Goal: Task Accomplishment & Management: Use online tool/utility

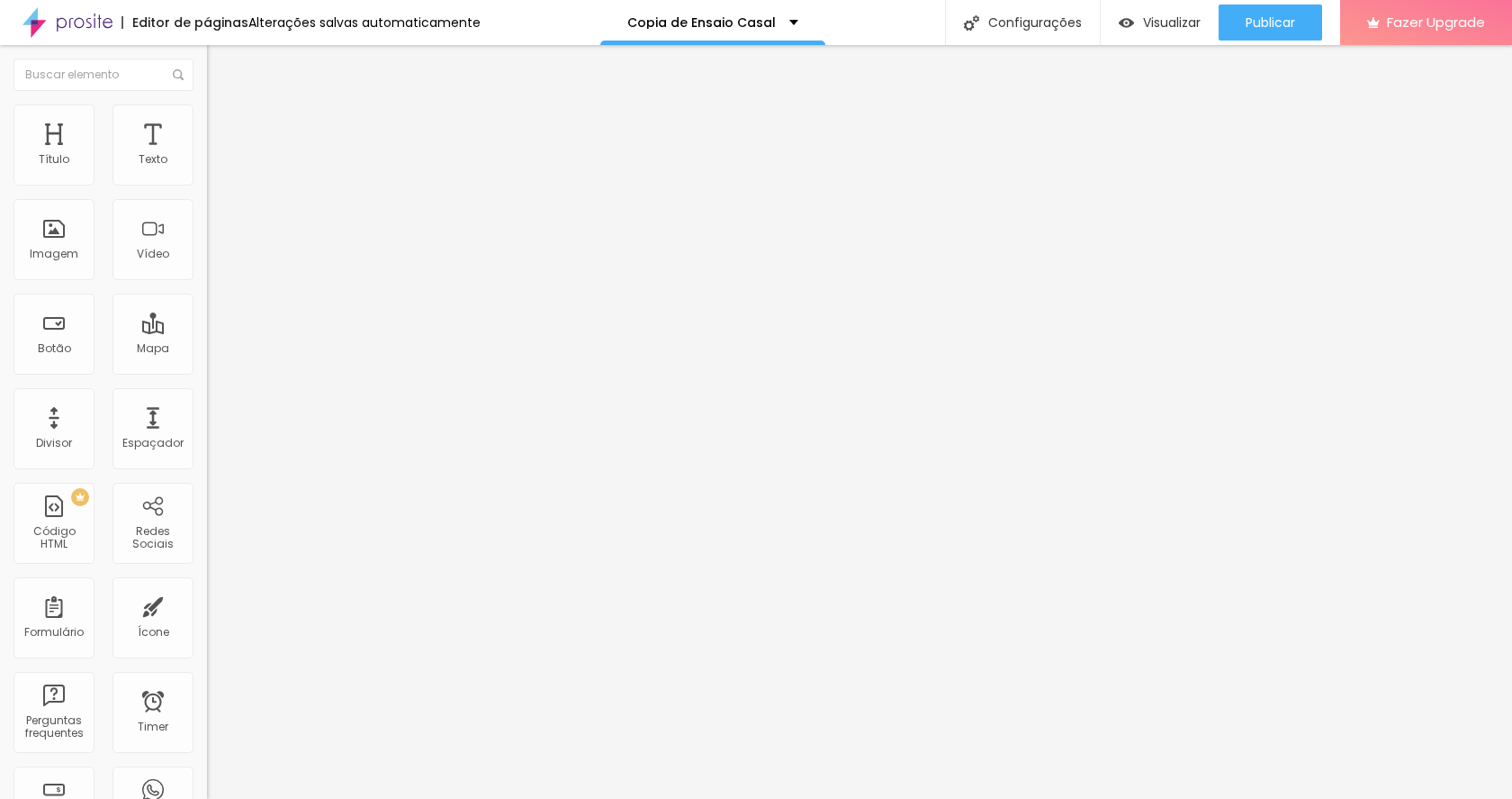
click at [207, 120] on li "Estilo" at bounding box center [310, 113] width 207 height 18
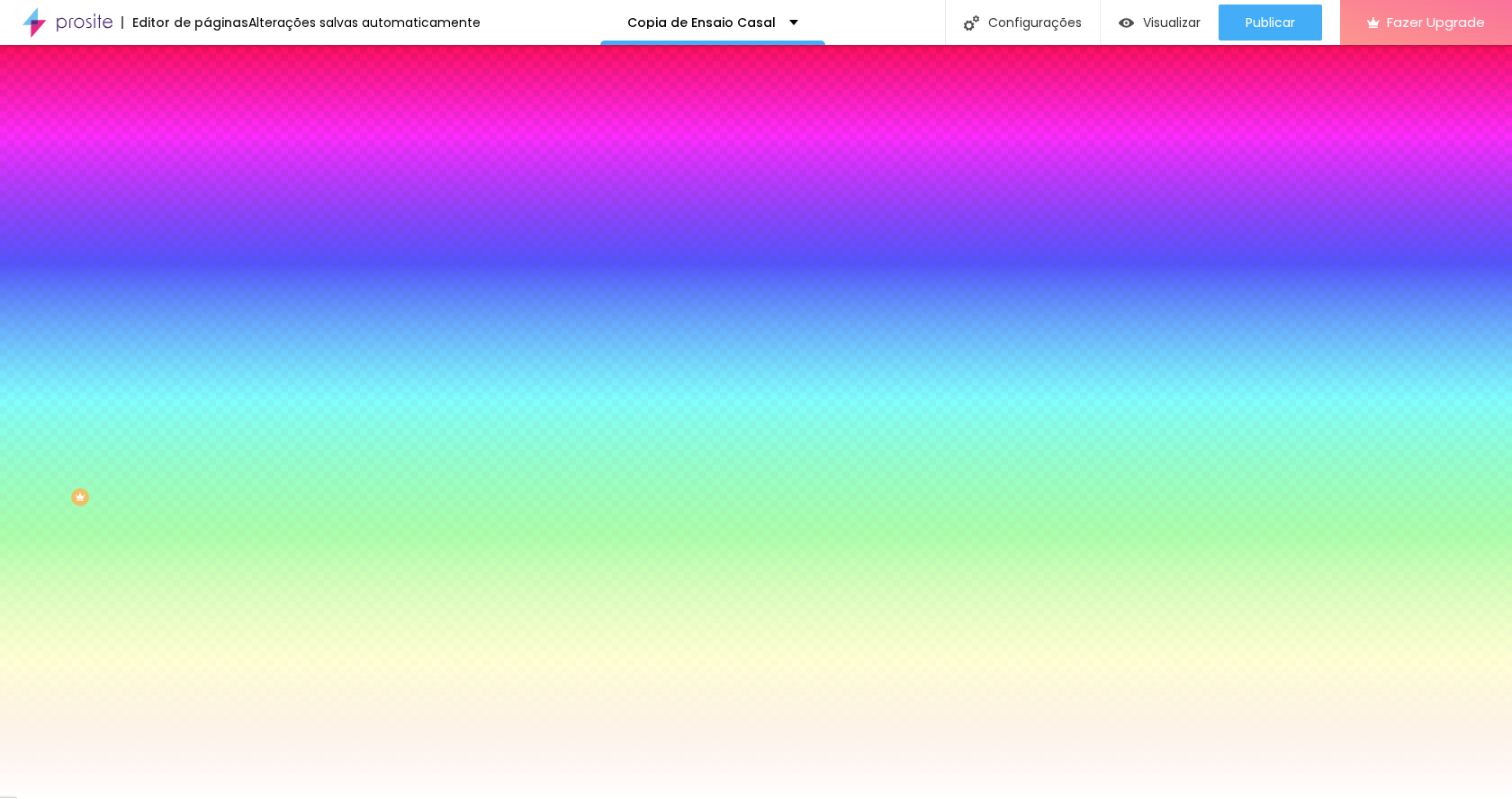
click at [207, 123] on li "Avançado" at bounding box center [310, 132] width 207 height 18
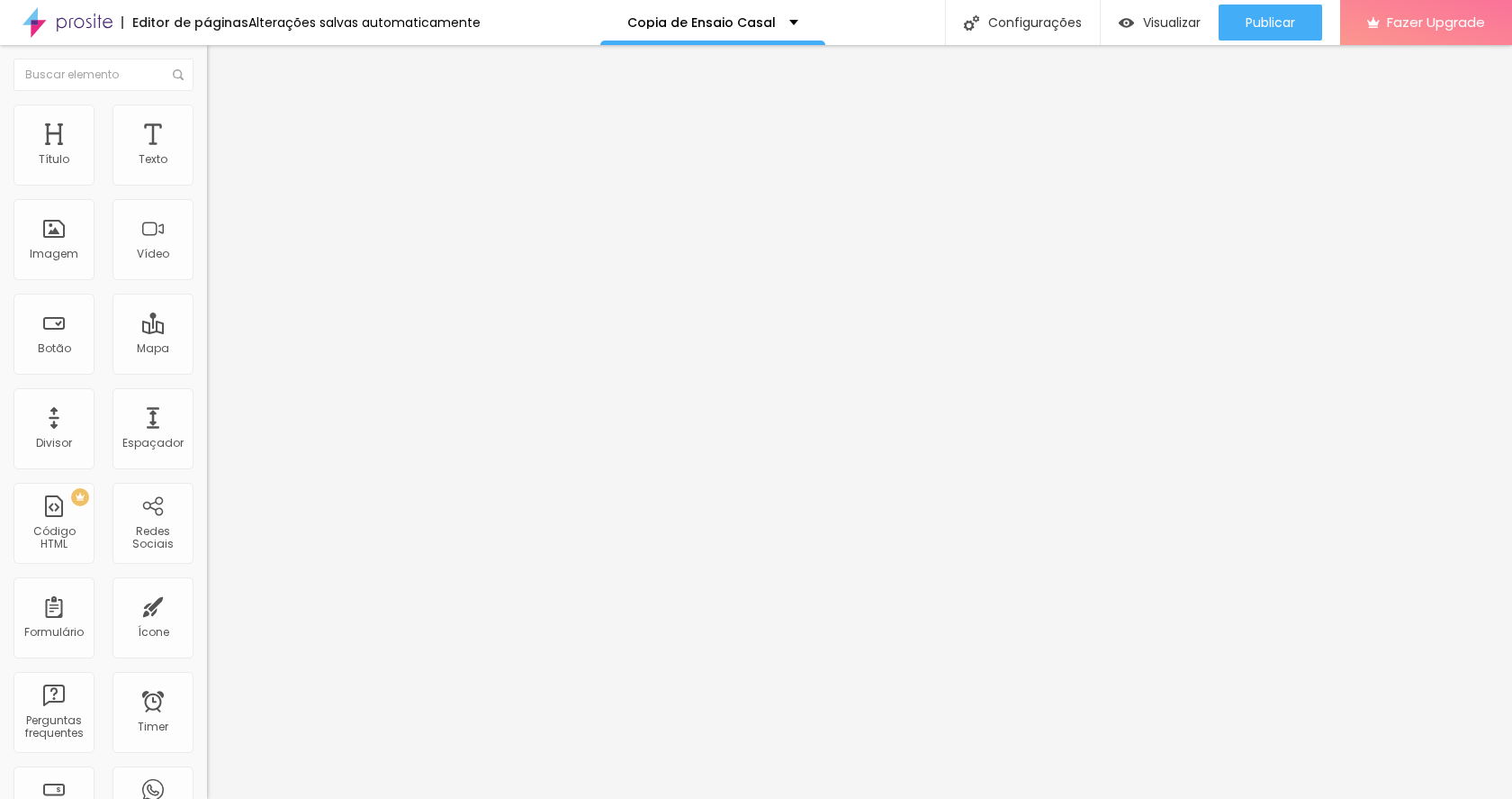
click at [223, 106] on span "Conteúdo" at bounding box center [251, 99] width 56 height 15
click at [207, 75] on button "Editar Coluna" at bounding box center [310, 66] width 207 height 42
click at [207, 108] on li "Estilo" at bounding box center [310, 113] width 207 height 18
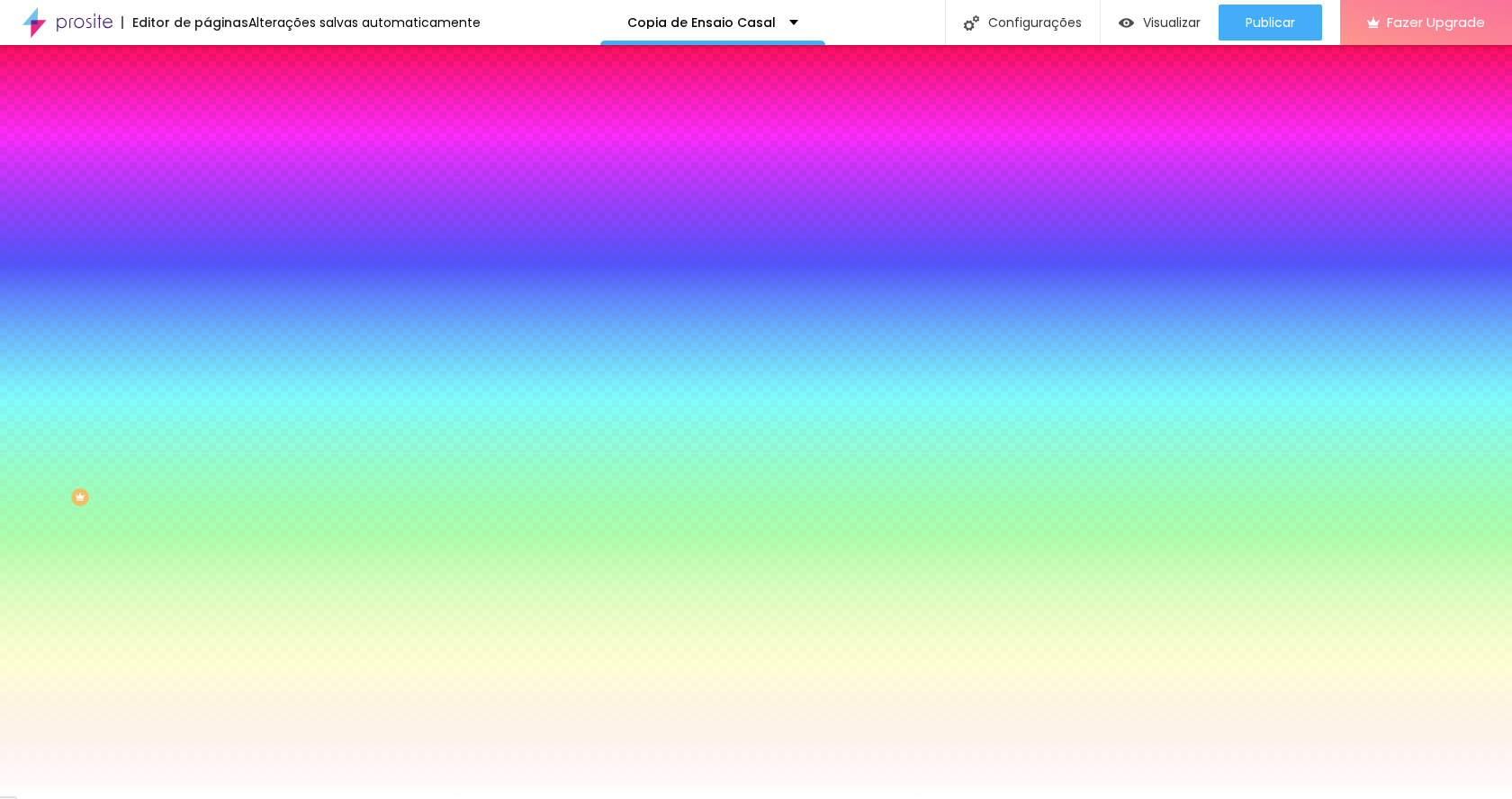
click at [207, 123] on li "Avançado" at bounding box center [310, 132] width 207 height 18
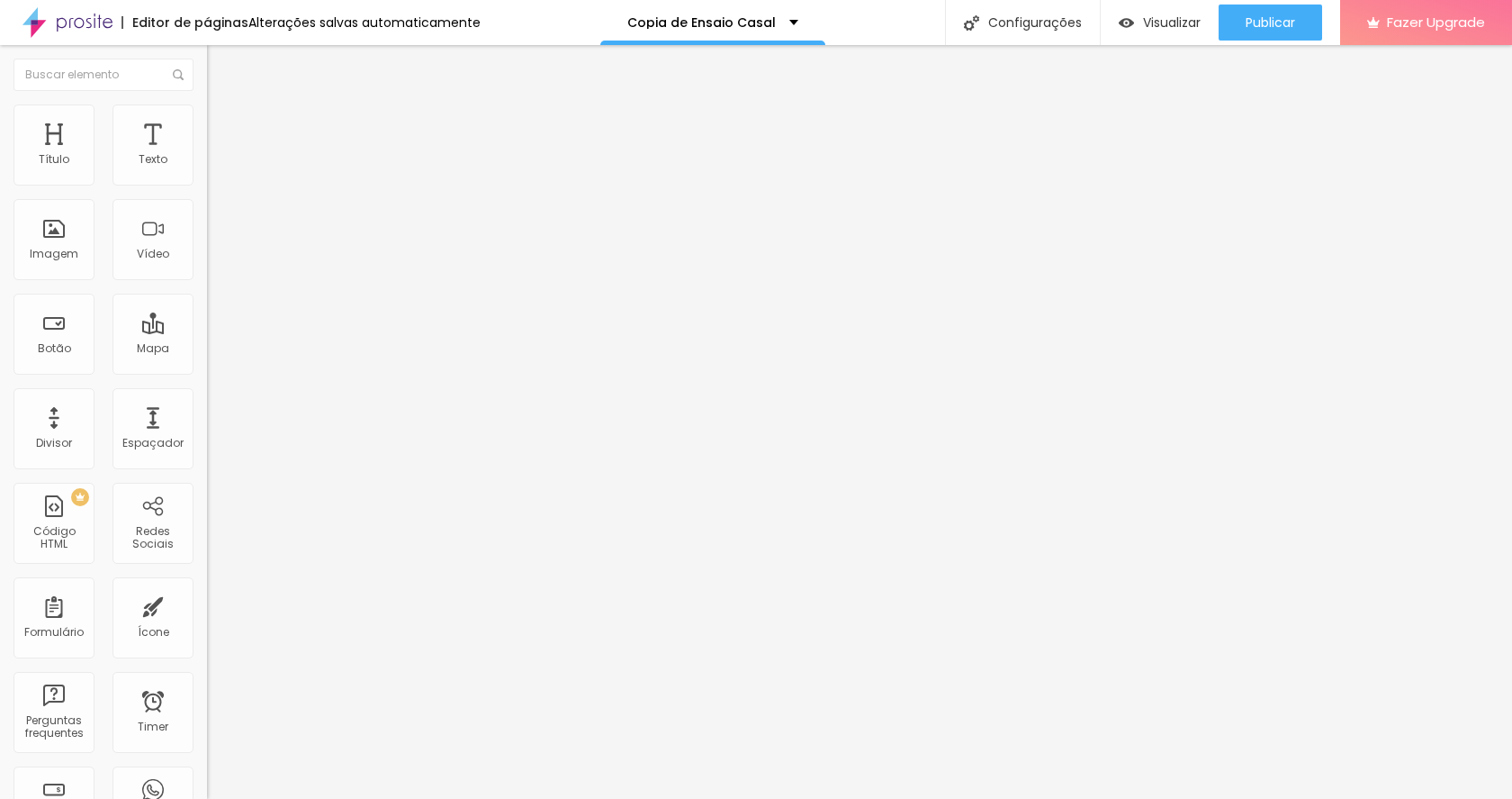
click at [207, 114] on ul "Conteúdo Estilo Avançado" at bounding box center [310, 113] width 207 height 54
click at [207, 113] on li "Estilo" at bounding box center [310, 113] width 207 height 18
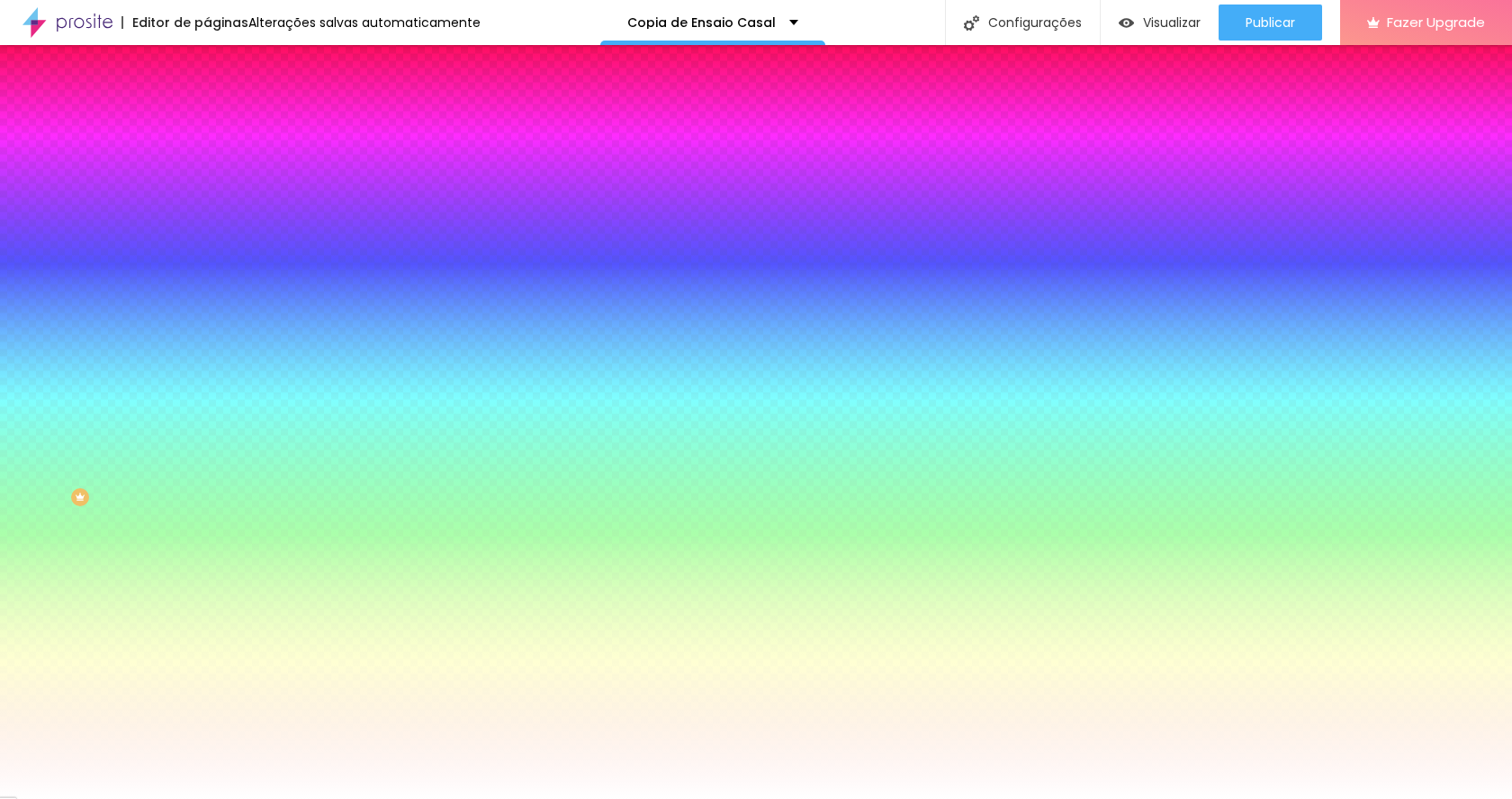
drag, startPoint x: 169, startPoint y: 104, endPoint x: 157, endPoint y: 108, distance: 12.6
click at [207, 123] on img at bounding box center [215, 131] width 16 height 16
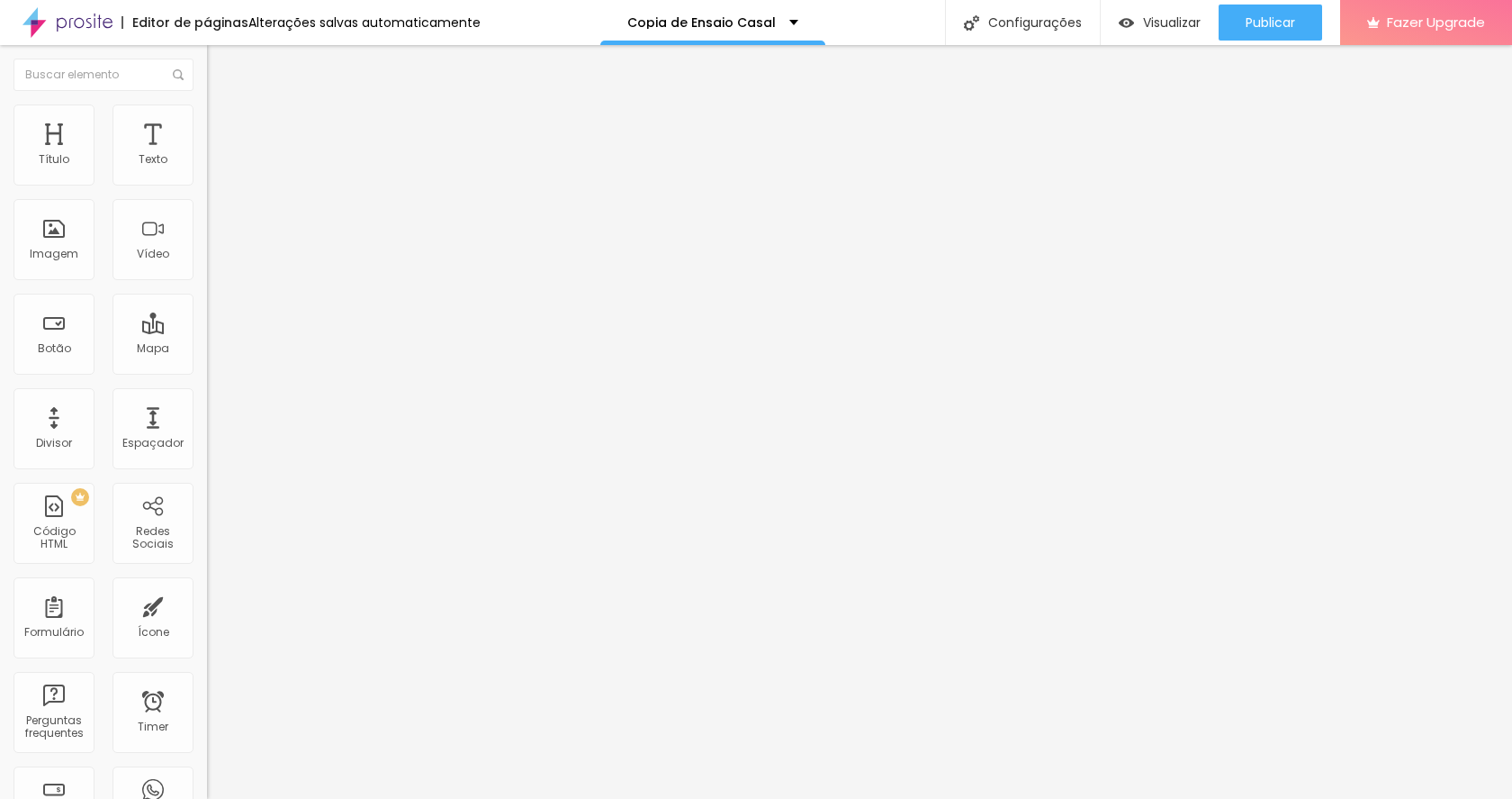
click at [207, 104] on li "Conteúdo" at bounding box center [310, 95] width 207 height 18
click at [207, 104] on li "Estilo" at bounding box center [310, 113] width 207 height 18
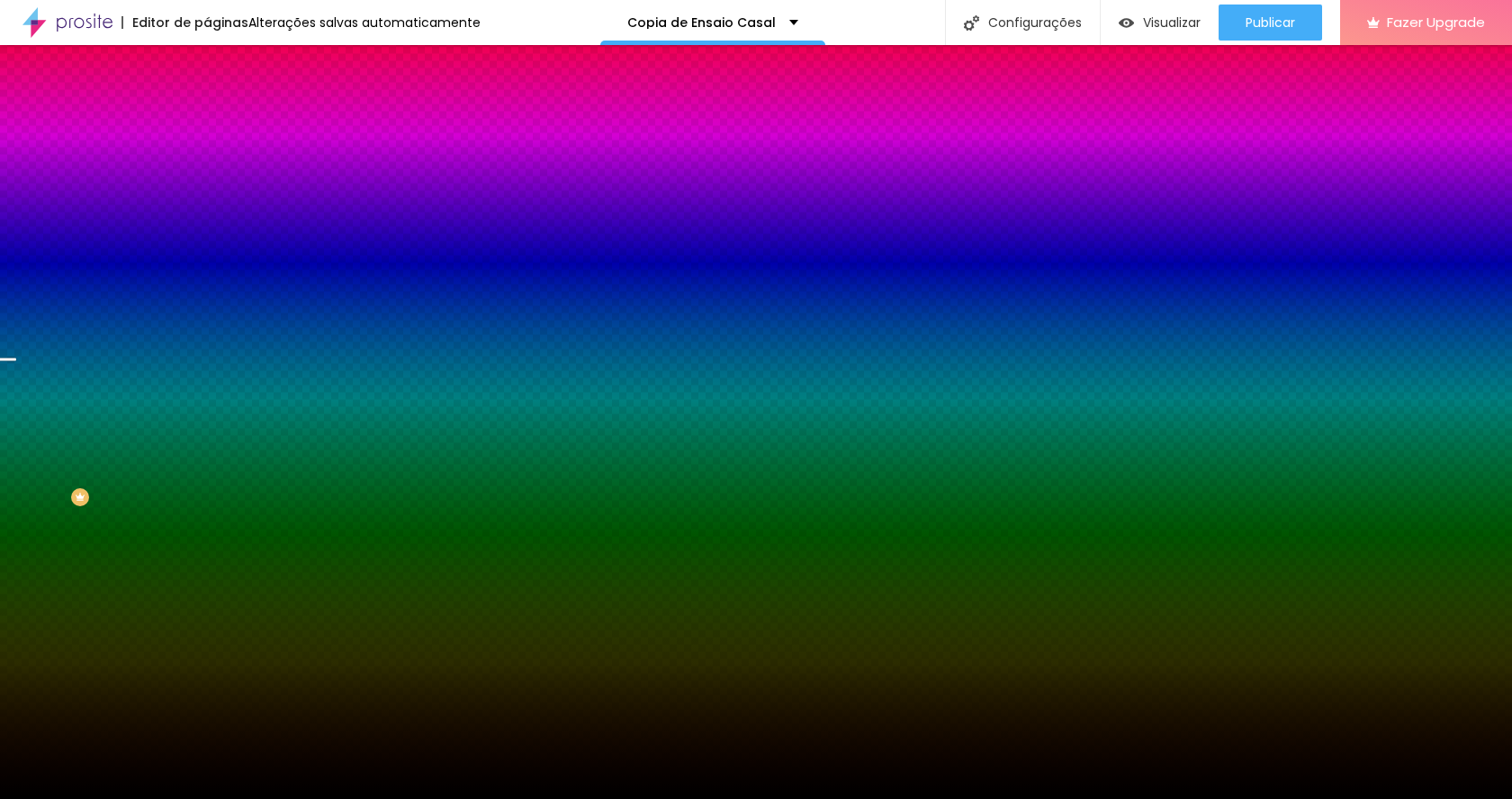
click at [207, 165] on span "Trocar imagem" at bounding box center [255, 158] width 98 height 15
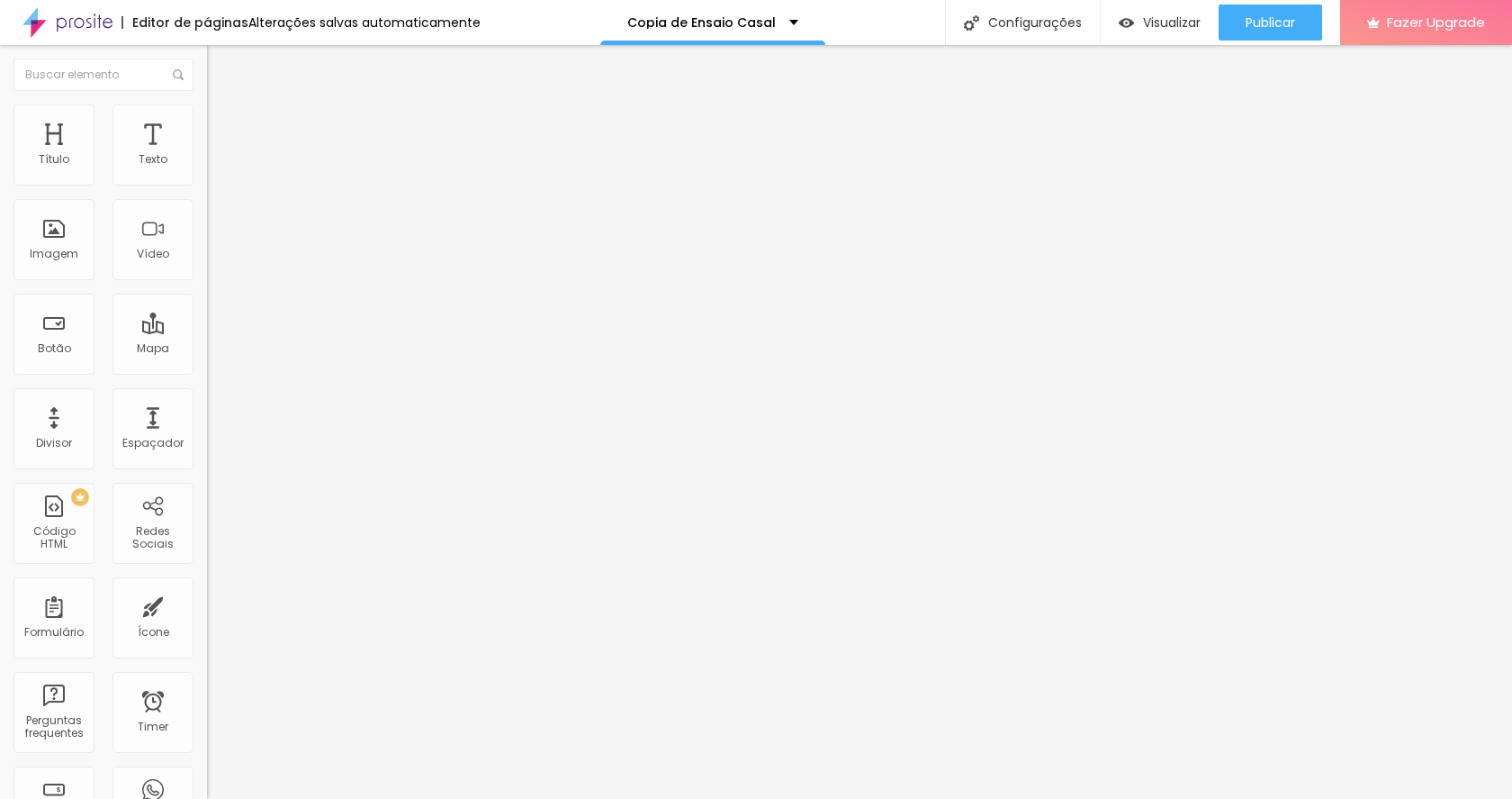
click at [207, 163] on span "Completo" at bounding box center [234, 157] width 55 height 15
click at [207, 175] on span "Encaixotado" at bounding box center [242, 167] width 71 height 15
click at [207, 192] on span "Completo" at bounding box center [234, 184] width 55 height 15
click at [207, 108] on img at bounding box center [215, 112] width 16 height 16
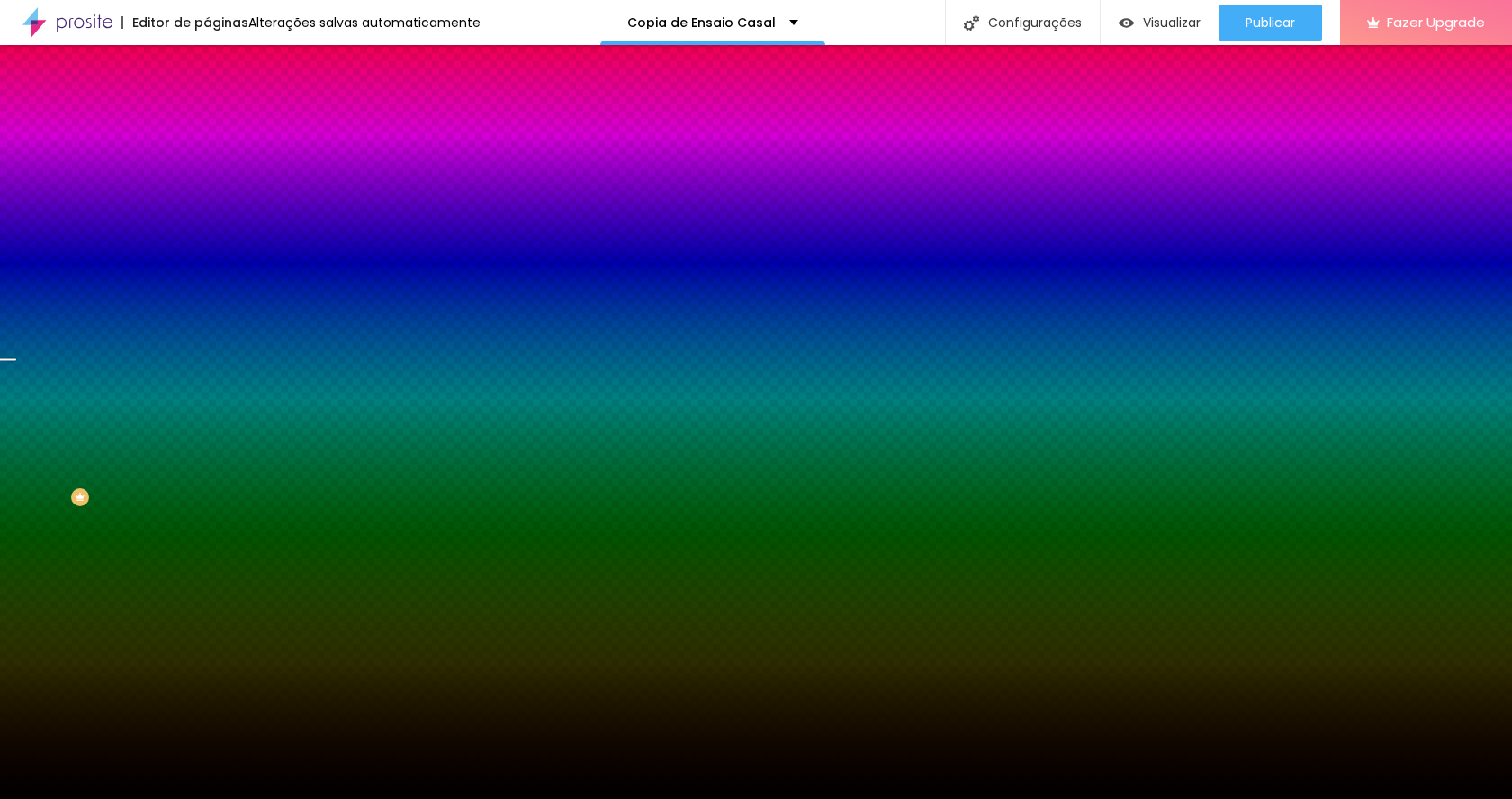
click at [207, 245] on div at bounding box center [310, 245] width 207 height 0
drag, startPoint x: 177, startPoint y: 413, endPoint x: 176, endPoint y: 597, distance: 184.0
click at [207, 597] on div "Editar Seção Conteúdo Estilo Avançado Imagem de fundo Trocar imagem Efeito da I…" at bounding box center [310, 422] width 207 height 754
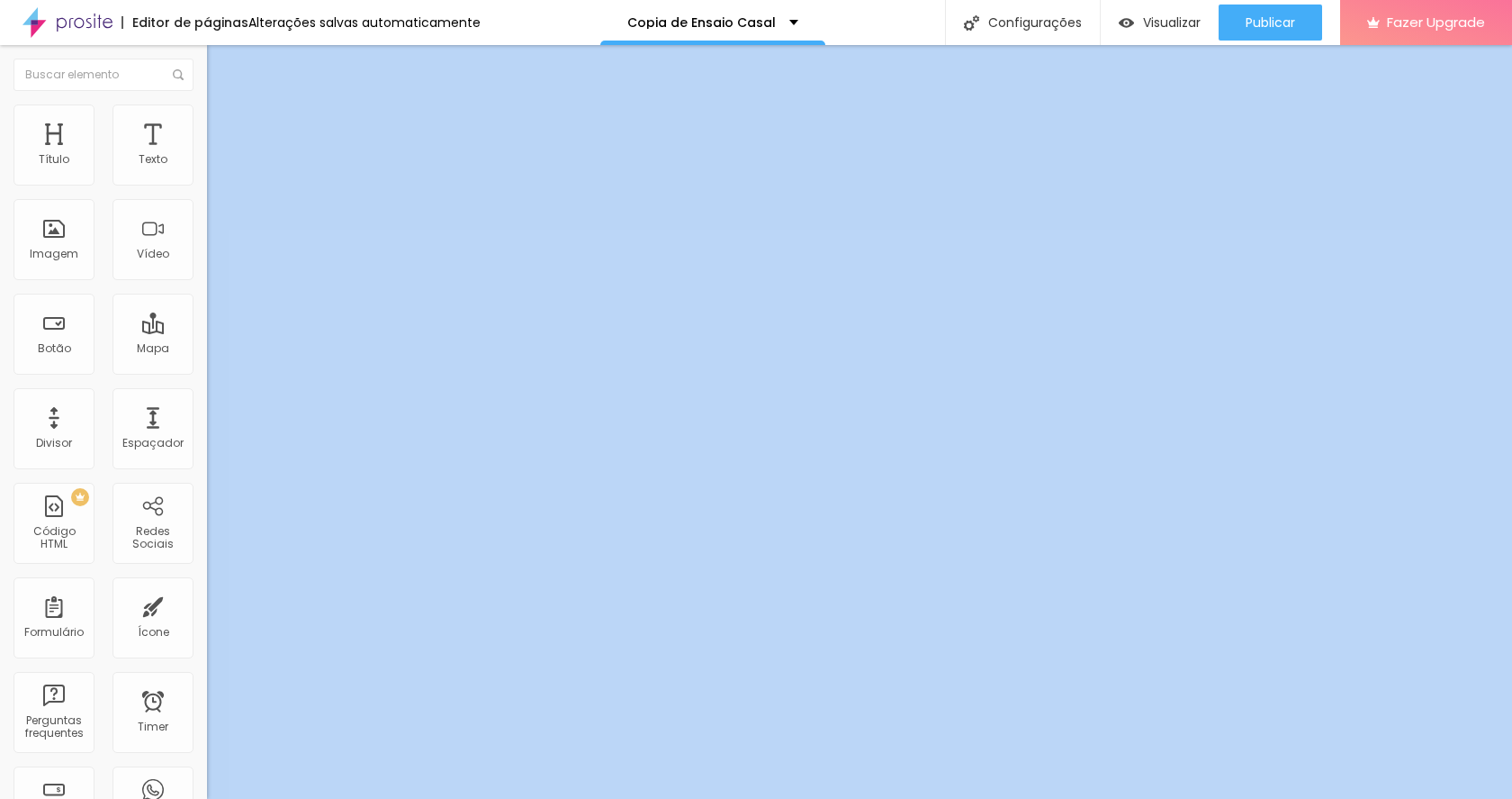
click at [207, 104] on li "Estilo" at bounding box center [310, 113] width 207 height 18
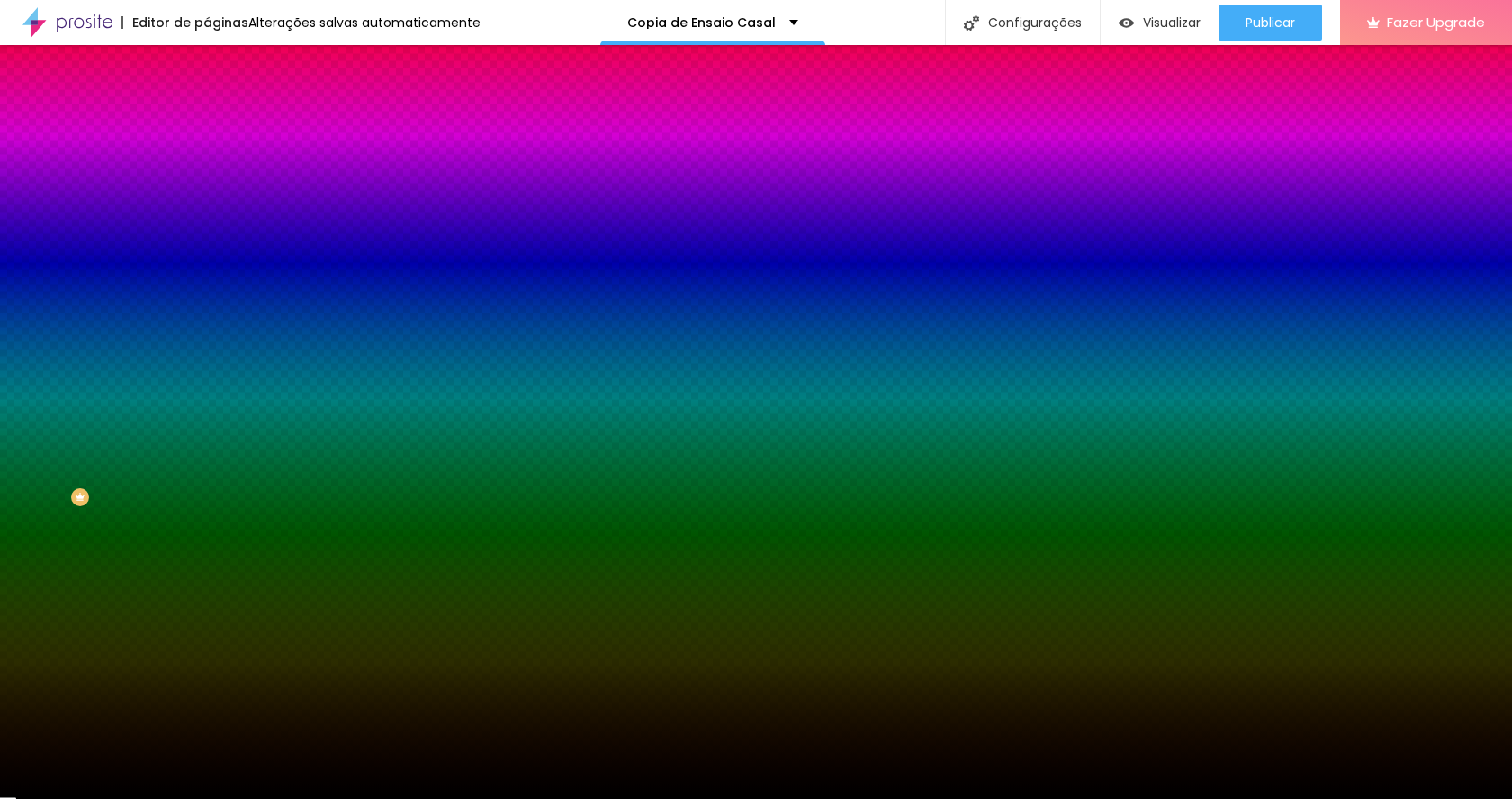
click at [305, 163] on img at bounding box center [310, 156] width 11 height 11
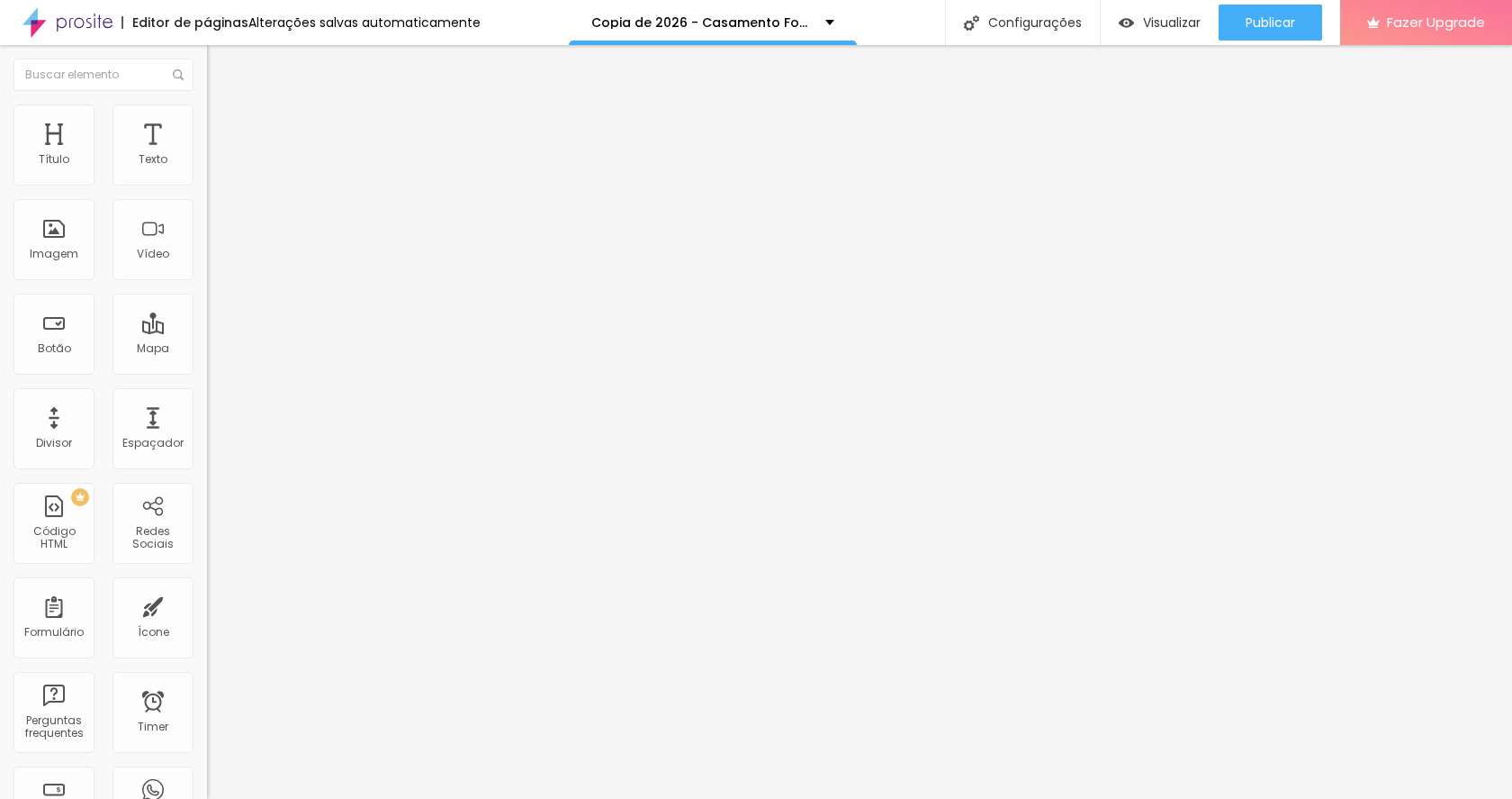
click at [223, 122] on span "Estilo" at bounding box center [237, 117] width 28 height 15
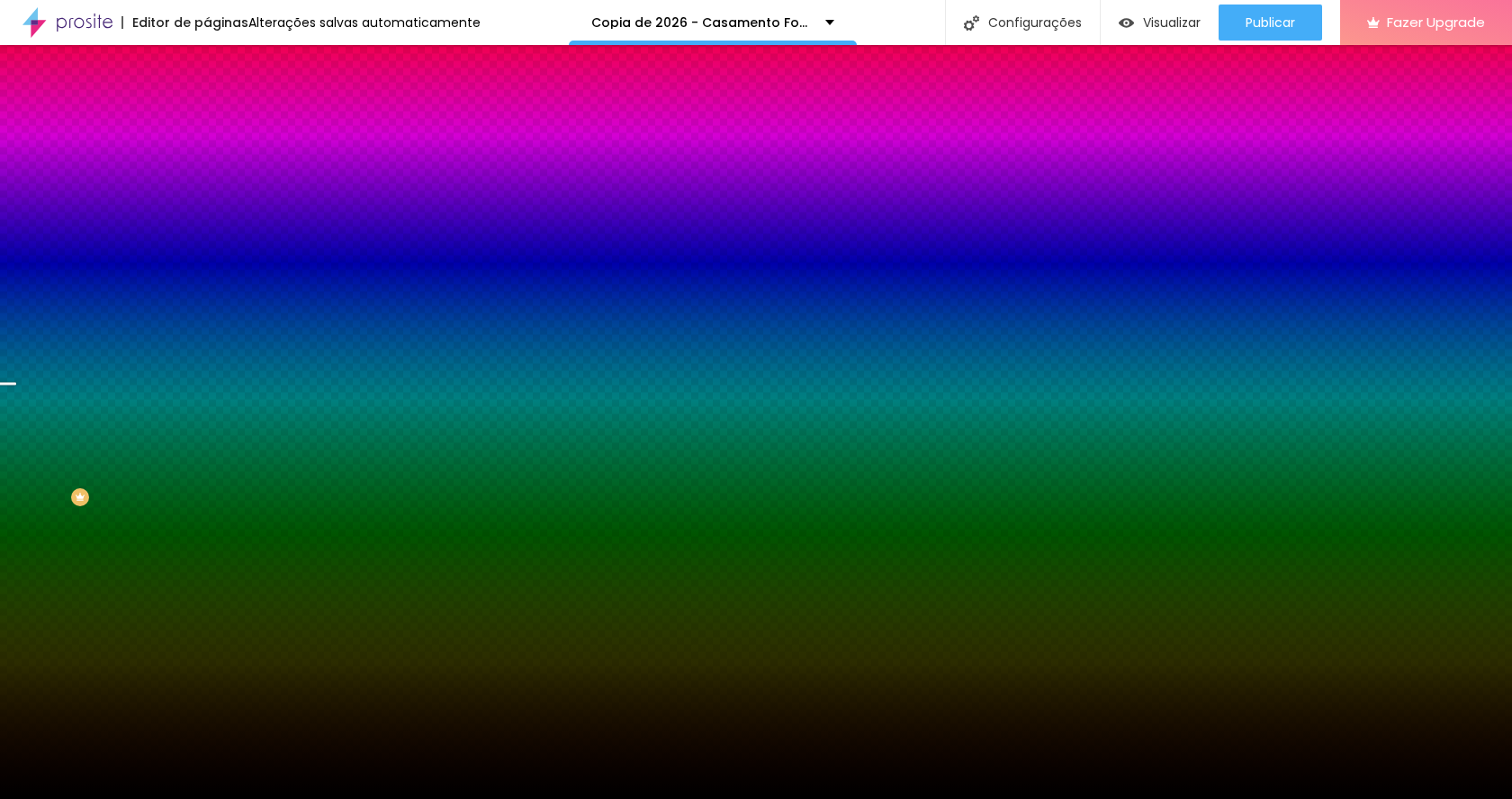
click at [305, 163] on img at bounding box center [310, 156] width 11 height 11
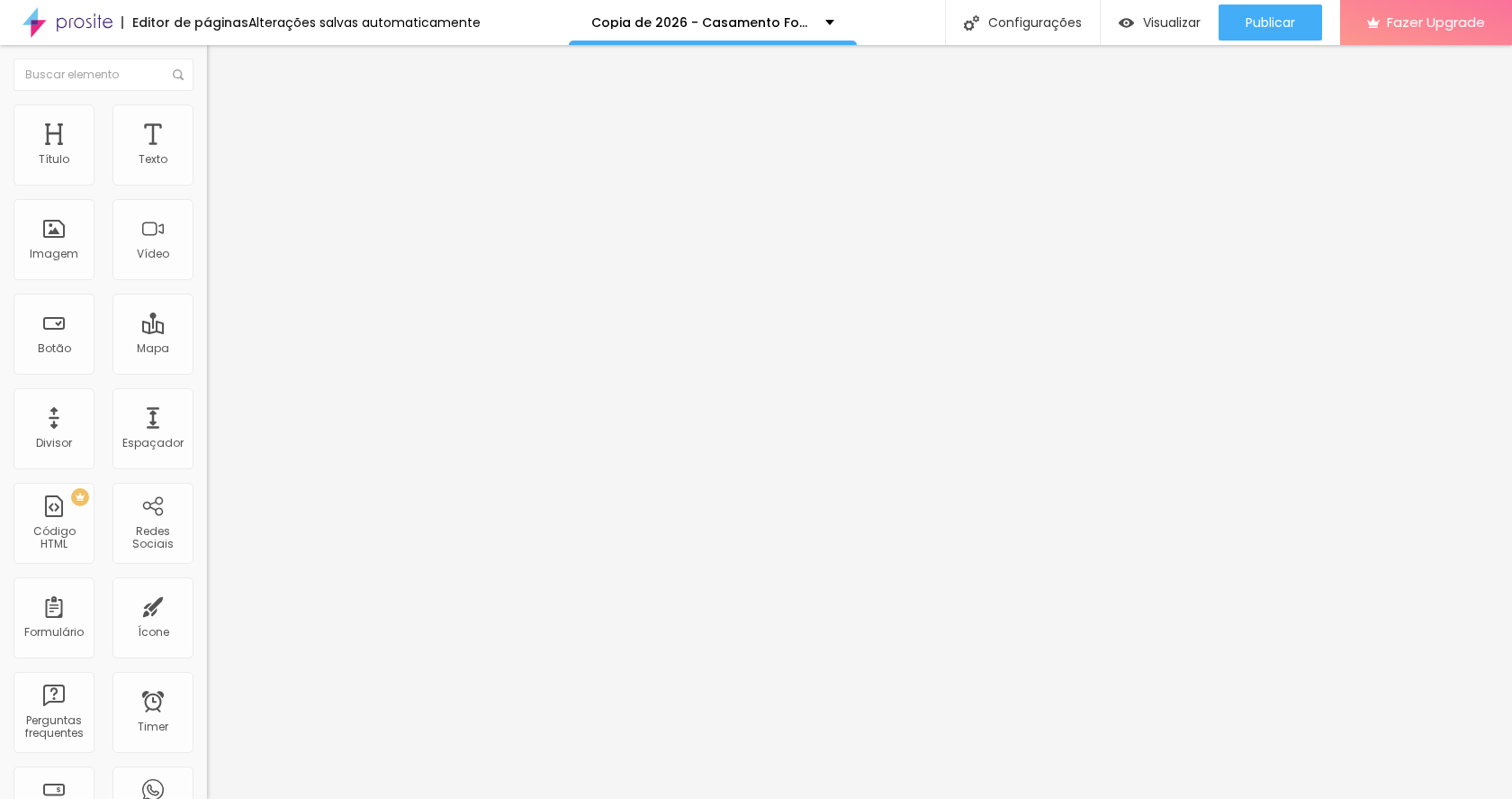
click at [207, 227] on div "Tipografia" at bounding box center [310, 221] width 207 height 11
click at [207, 267] on button "button" at bounding box center [219, 257] width 25 height 19
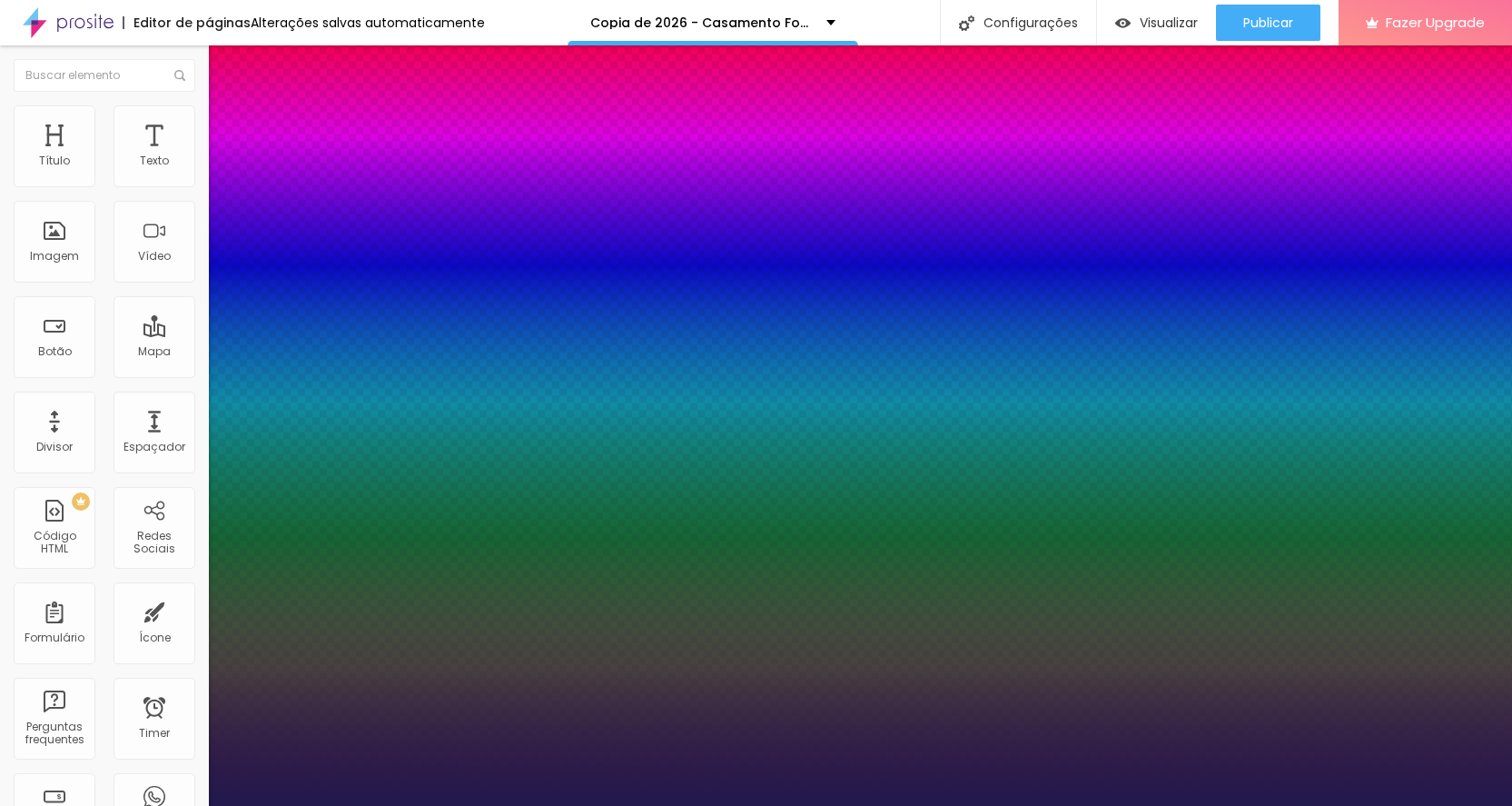
type input "53"
type input "52"
type input "51"
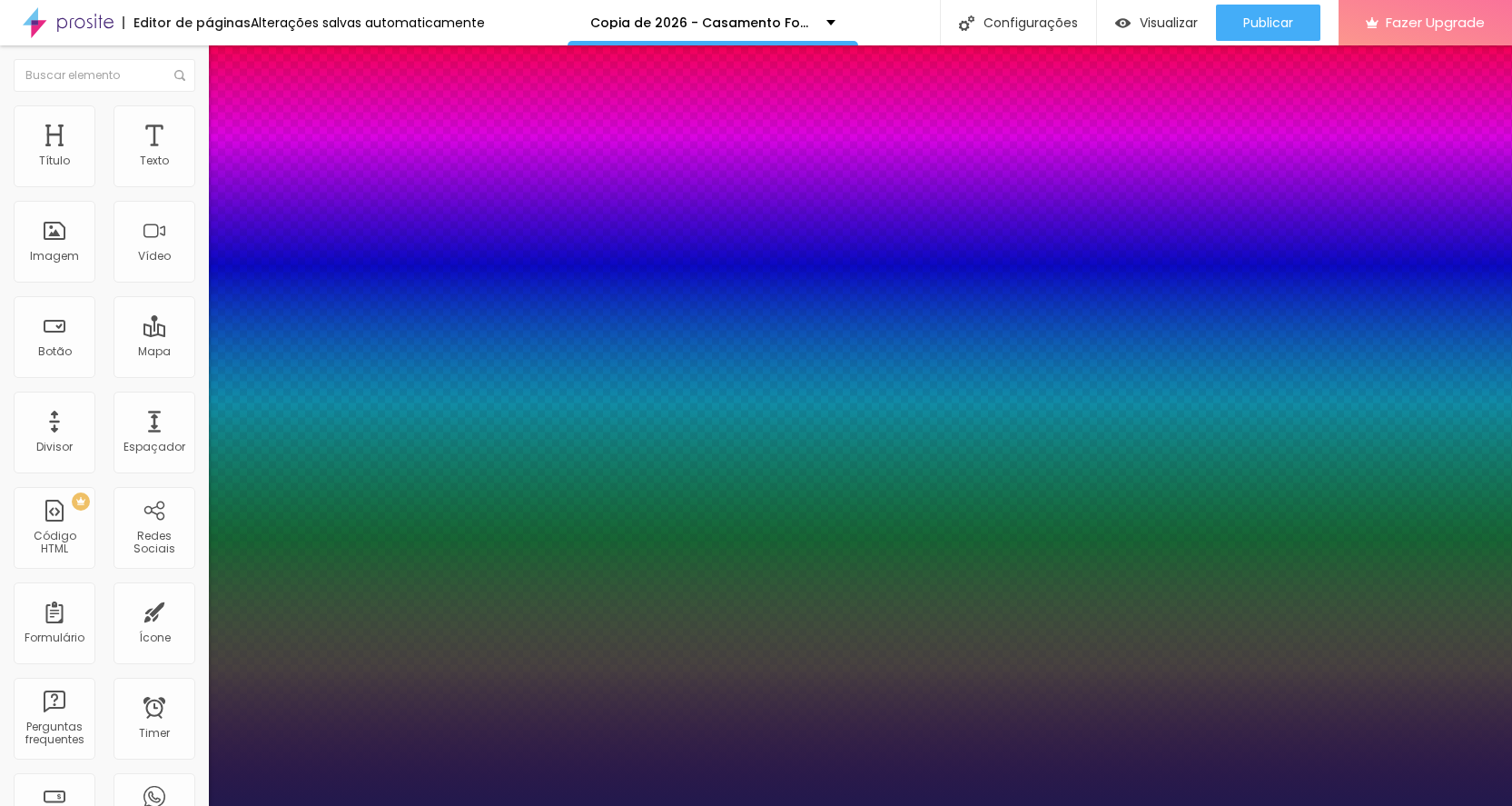
type input "51"
type input "50"
type input "49"
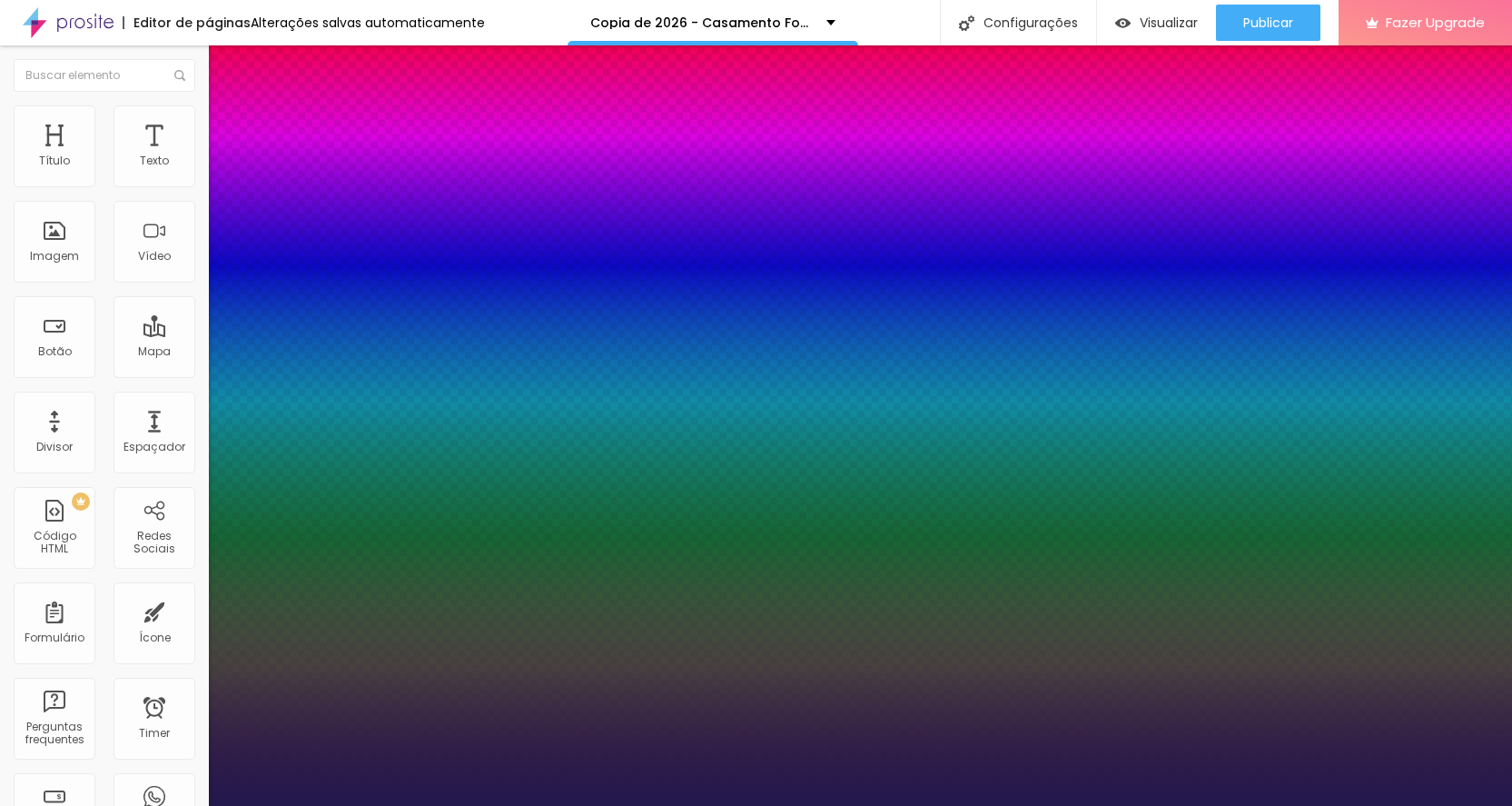
type input "48"
type input "47"
type input "46"
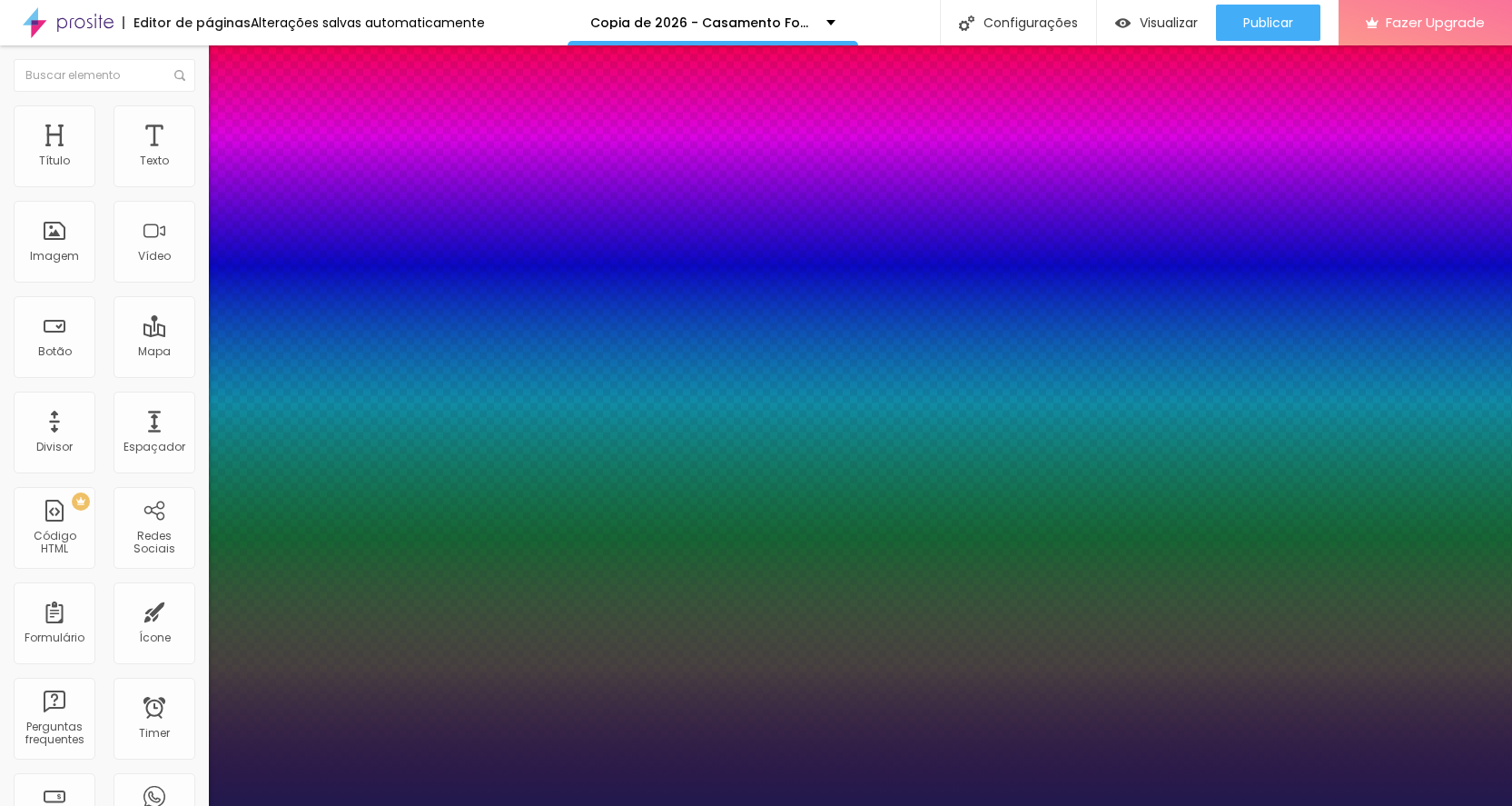
type input "46"
type input "45"
type input "44"
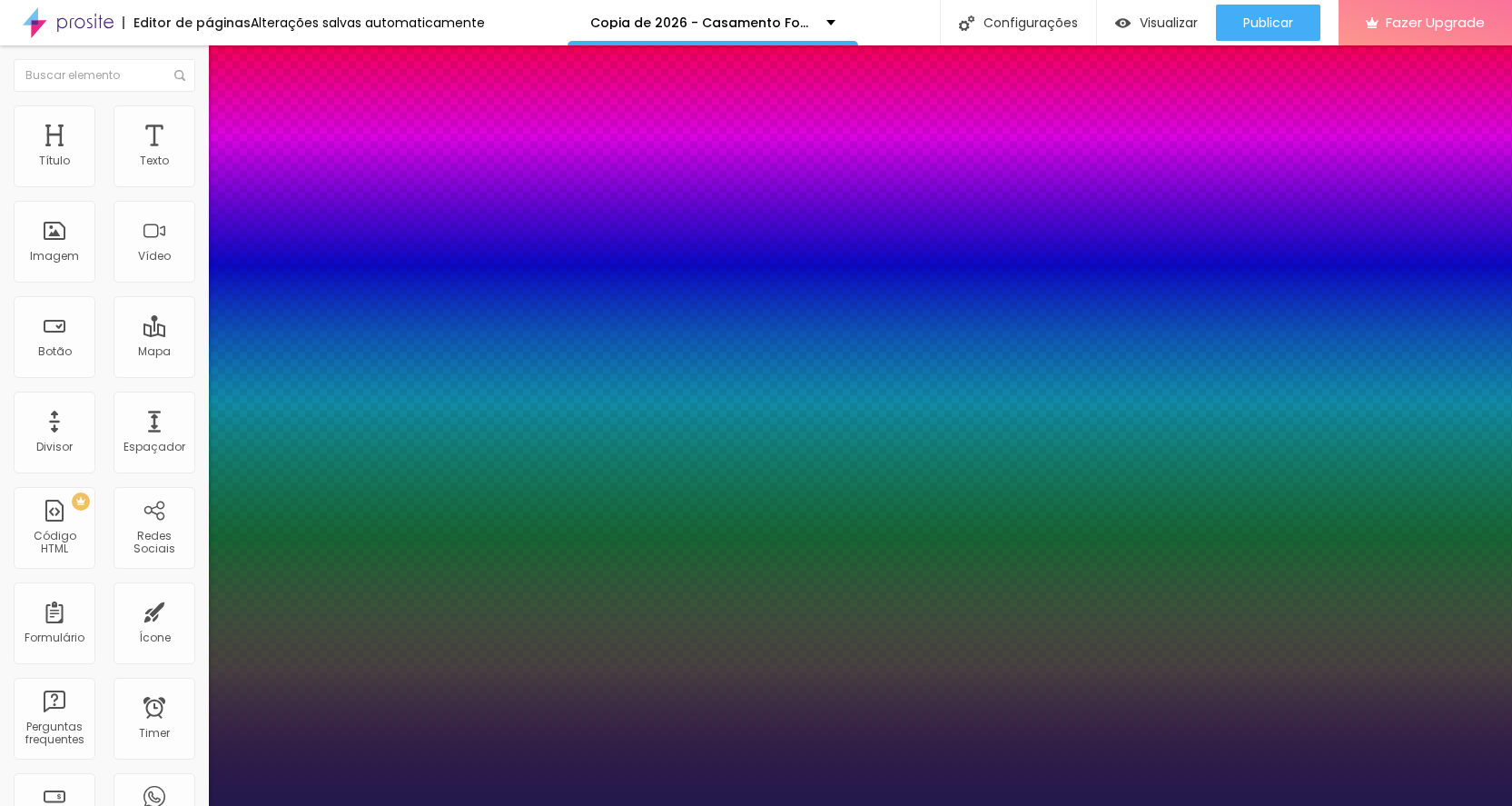
type input "45"
type input "44"
drag, startPoint x: 297, startPoint y: 510, endPoint x: 284, endPoint y: 513, distance: 13.3
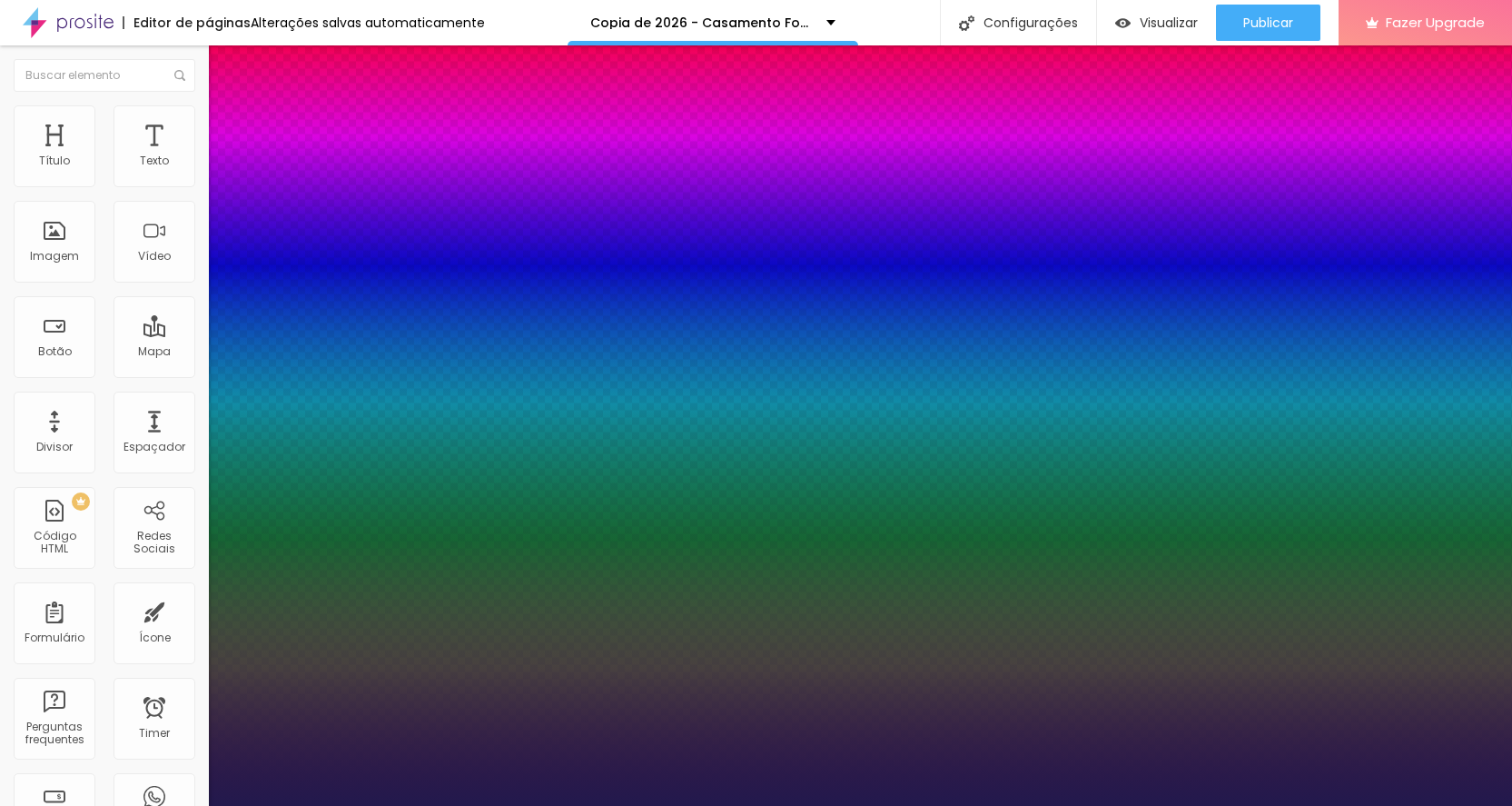
type input "44"
click at [952, 805] on div at bounding box center [756, 806] width 1512 height 0
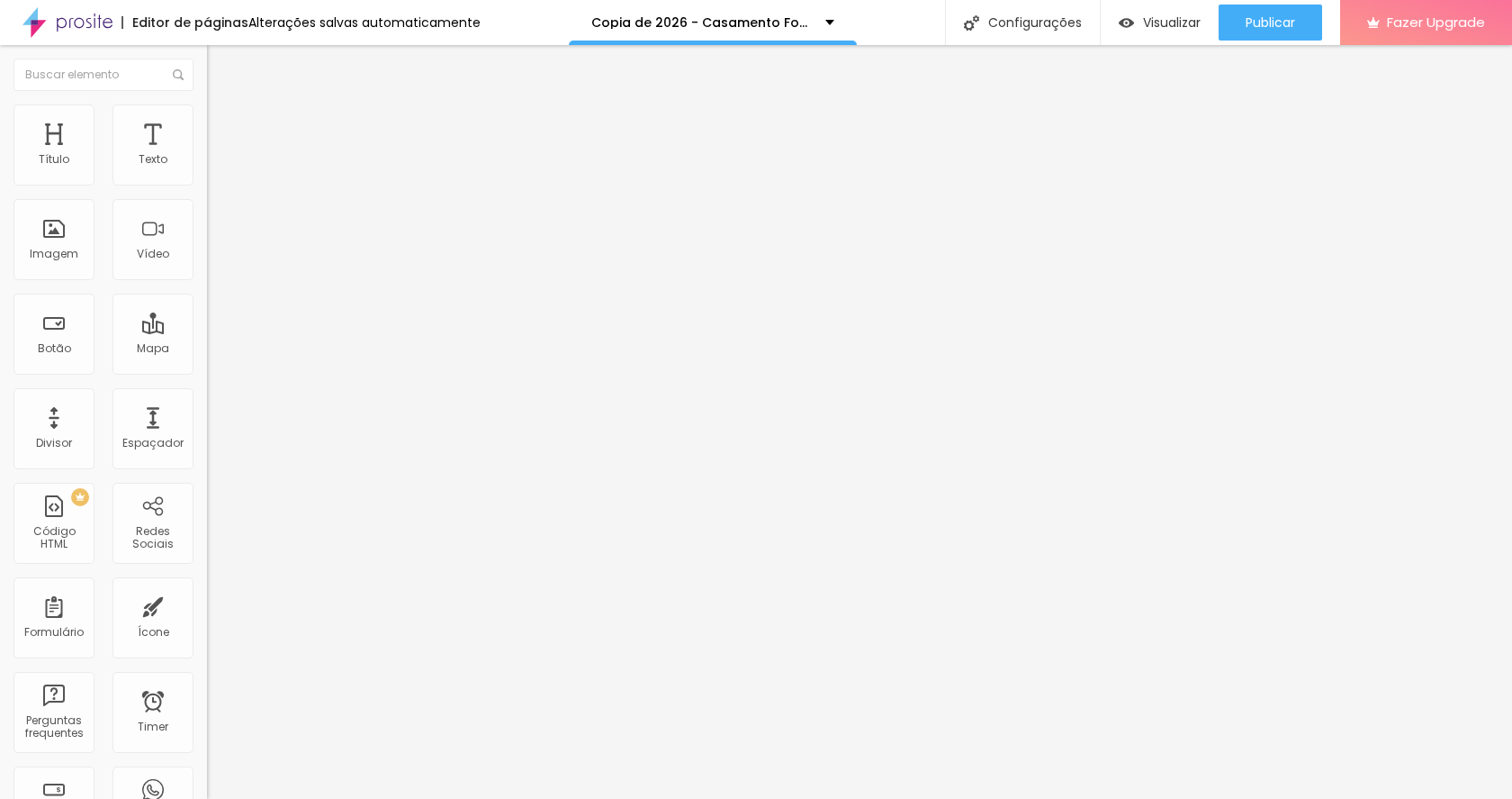
click at [207, 155] on span "Trocar imagem" at bounding box center [255, 147] width 98 height 15
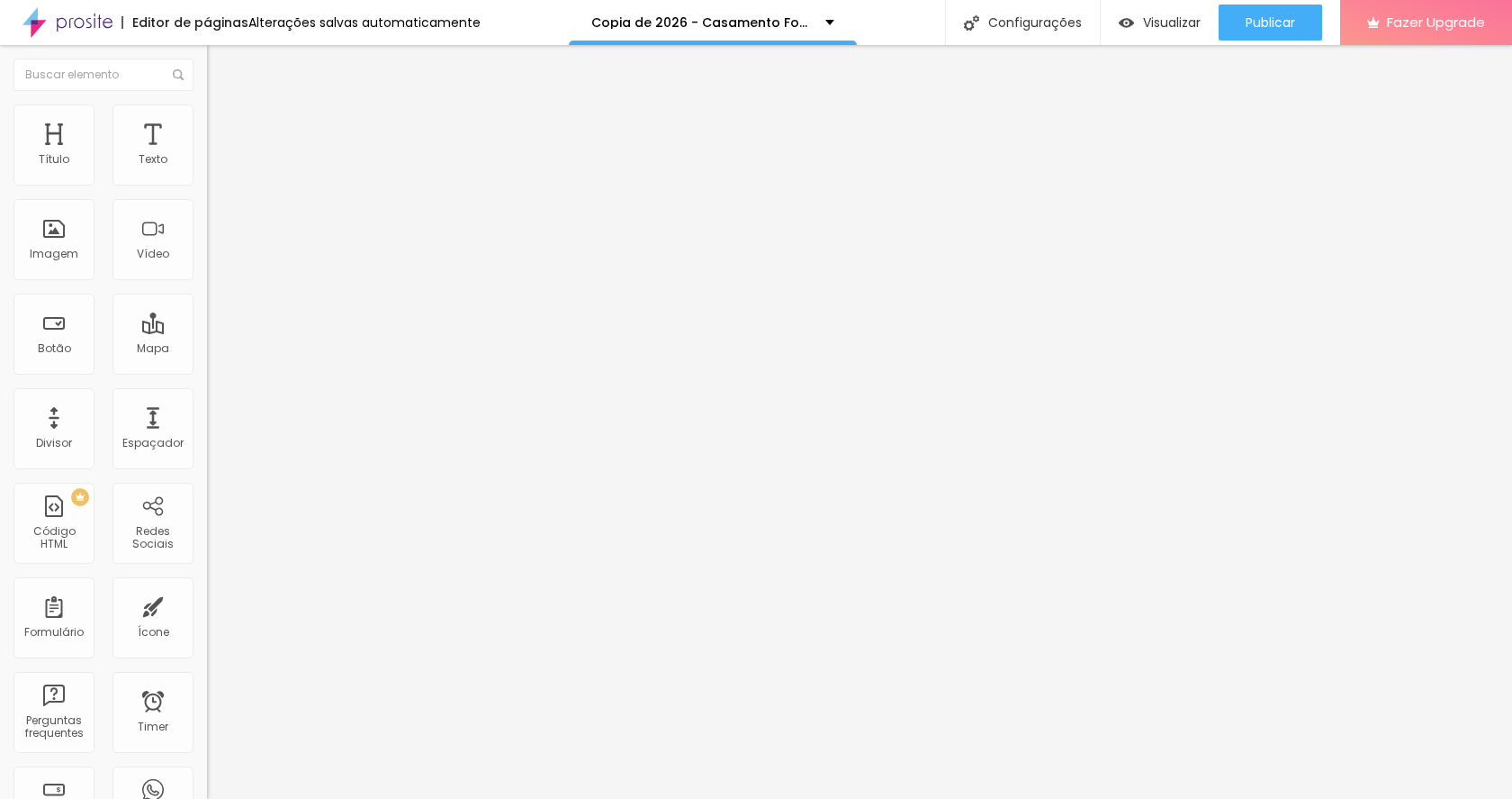
click at [207, 155] on span "Trocar imagem" at bounding box center [255, 147] width 98 height 15
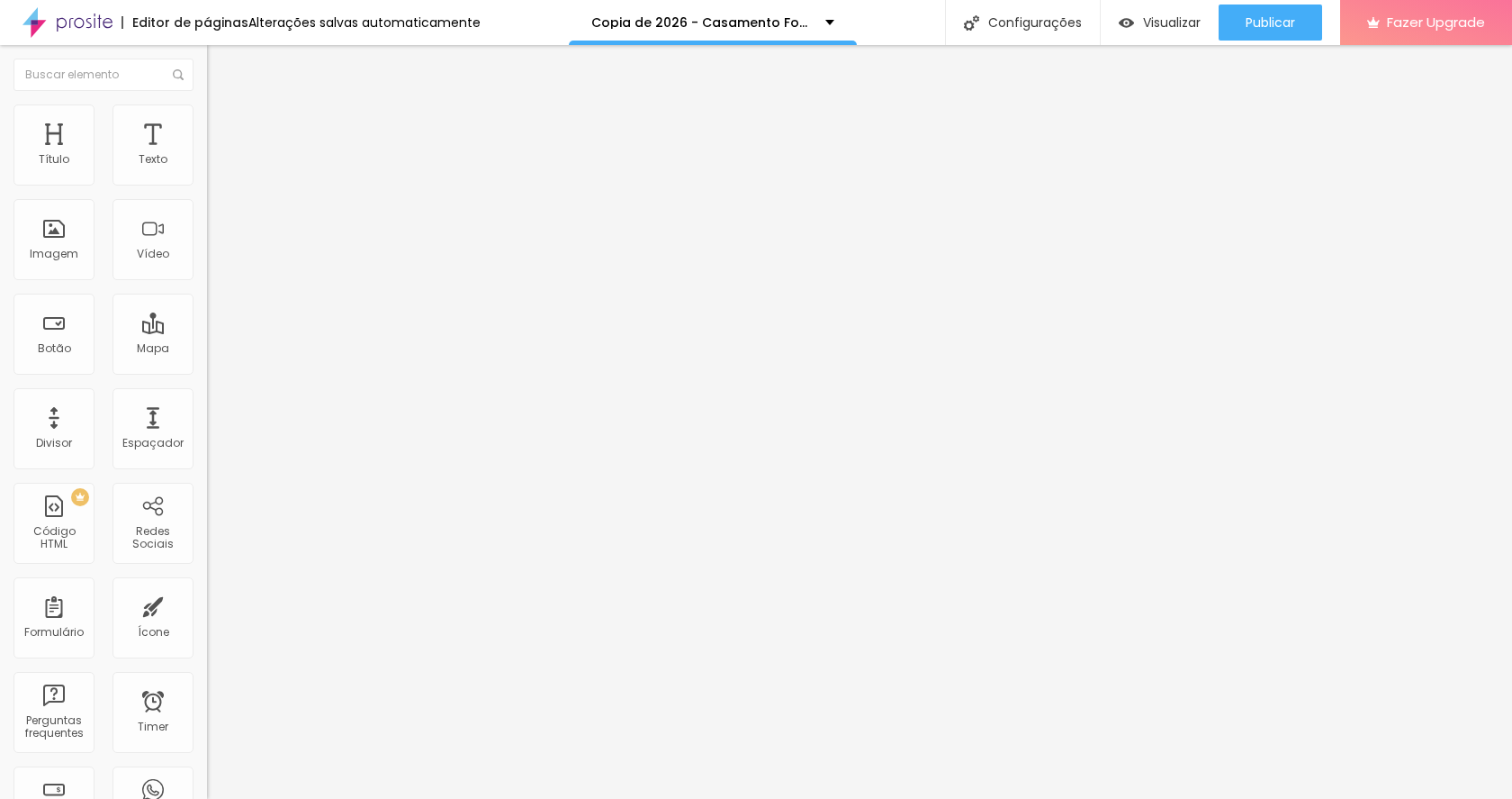
click at [207, 155] on span "Trocar imagem" at bounding box center [255, 147] width 98 height 15
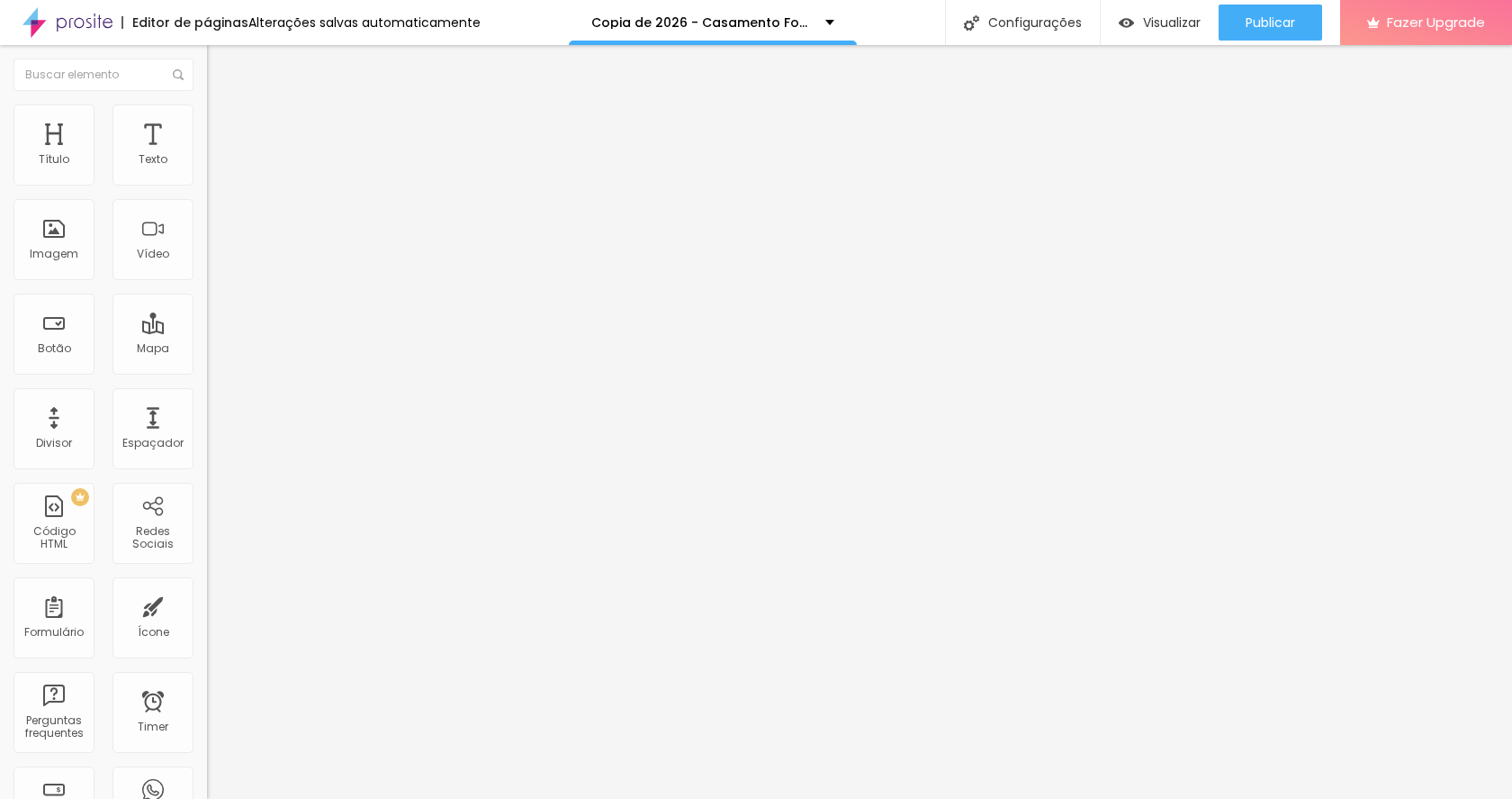
click at [207, 109] on img at bounding box center [215, 112] width 16 height 16
click at [223, 106] on span "Estilo" at bounding box center [237, 99] width 28 height 15
click at [207, 106] on img at bounding box center [215, 112] width 16 height 16
click at [207, 104] on li "Estilo" at bounding box center [310, 95] width 207 height 18
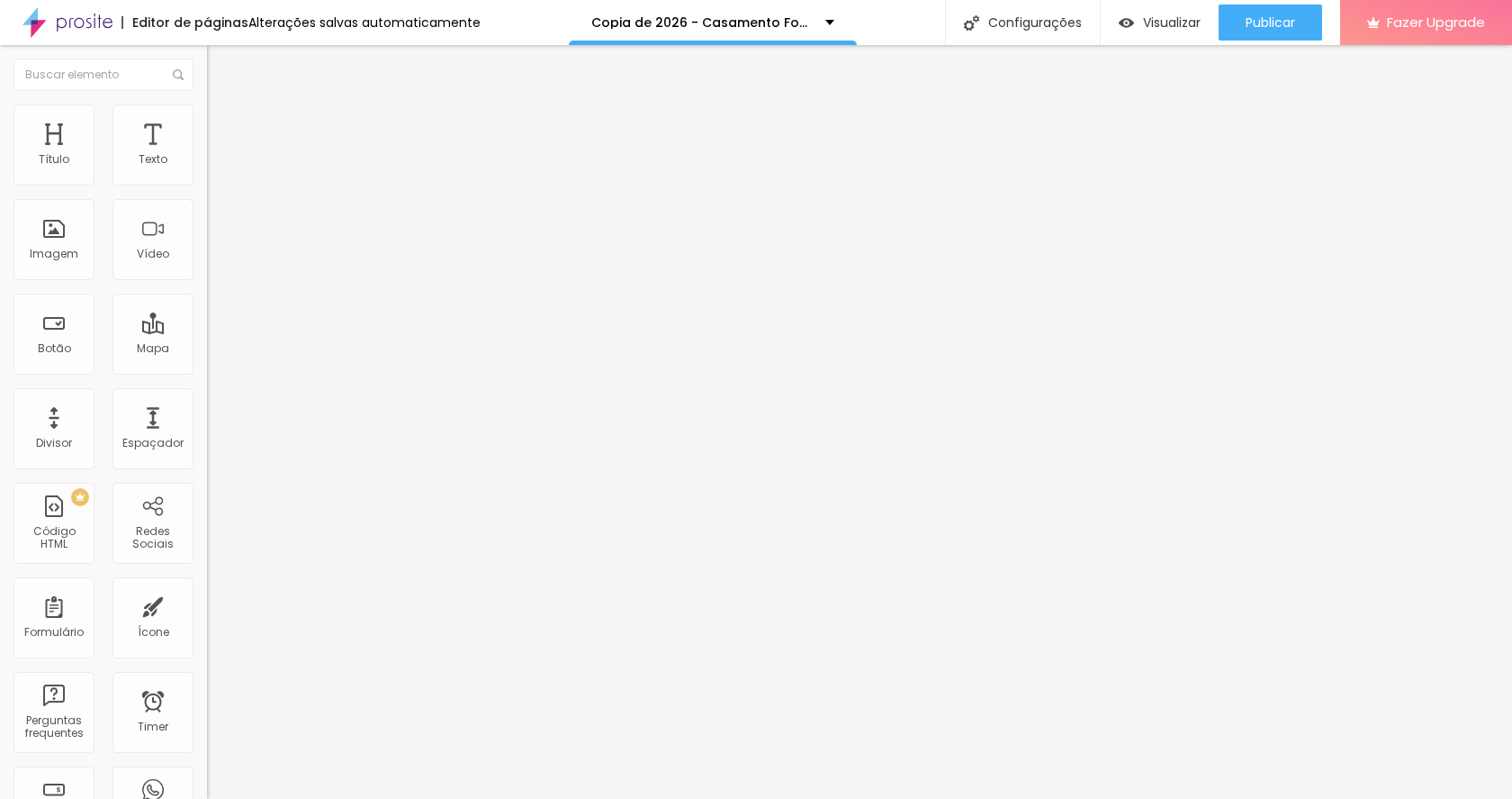
type input "29"
type input "28"
type input "27"
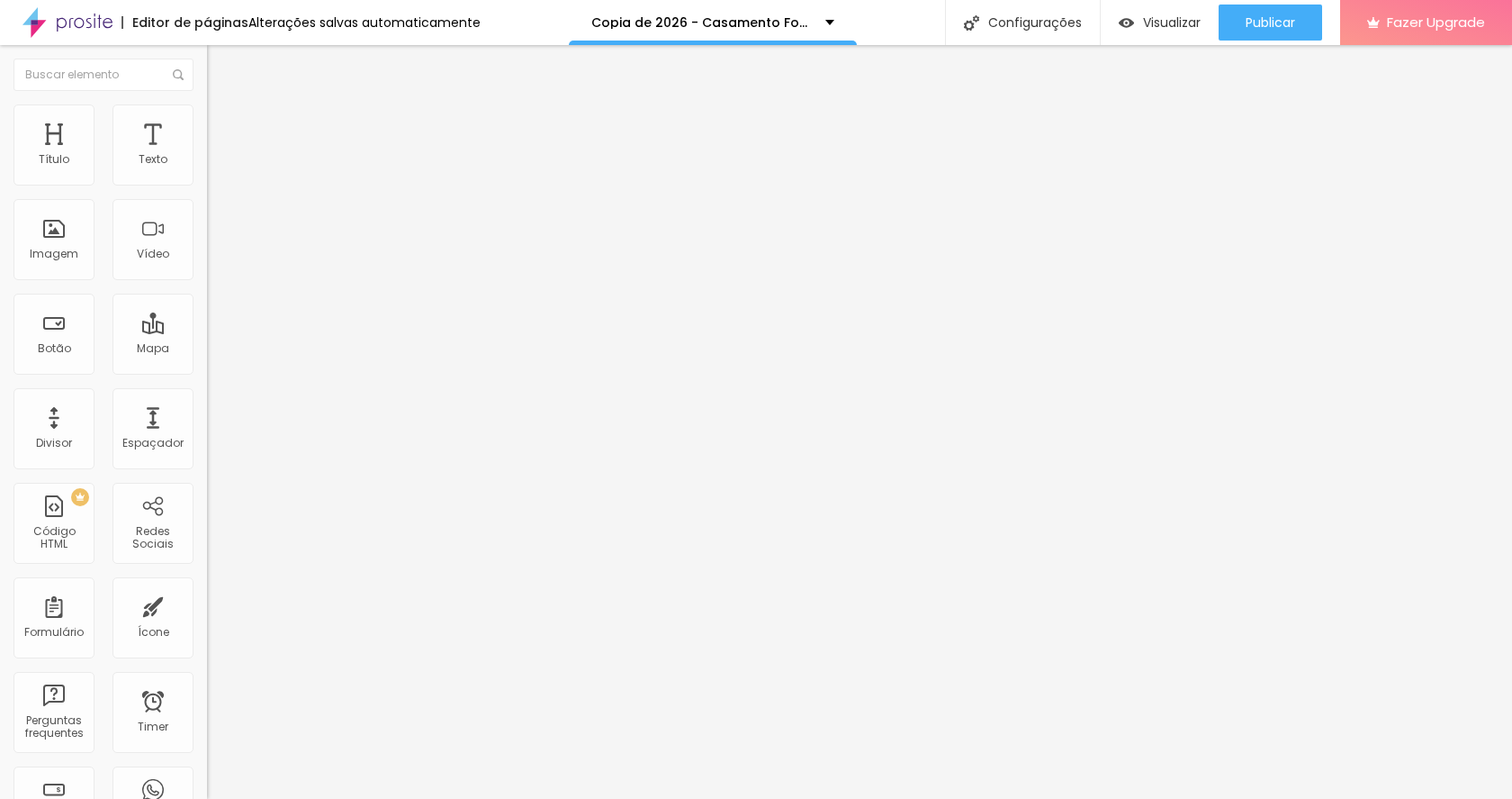
type input "27"
type input "26"
type input "25"
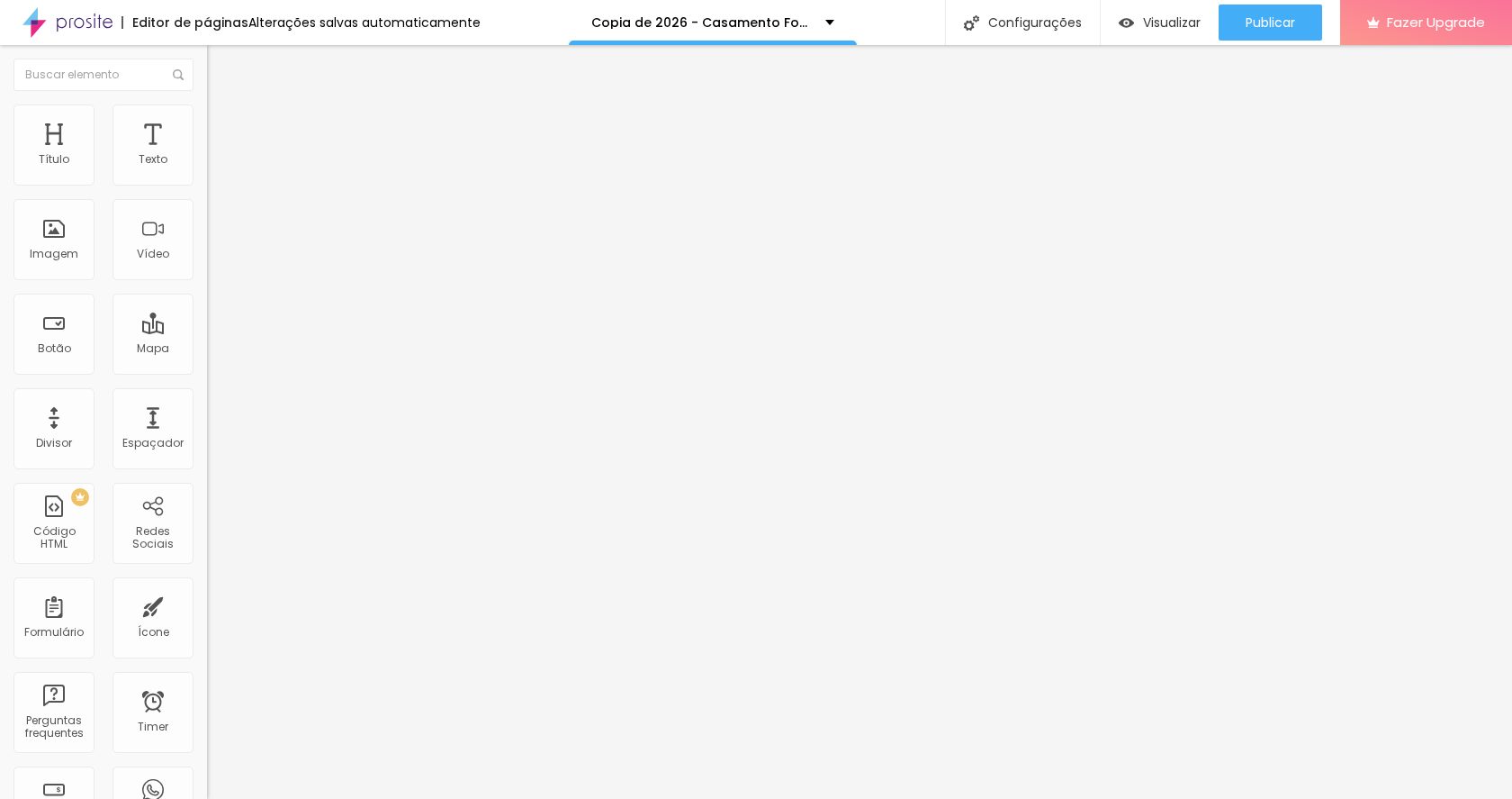
type input "25"
click at [207, 425] on input "range" at bounding box center [265, 431] width 116 height 15
type input "23"
type input "22"
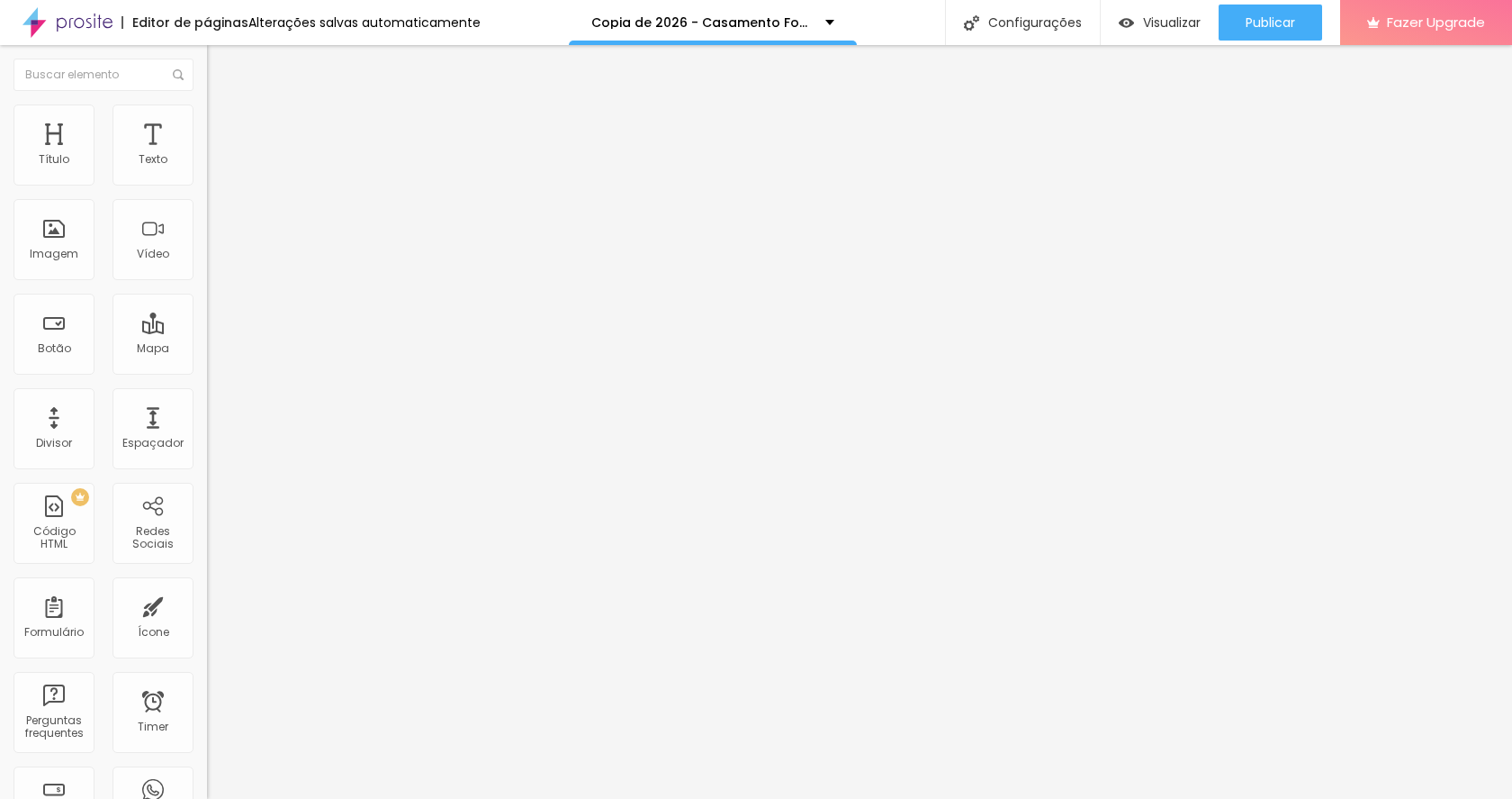
type input "22"
type input "21"
click at [207, 425] on input "range" at bounding box center [265, 431] width 116 height 15
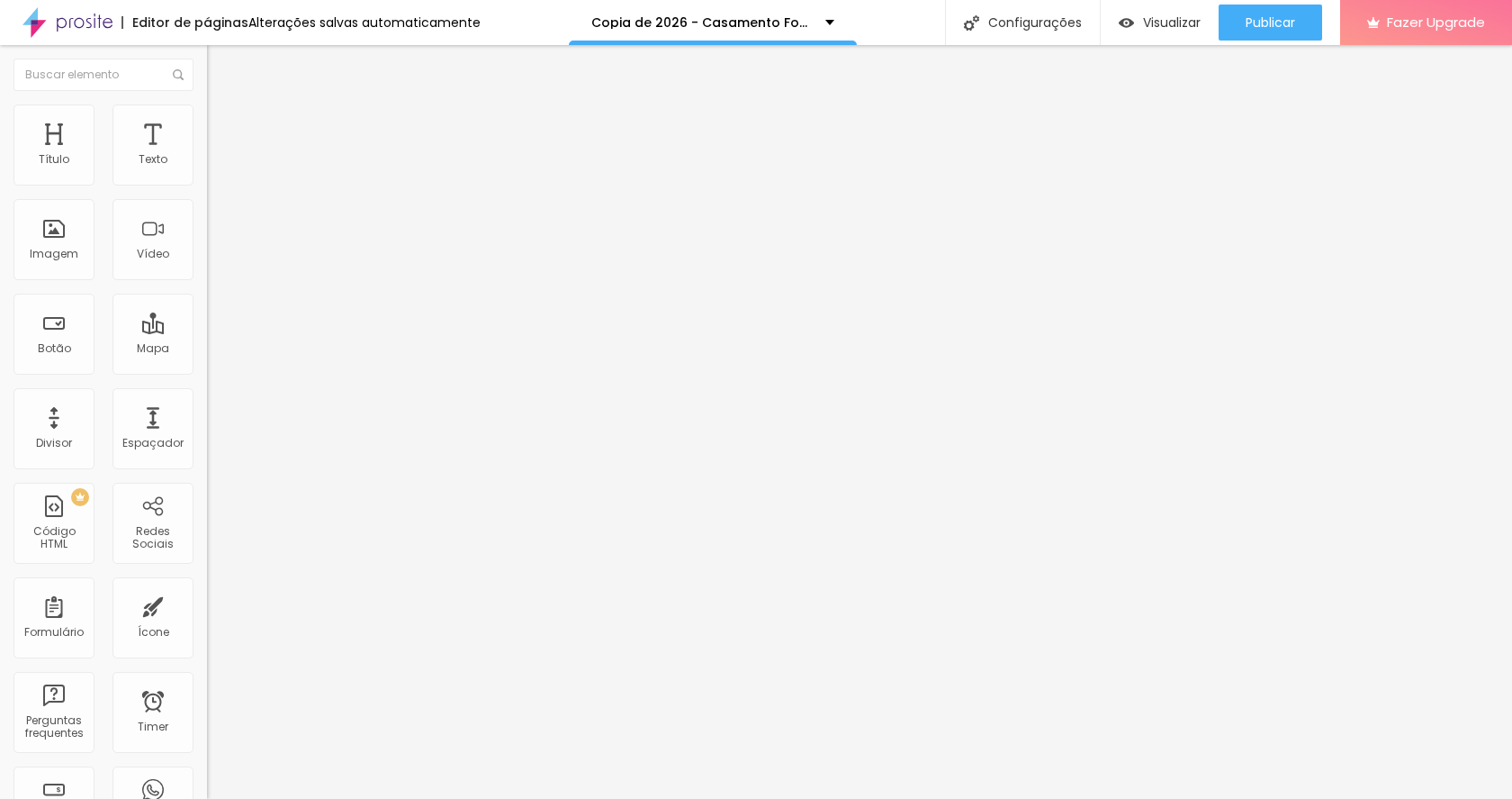
type input "0.6"
type input "0.5"
type input "0.6"
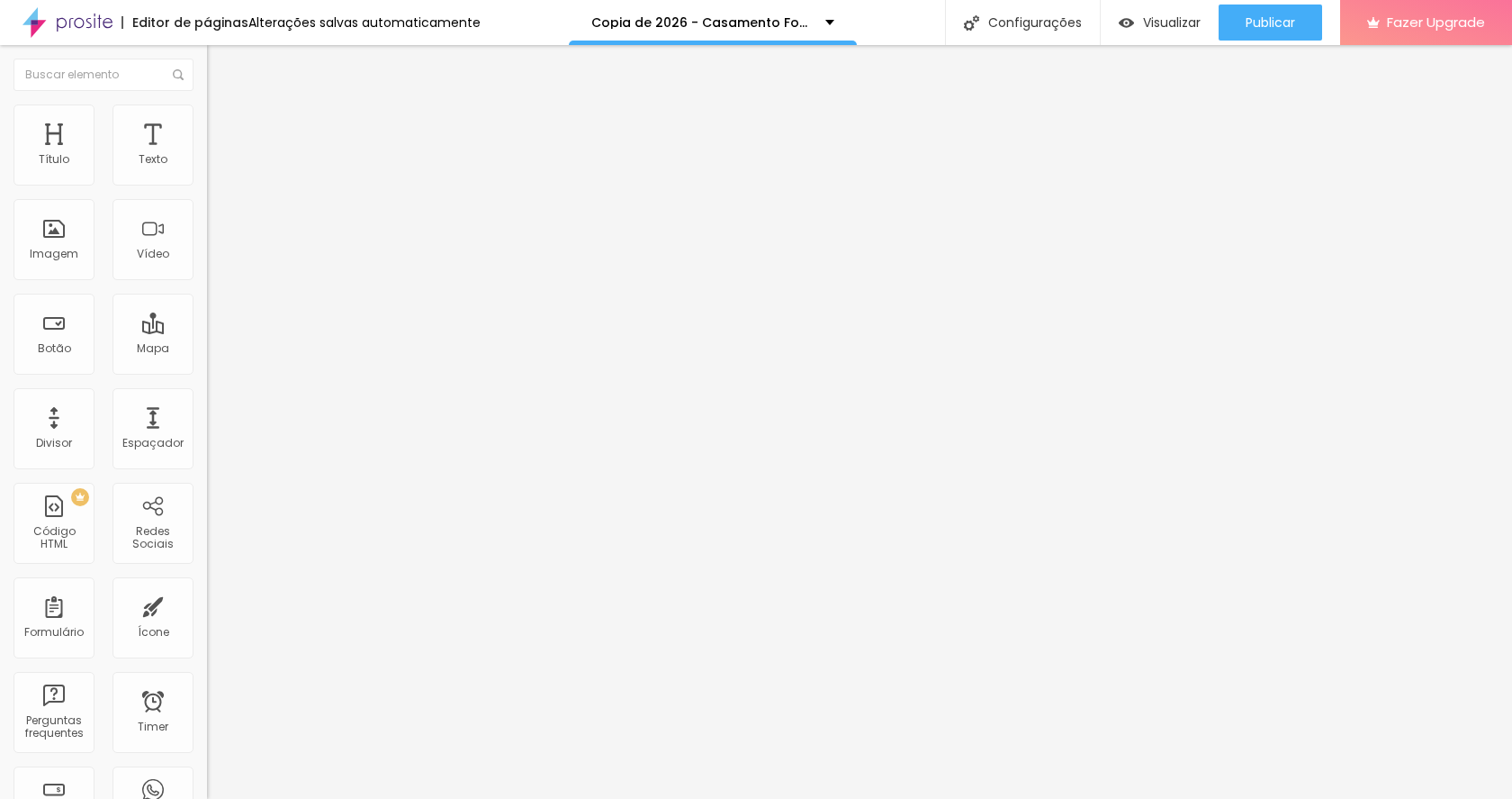
type input "0.6"
type input "0.7"
type input "0.8"
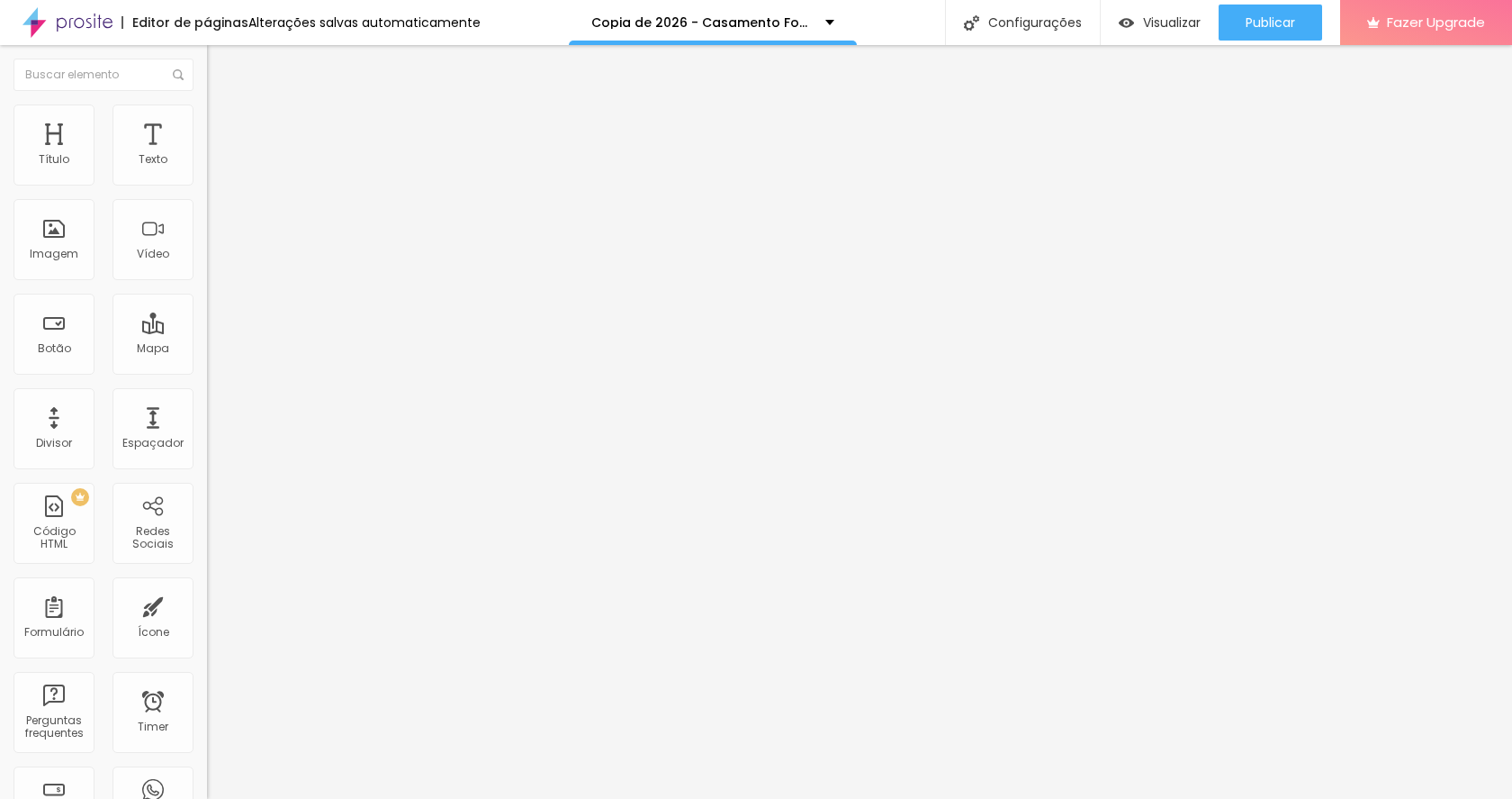
type input "0.9"
type input "1"
type input "0.9"
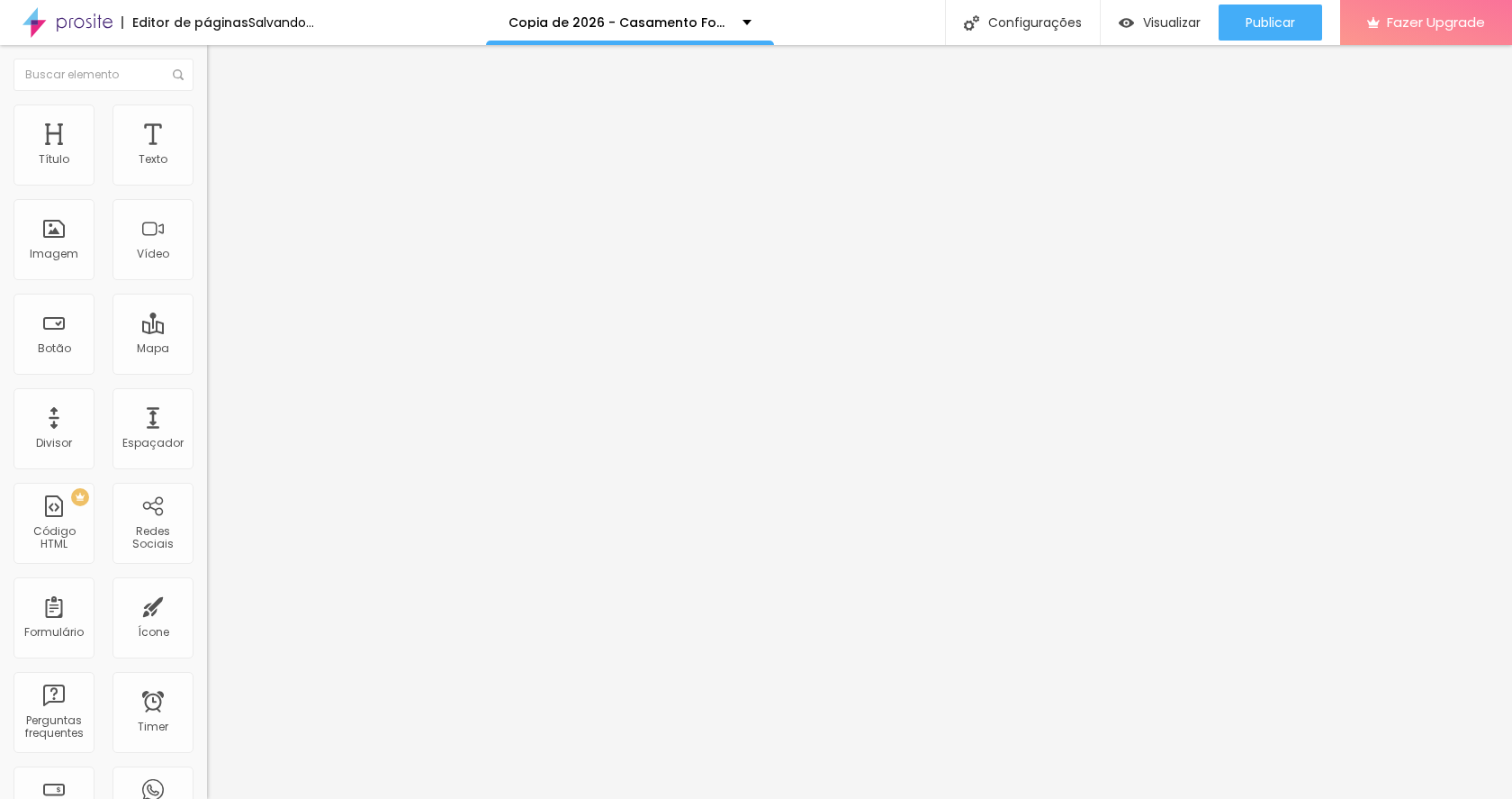
type input "0.9"
drag, startPoint x: 46, startPoint y: 464, endPoint x: 73, endPoint y: 474, distance: 28.8
type input "0.9"
click at [207, 170] on span "Titulo 2" at bounding box center [236, 159] width 59 height 22
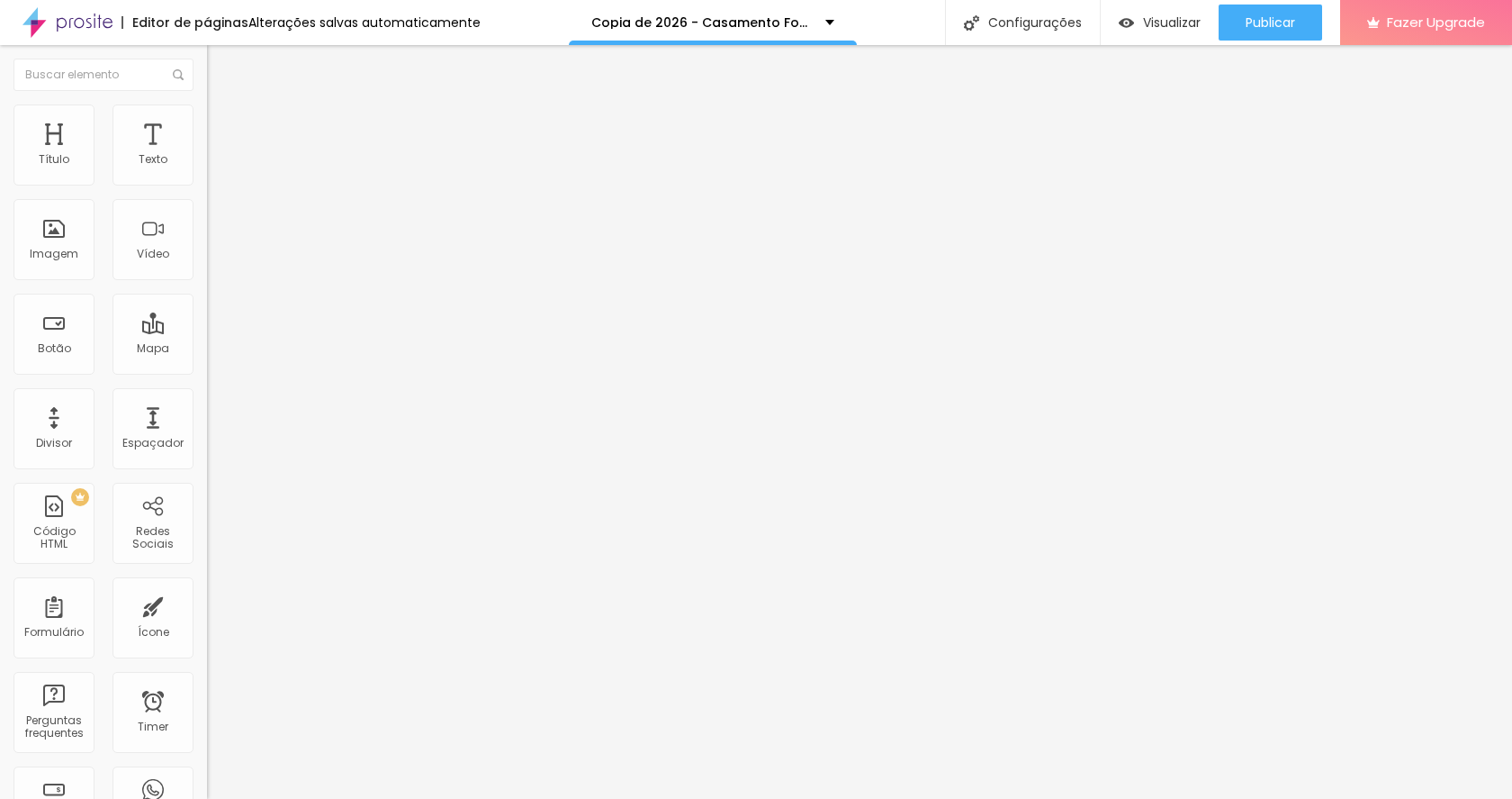
click at [207, 114] on li "Avançado" at bounding box center [310, 113] width 207 height 18
click at [207, 103] on img at bounding box center [215, 94] width 16 height 16
click at [207, 113] on img at bounding box center [215, 112] width 16 height 16
click at [207, 104] on li "Estilo" at bounding box center [310, 95] width 207 height 18
click at [207, 183] on div "Tipografia Voltar ao padrão Sombra DESATIVADO Voltar ao padrão" at bounding box center [310, 178] width 207 height 111
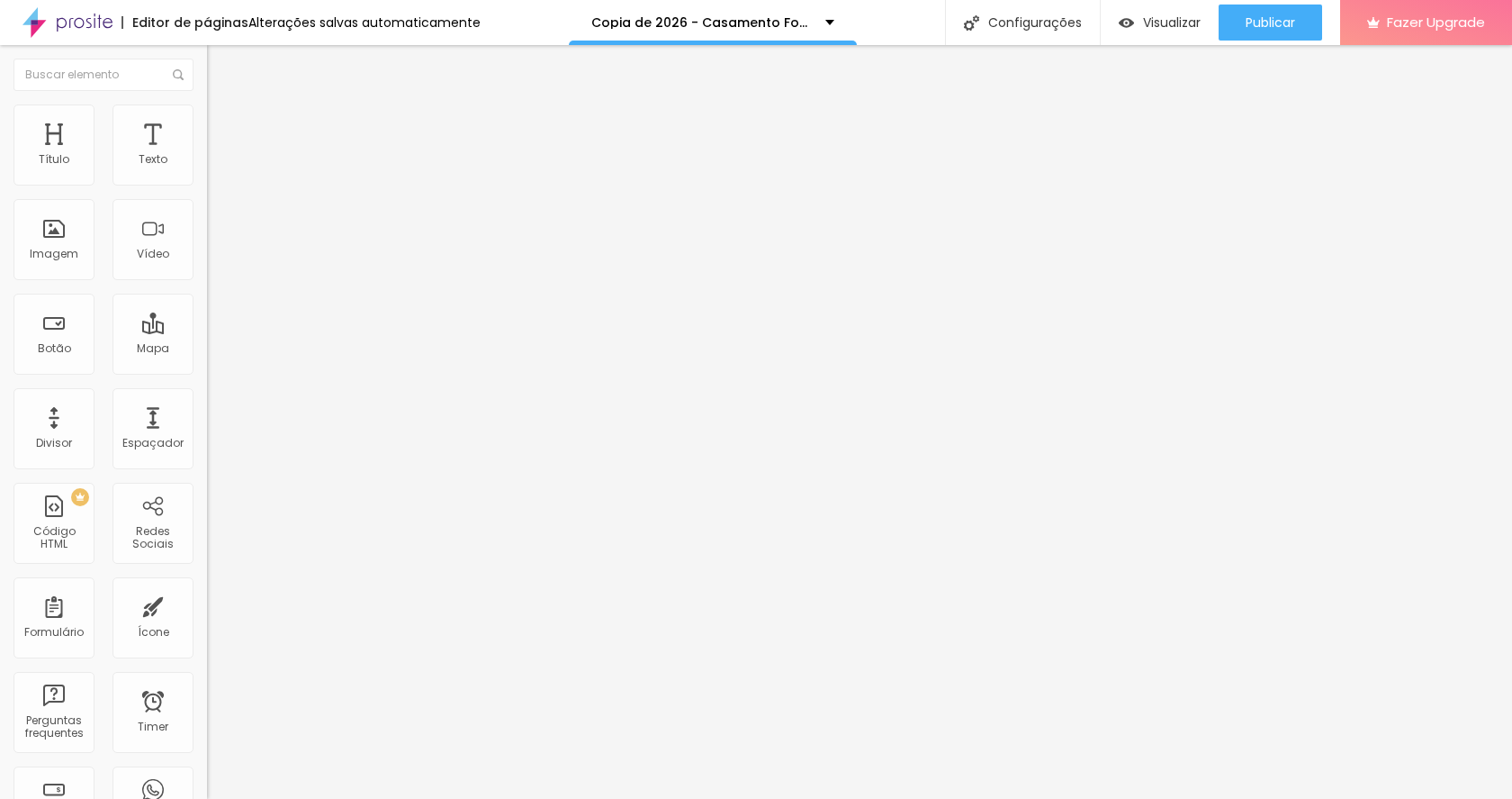
click at [207, 173] on button "button" at bounding box center [219, 163] width 25 height 19
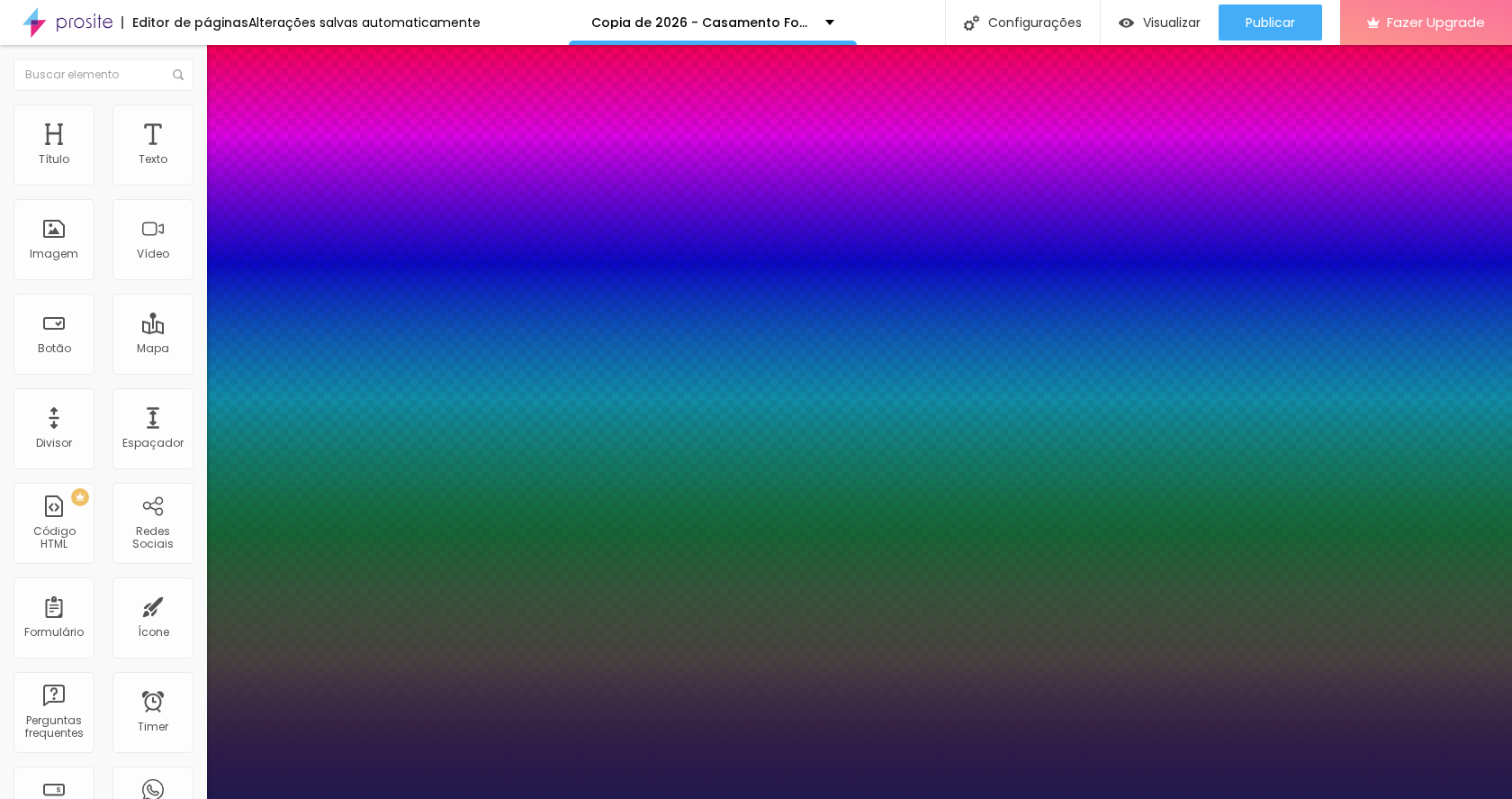
type input "1"
select select "Montserrat"
type input "1"
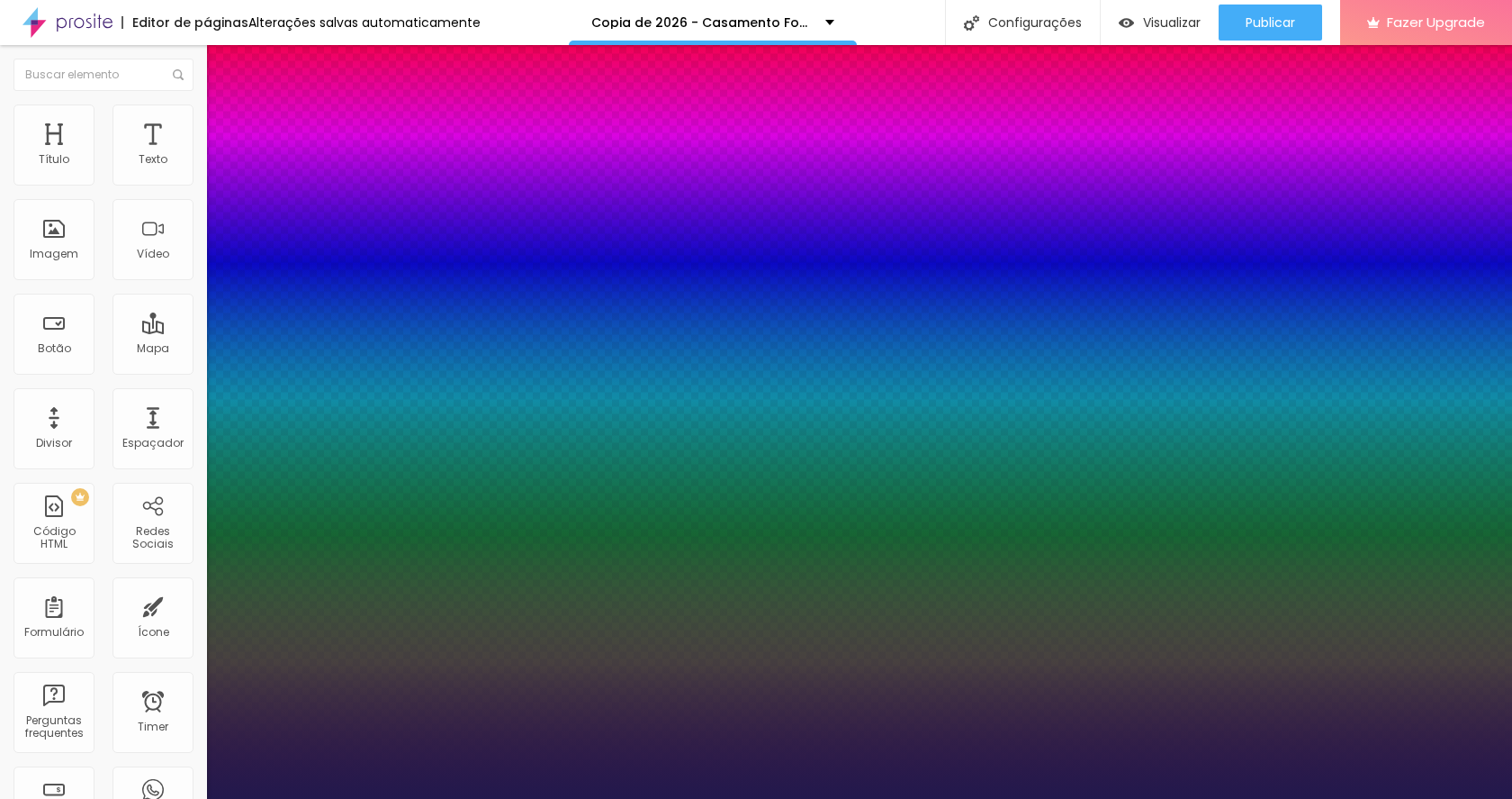
type input "1.2"
type input "1"
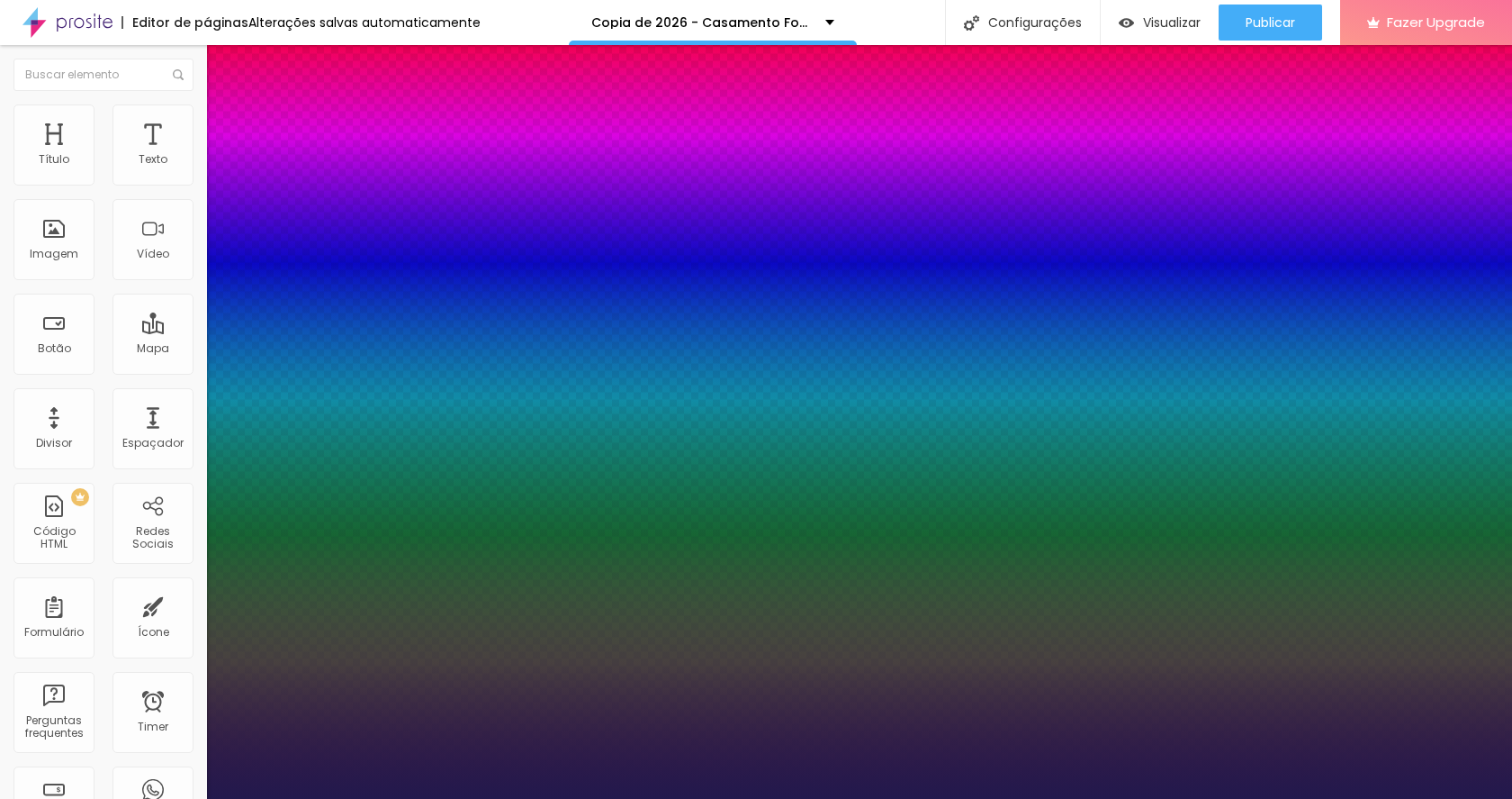
type input "1"
type input "0.9"
type input "1"
type input "0.8"
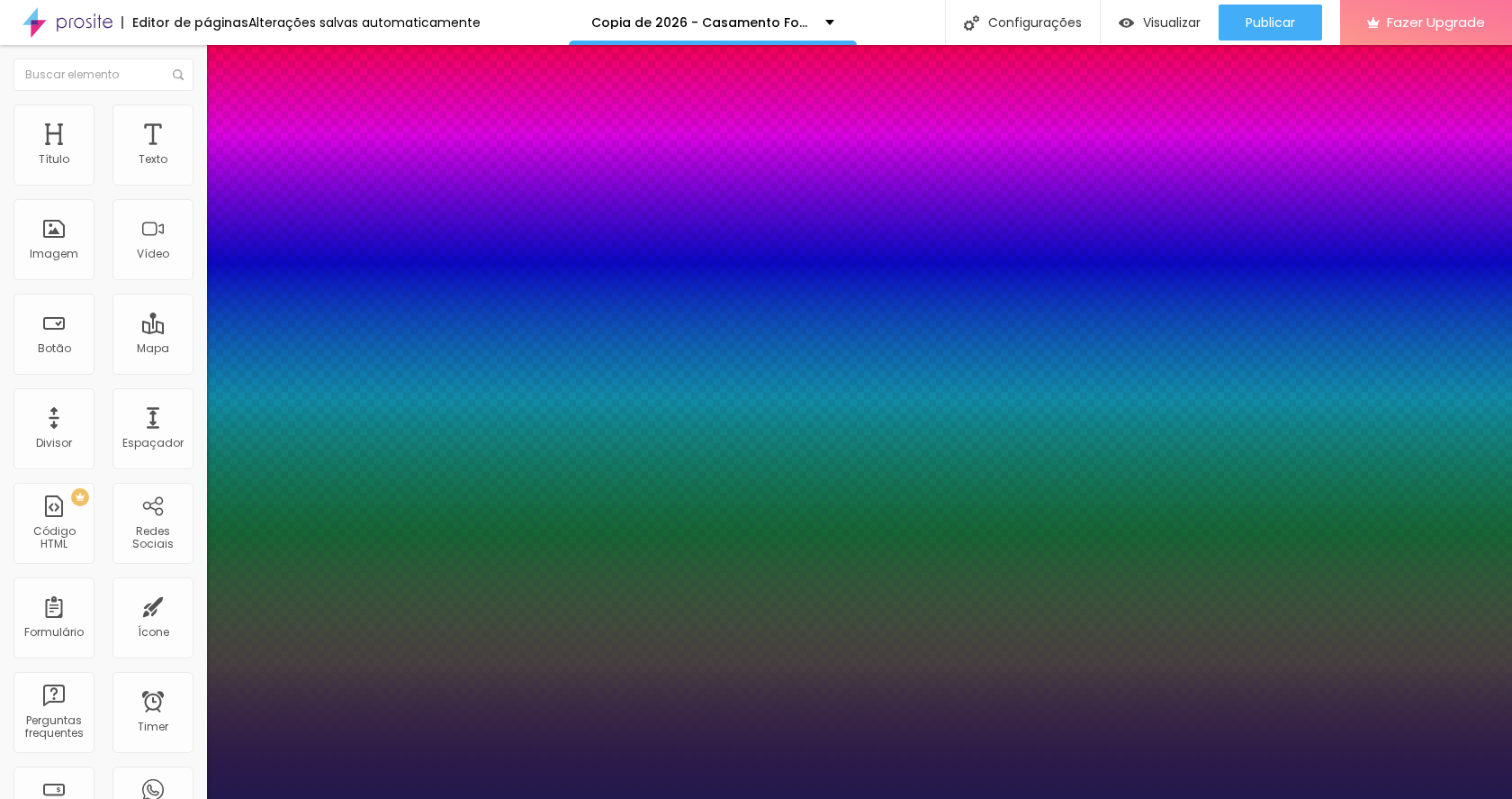
type input "0.8"
drag, startPoint x: 302, startPoint y: 434, endPoint x: 256, endPoint y: 438, distance: 46.2
type input "0.8"
type input "1"
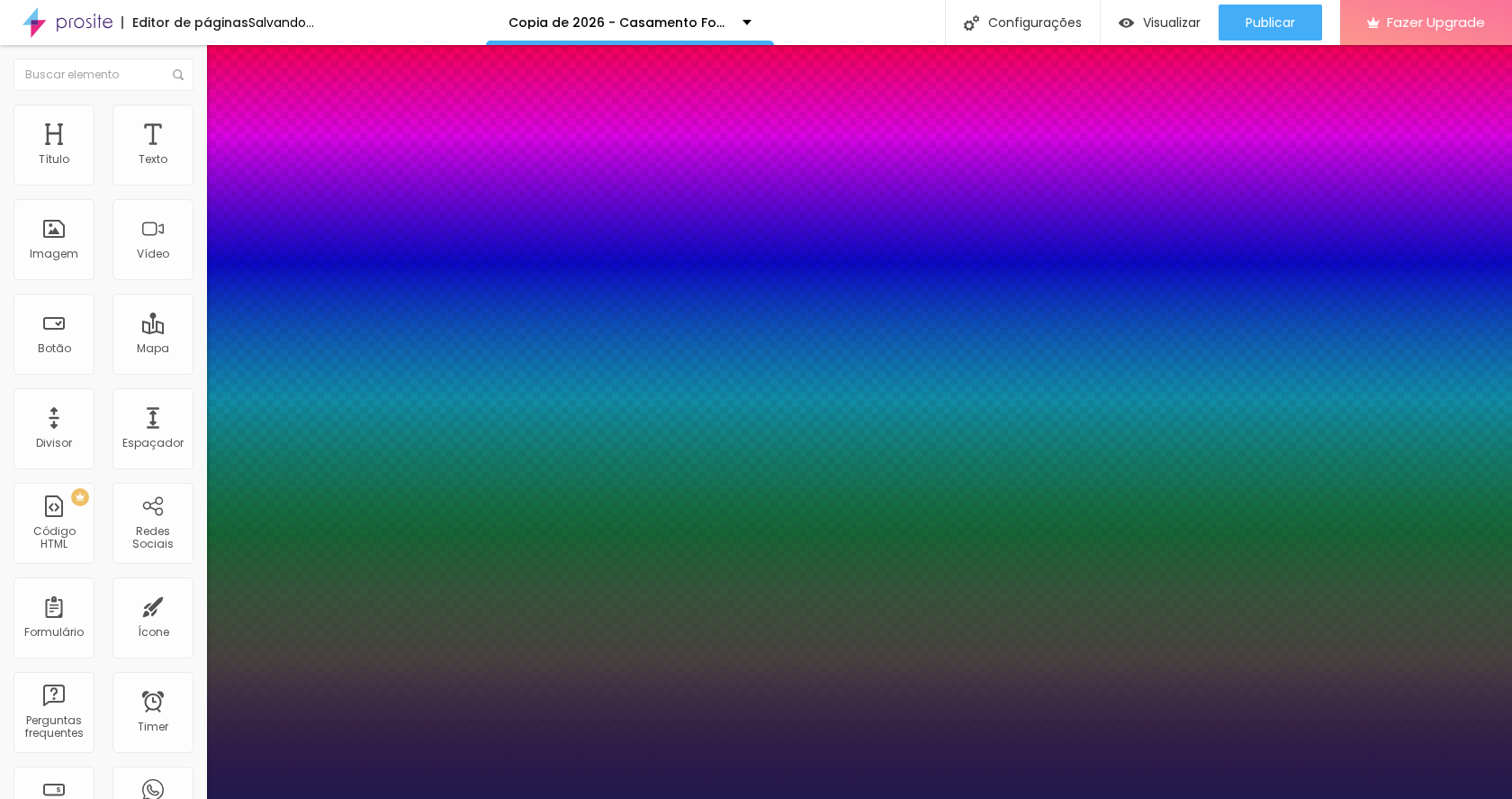
type input "14"
type input "1"
type input "15"
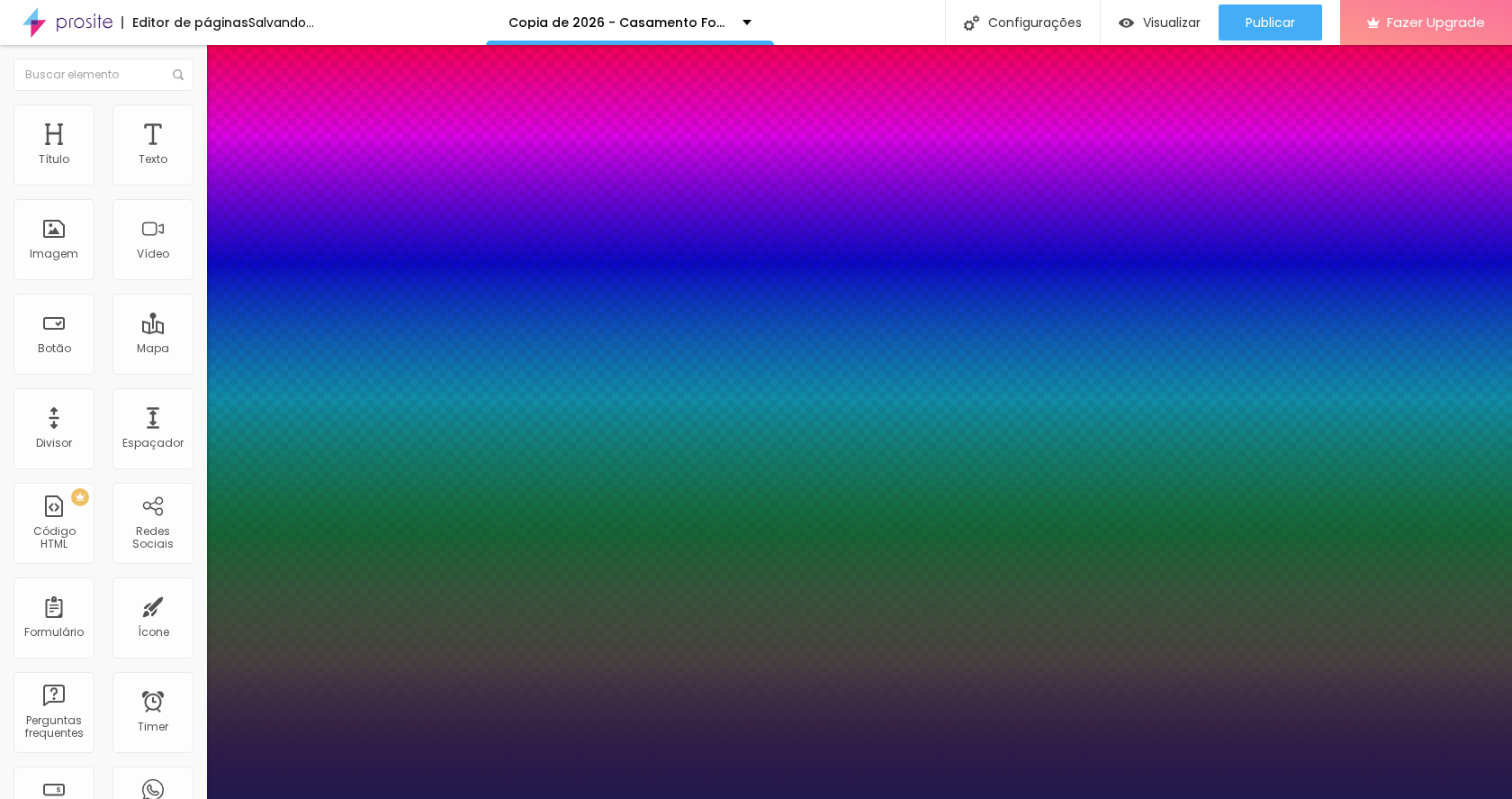
type input "1"
type input "16"
type input "1"
type input "17"
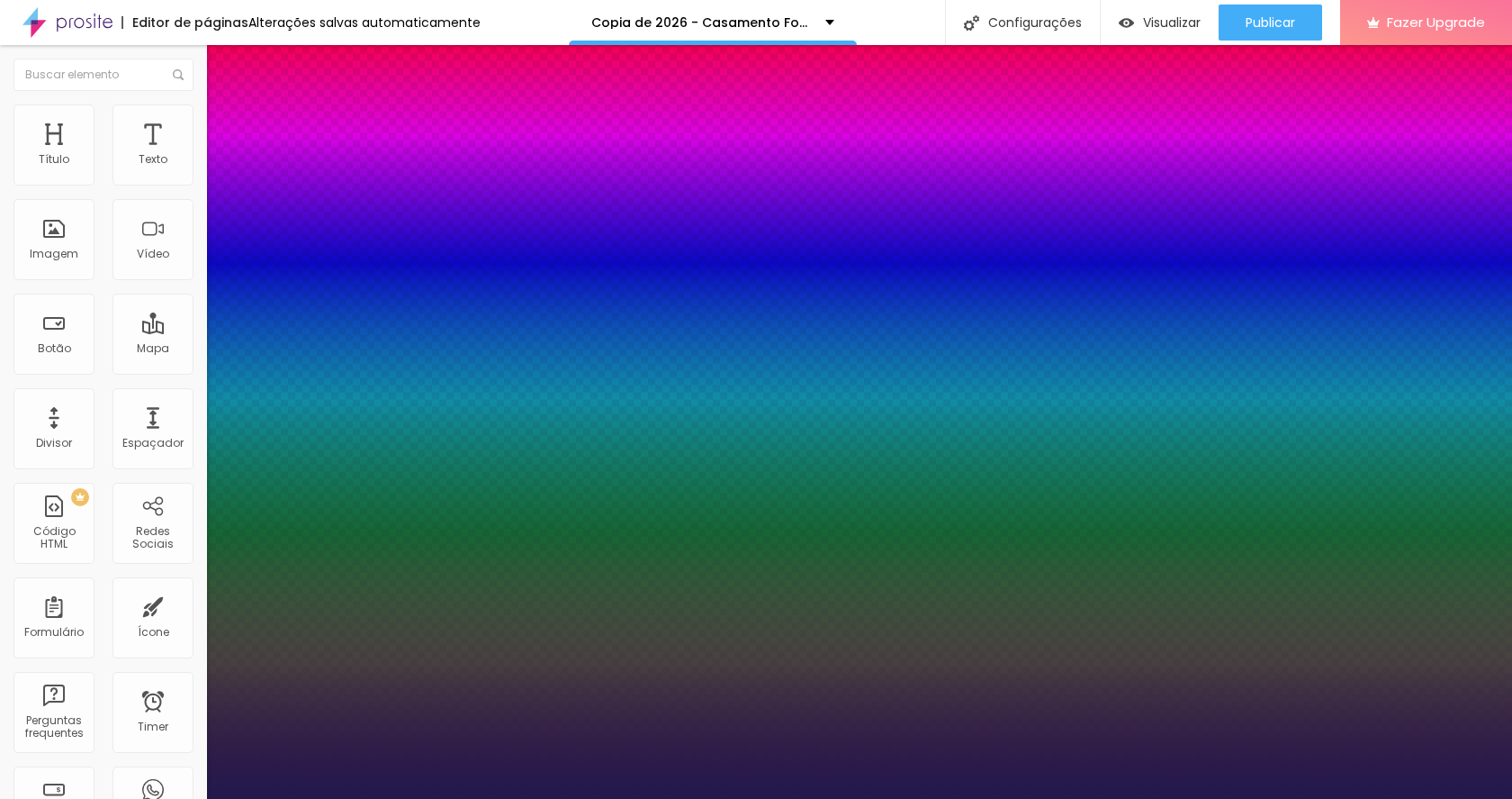
type input "17"
type input "1"
type input "18"
type input "1"
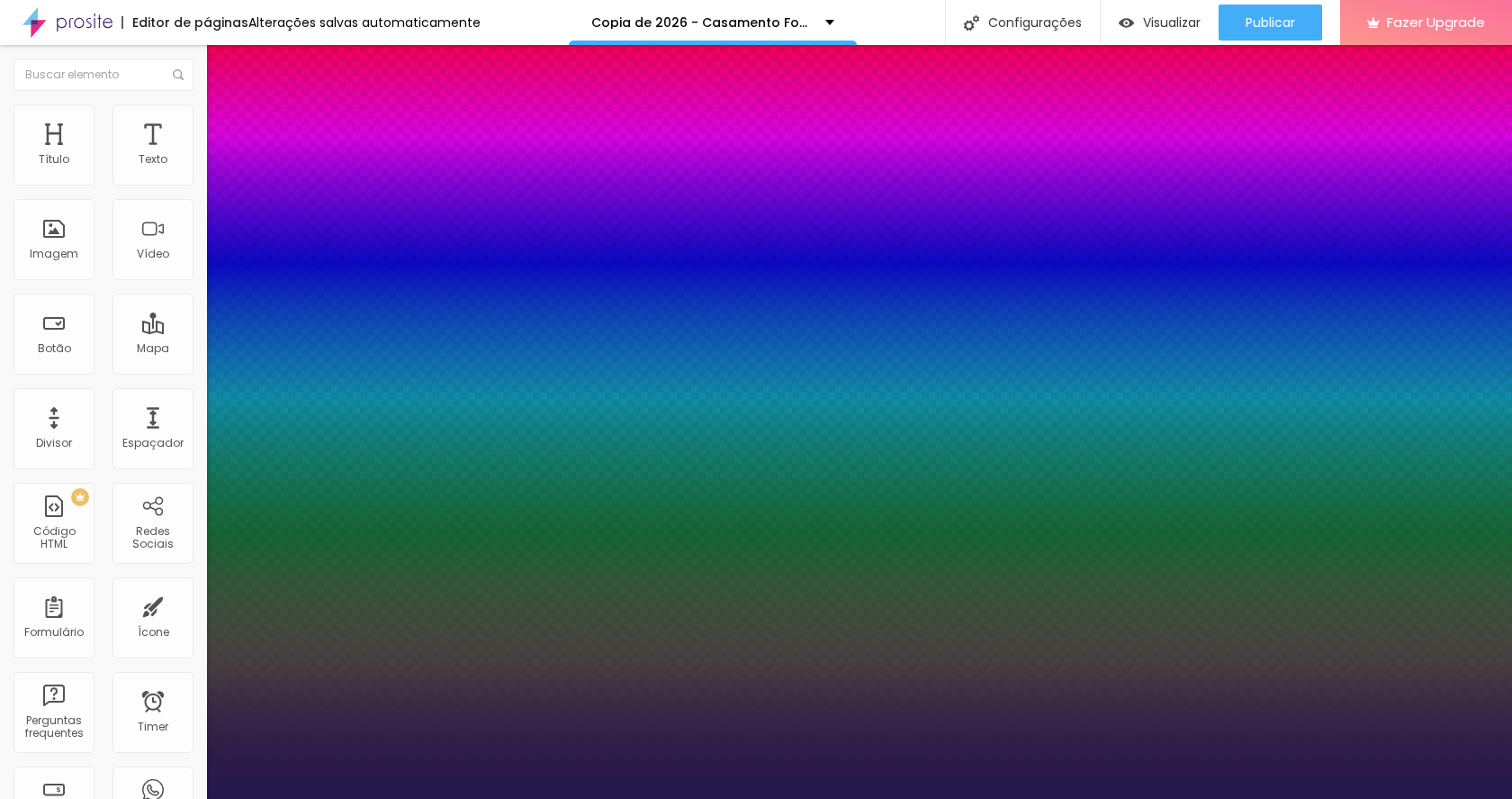
type input "17"
type input "1"
type input "16"
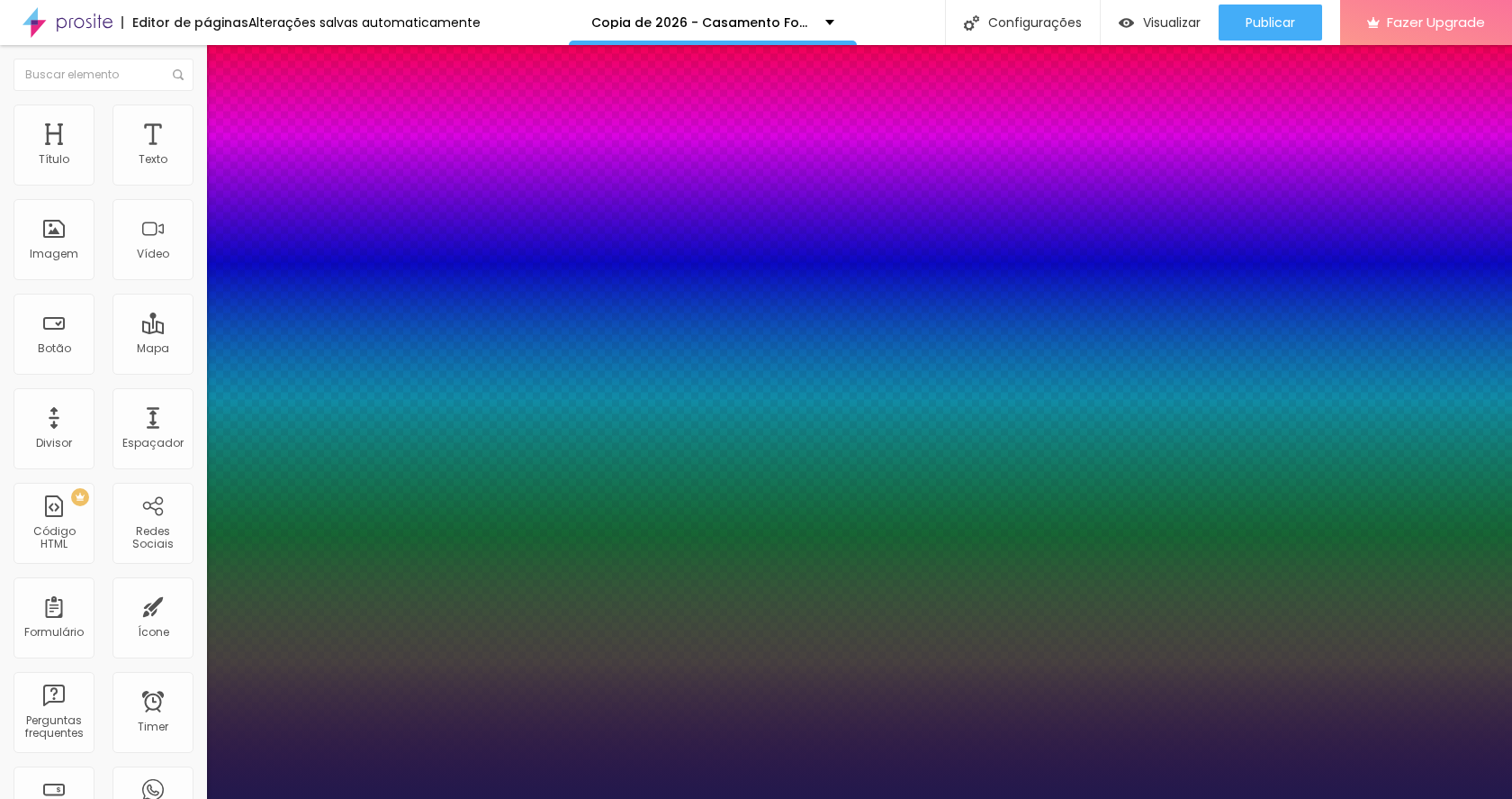
type input "1"
type input "15"
type input "1"
type input "15"
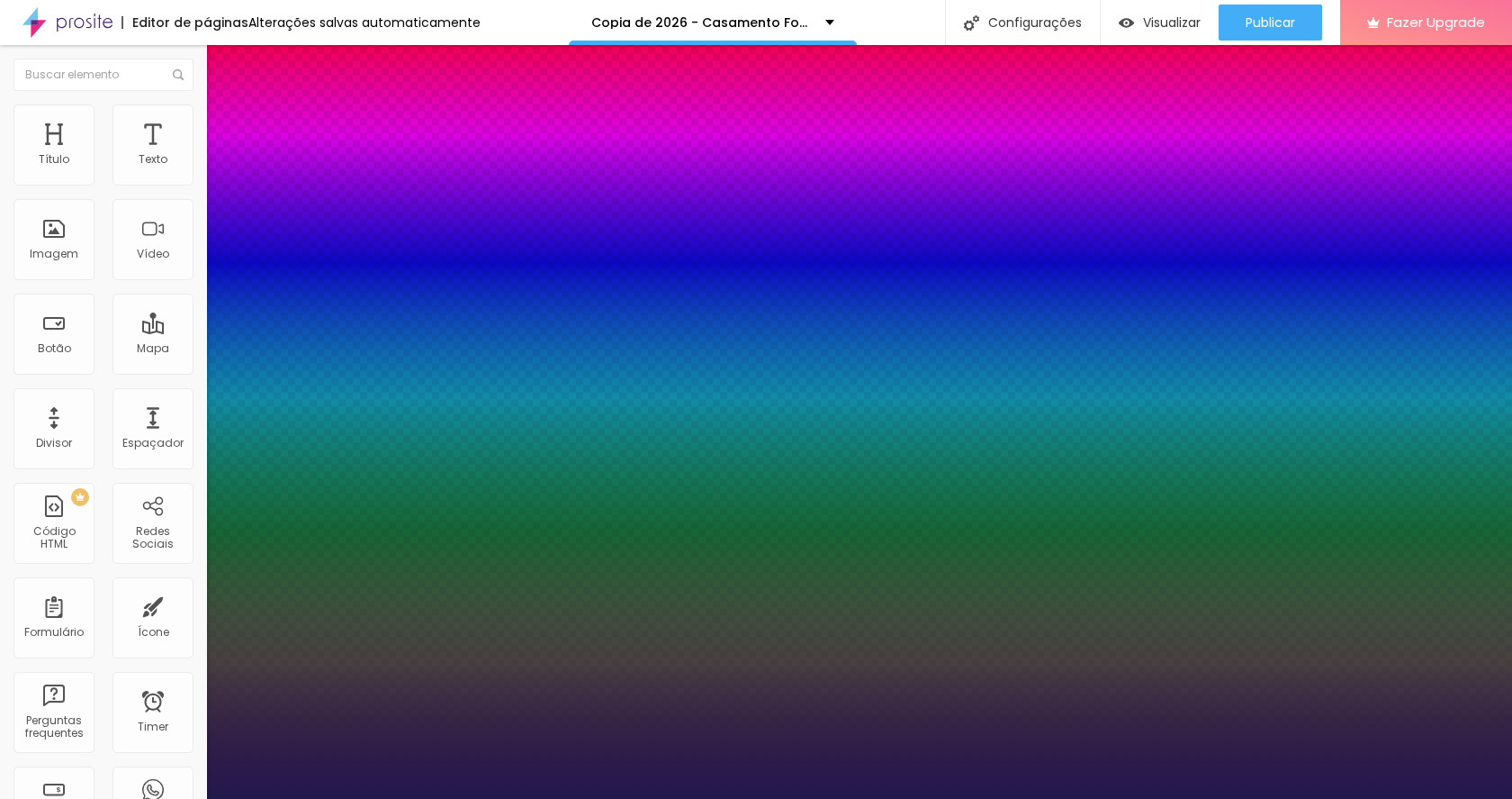
click at [1300, 798] on div at bounding box center [756, 799] width 1512 height 0
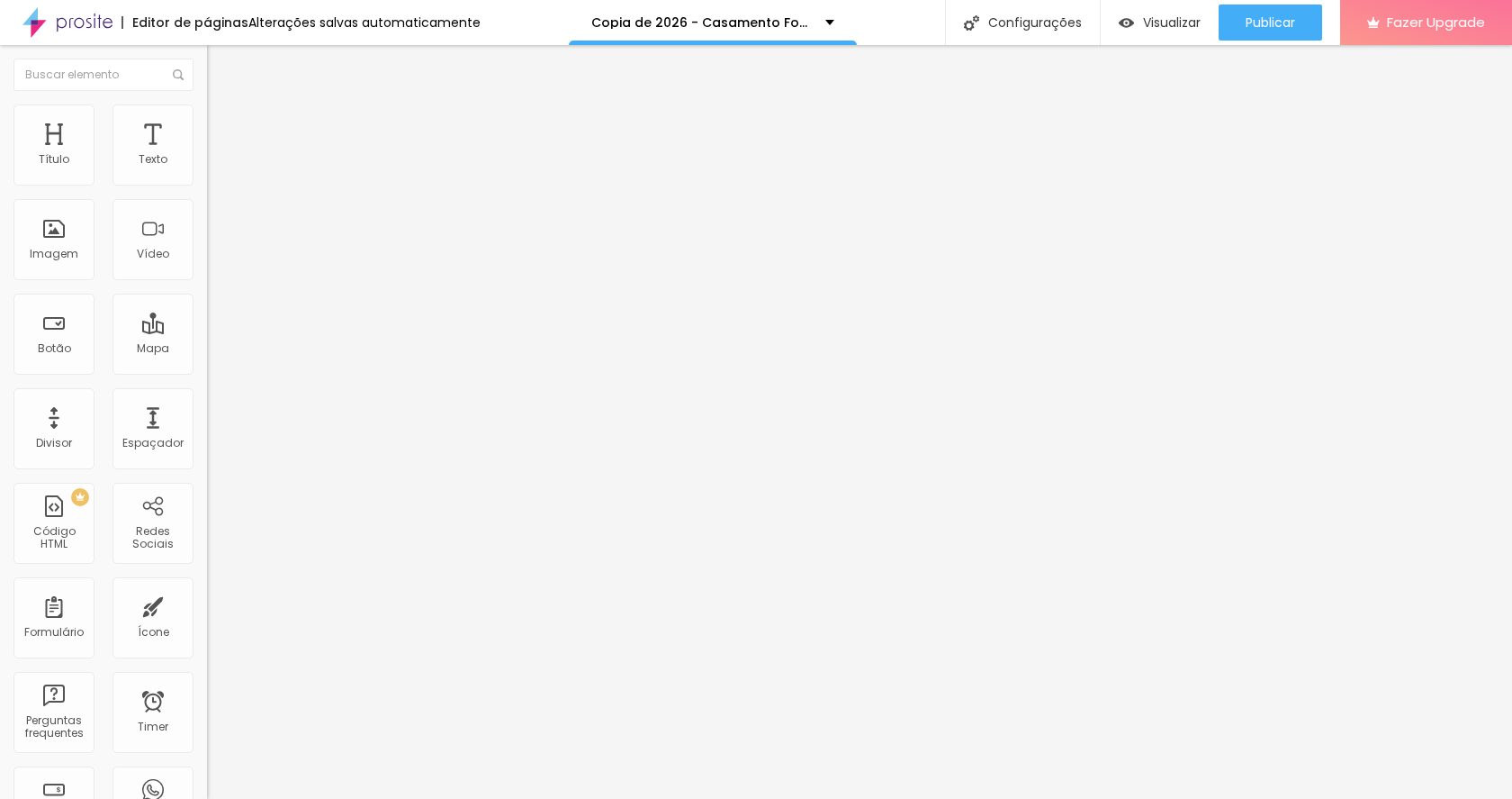
click at [215, 167] on icon "button" at bounding box center [219, 162] width 11 height 11
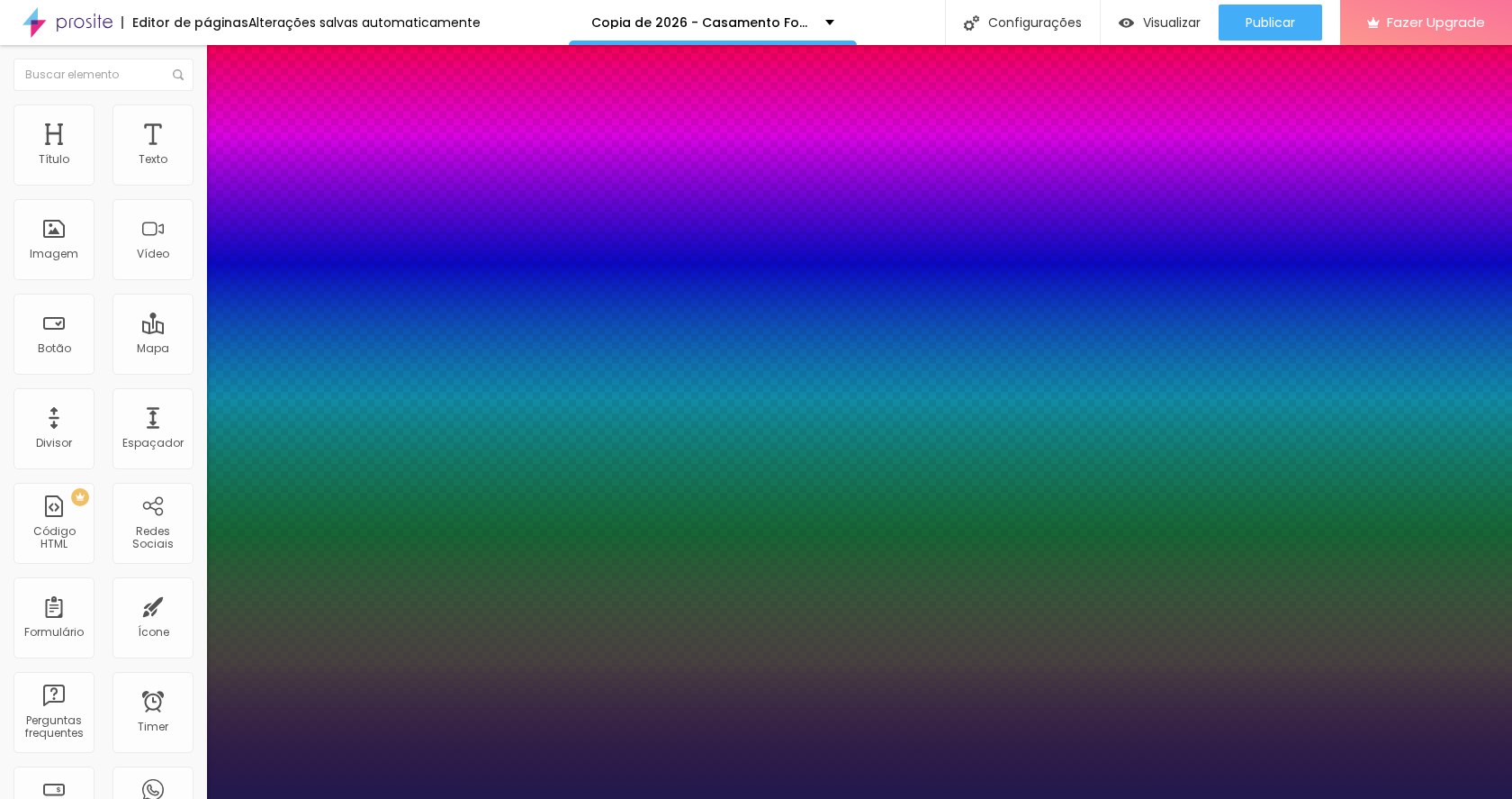
type input "1"
type input "0.9"
type input "1"
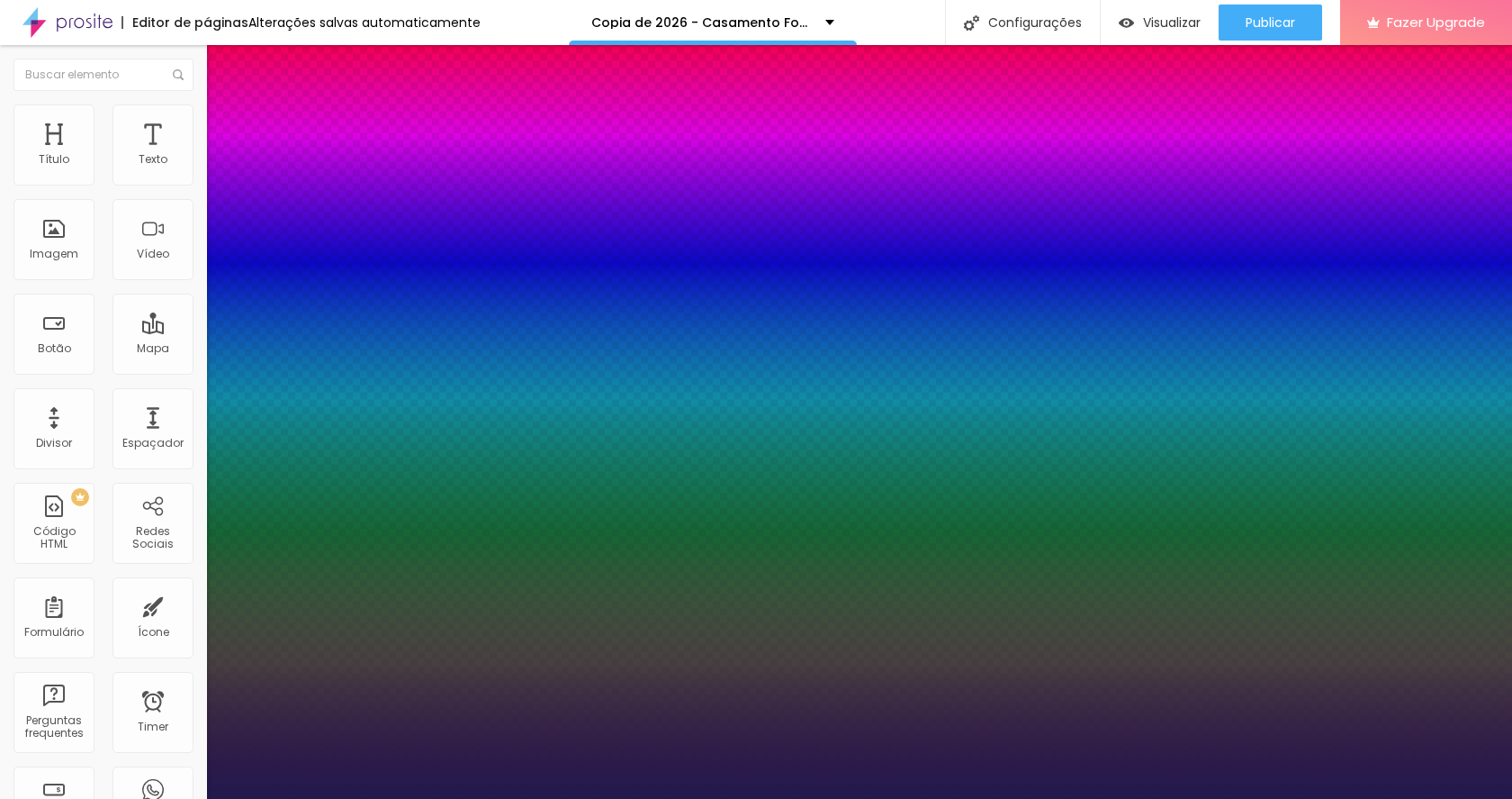
type input "1"
type input "1.1"
type input "1"
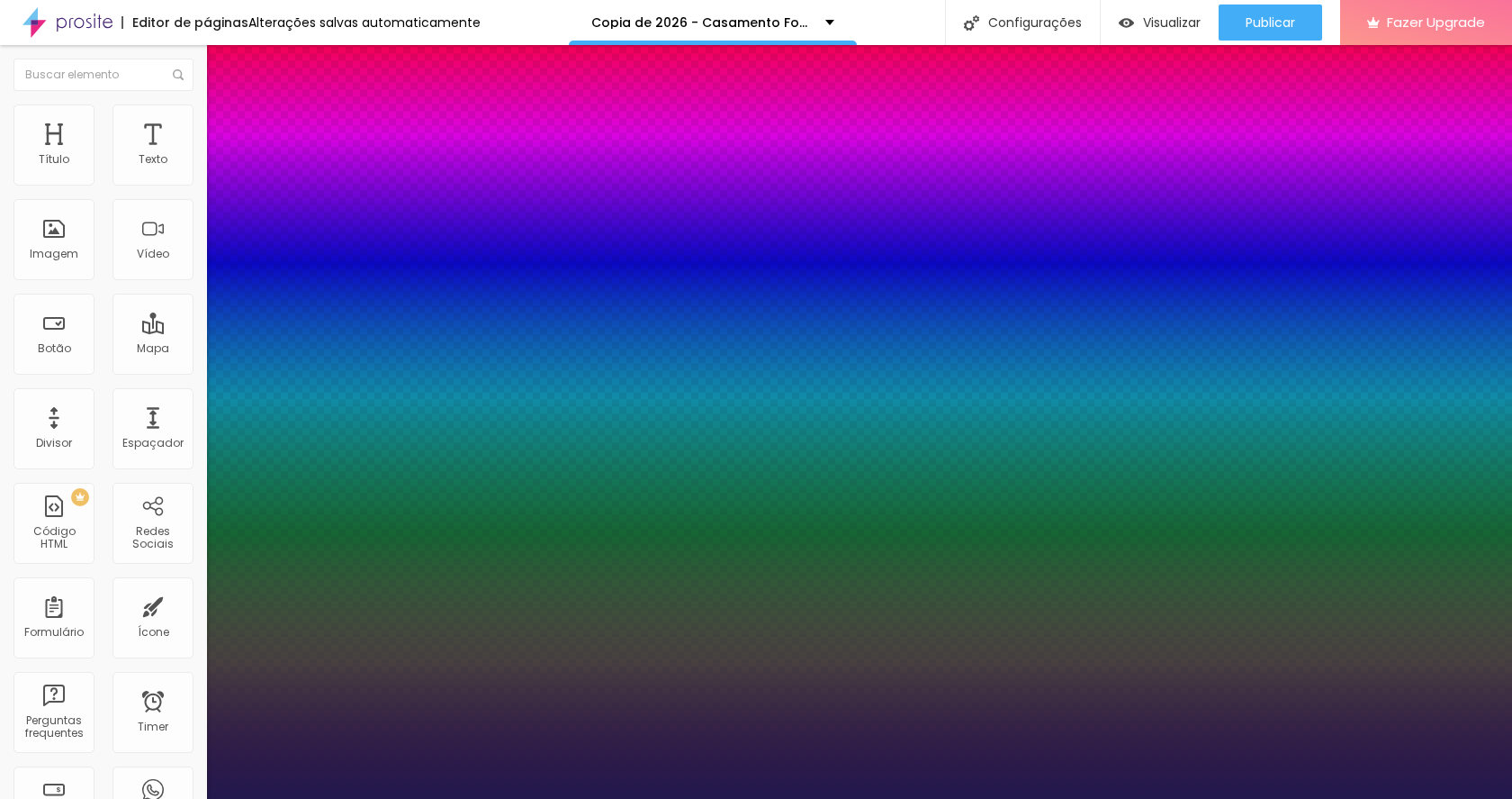
type input "1.3"
type input "1"
type input "1.4"
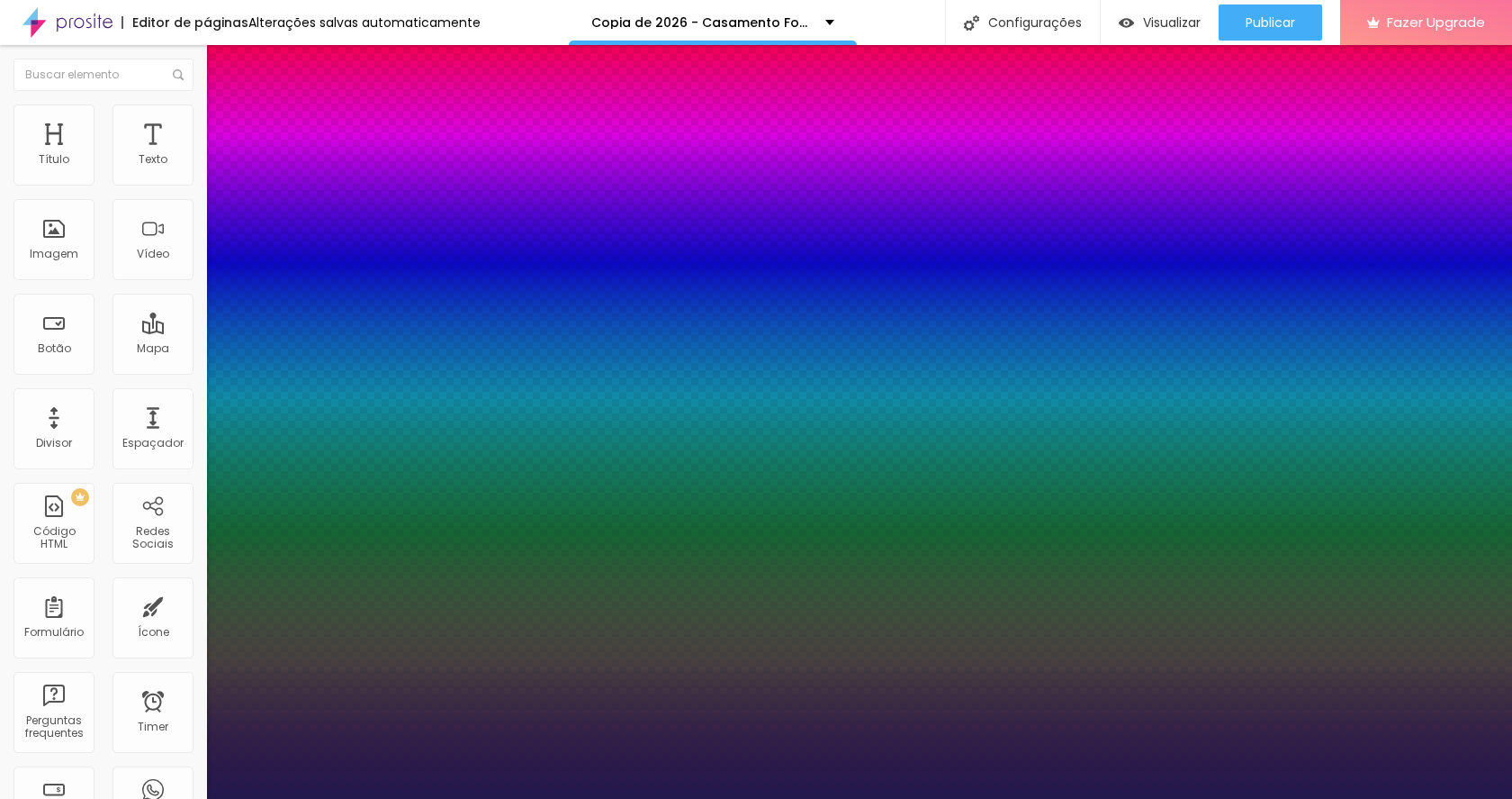
drag, startPoint x: 258, startPoint y: 433, endPoint x: 306, endPoint y: 441, distance: 48.7
type input "1.4"
type input "1"
click at [1354, 798] on div at bounding box center [756, 799] width 1512 height 0
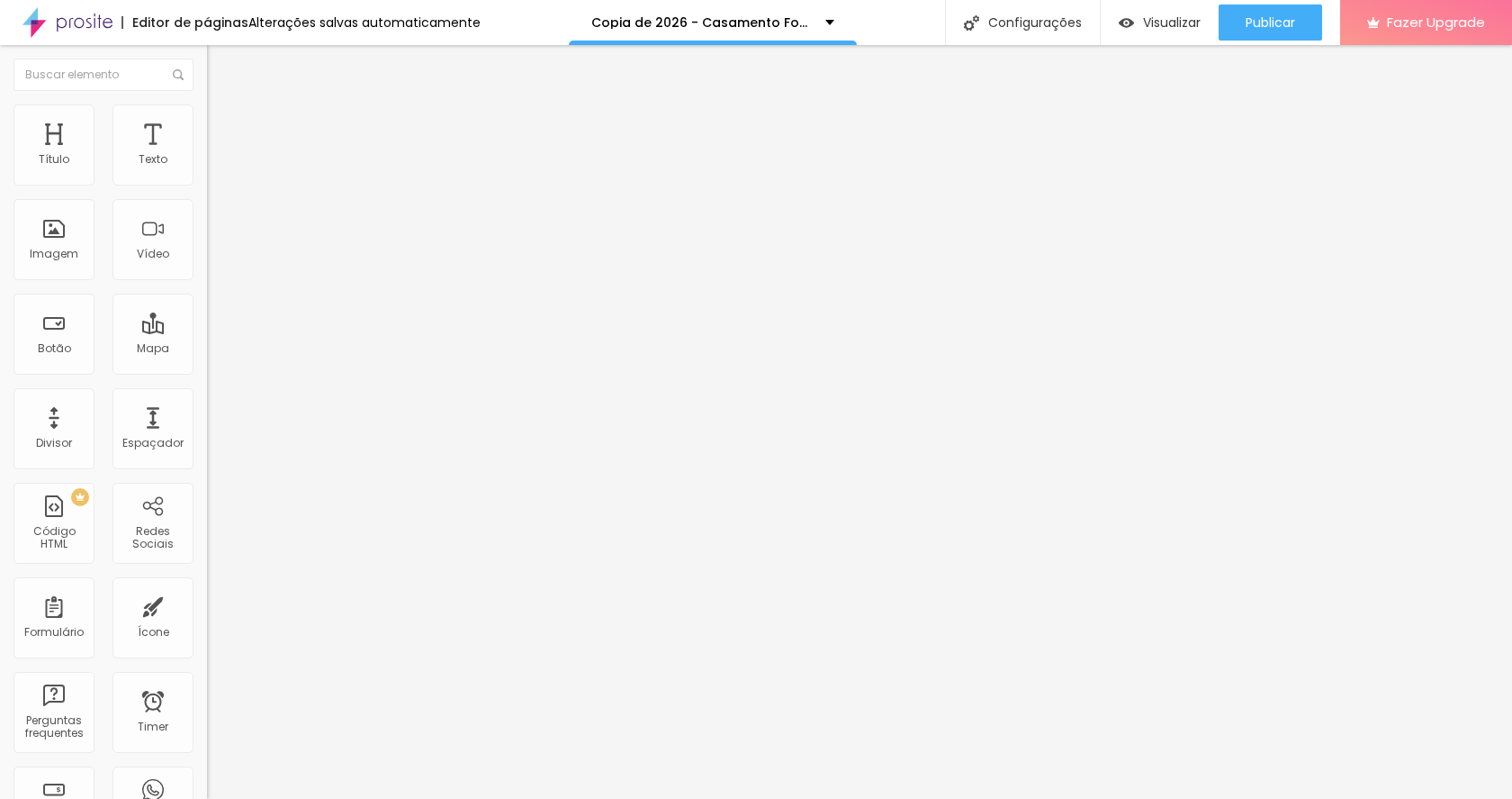
click at [207, 155] on span "Trocar imagem" at bounding box center [255, 147] width 98 height 15
click at [207, 394] on div at bounding box center [310, 394] width 207 height 0
click at [207, 371] on input "https://" at bounding box center [314, 362] width 216 height 18
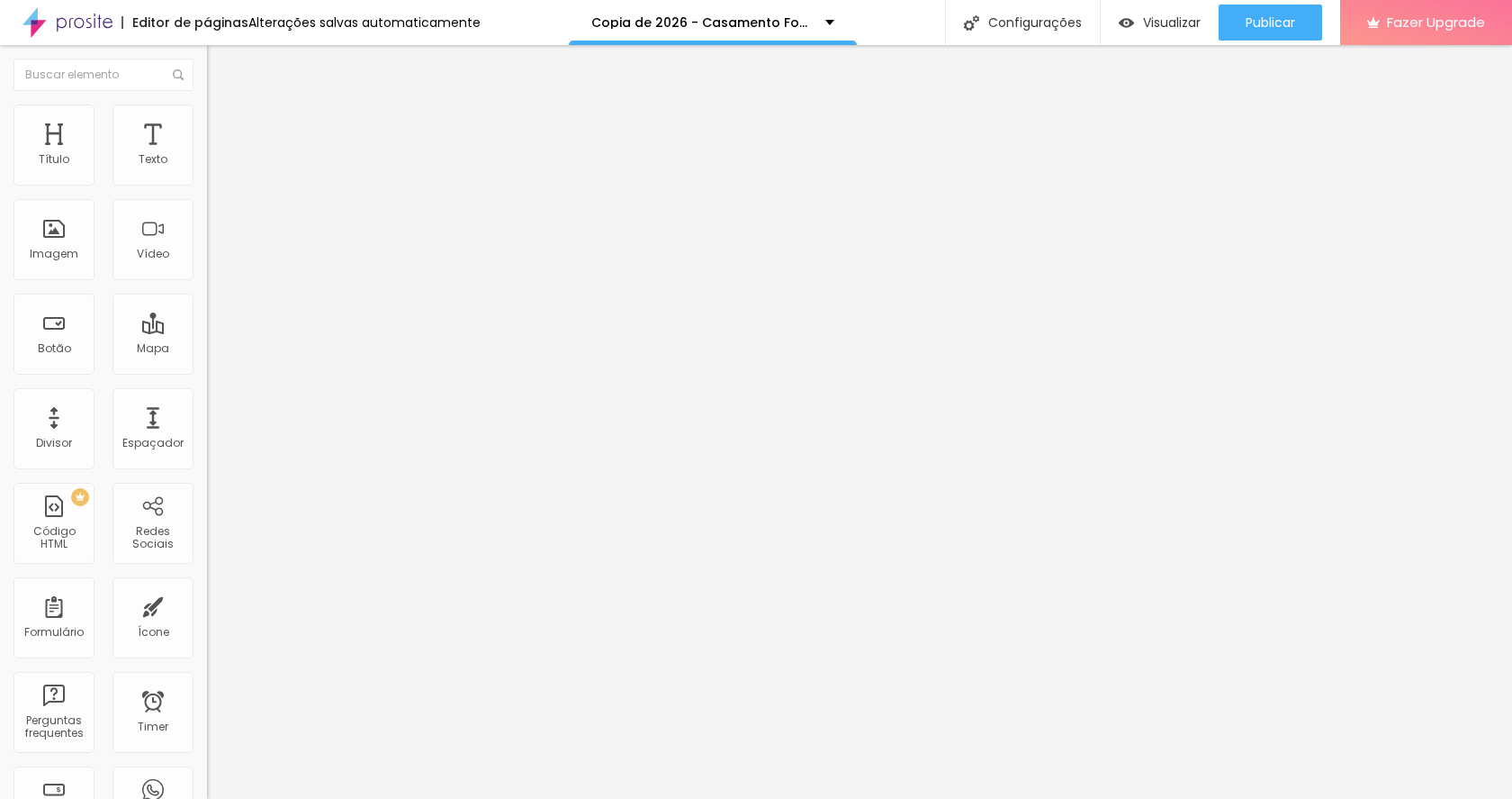
drag, startPoint x: 81, startPoint y: 382, endPoint x: -68, endPoint y: 376, distance: 149.1
click at [0, 376] on html "Editor de páginas Alterações [PERSON_NAME] automaticamente Copia de 2026 - Casa…" at bounding box center [756, 400] width 1512 height 799
paste input "[DOMAIN_NAME][URL]."
type input "[URL][DOMAIN_NAME]."
click at [207, 155] on span "Trocar imagem" at bounding box center [255, 147] width 98 height 15
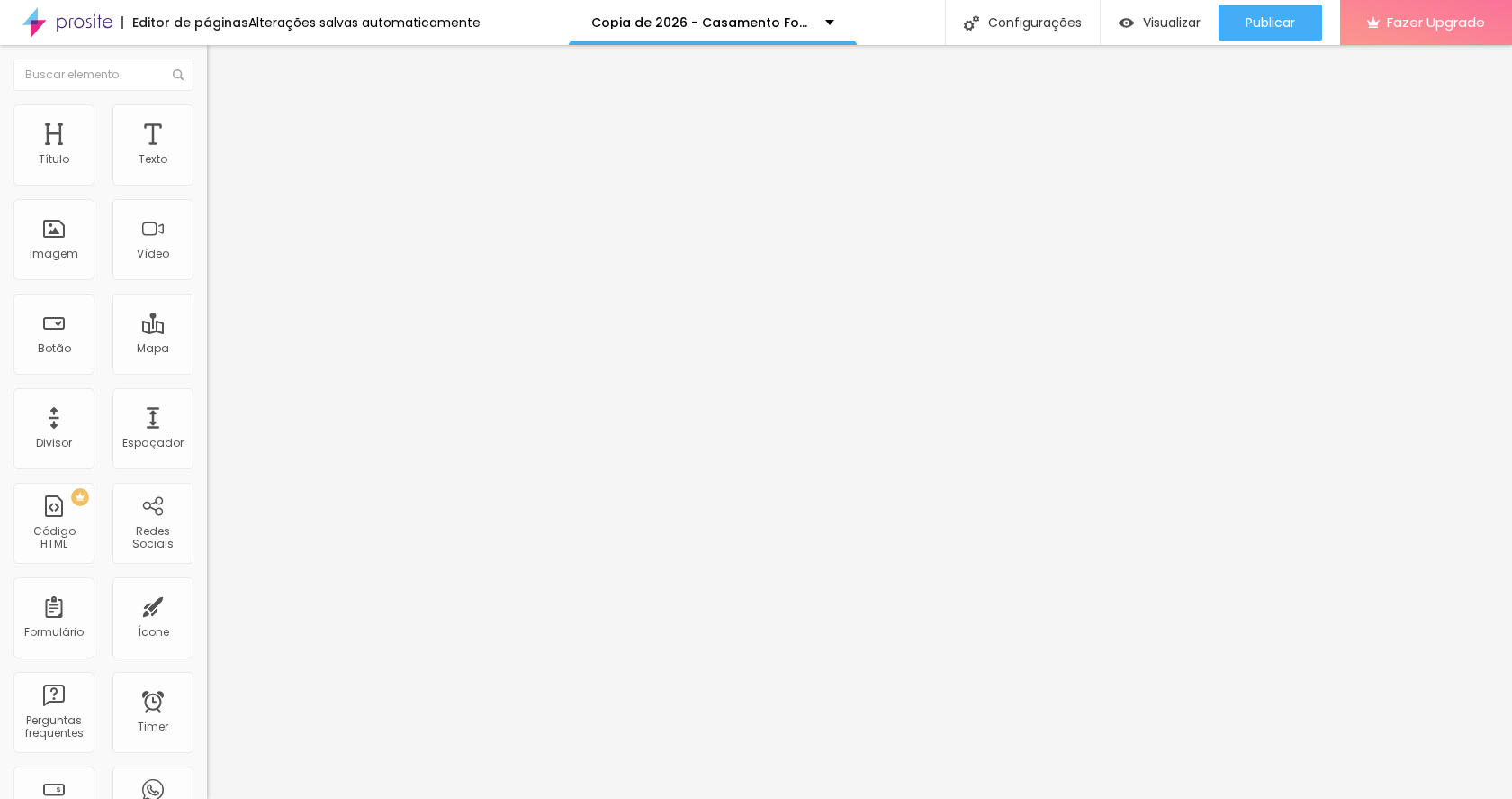
click at [207, 155] on span "Trocar imagem" at bounding box center [255, 147] width 98 height 15
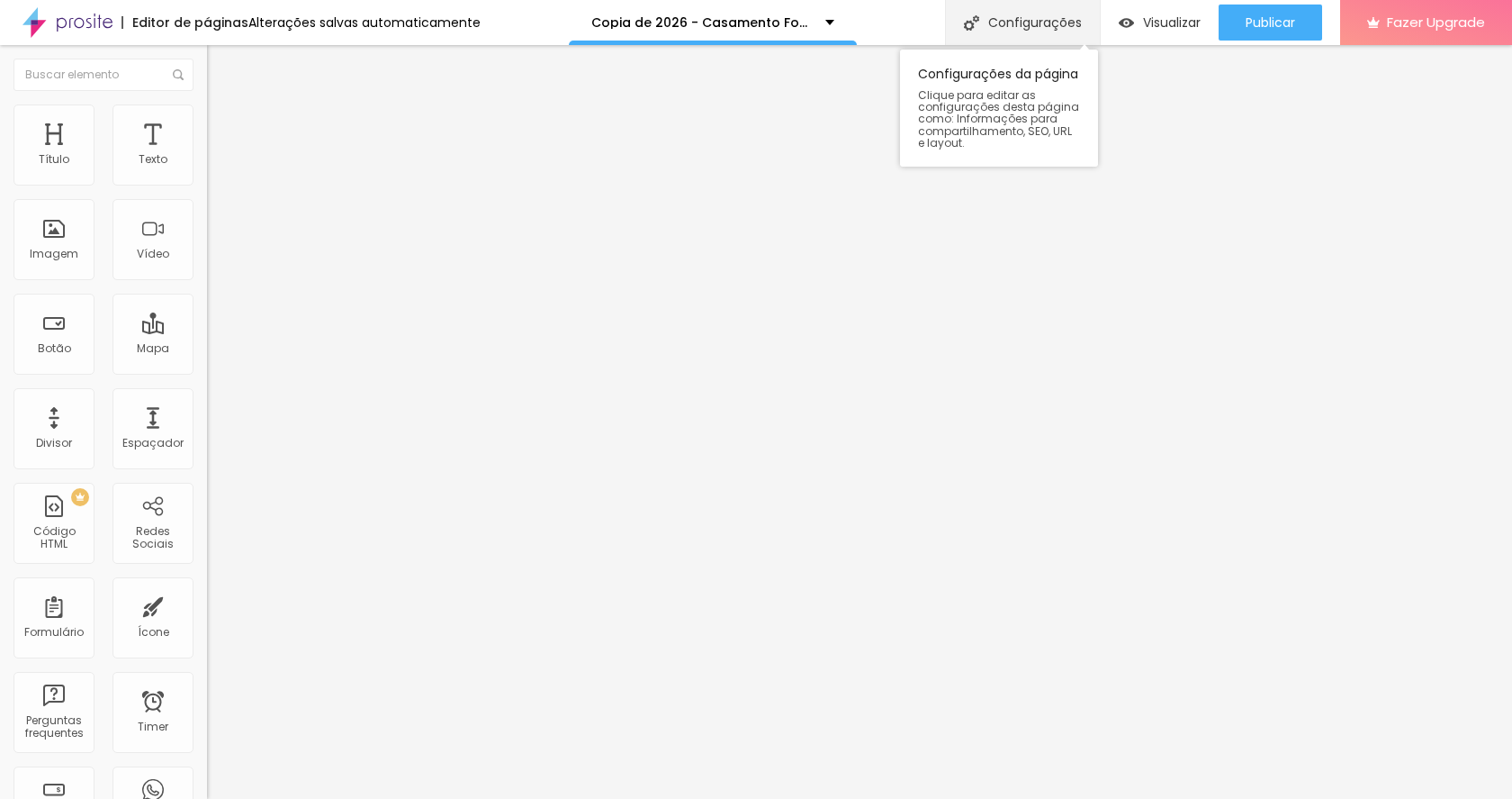
click at [1032, 24] on div "Configurações" at bounding box center [1023, 22] width 155 height 45
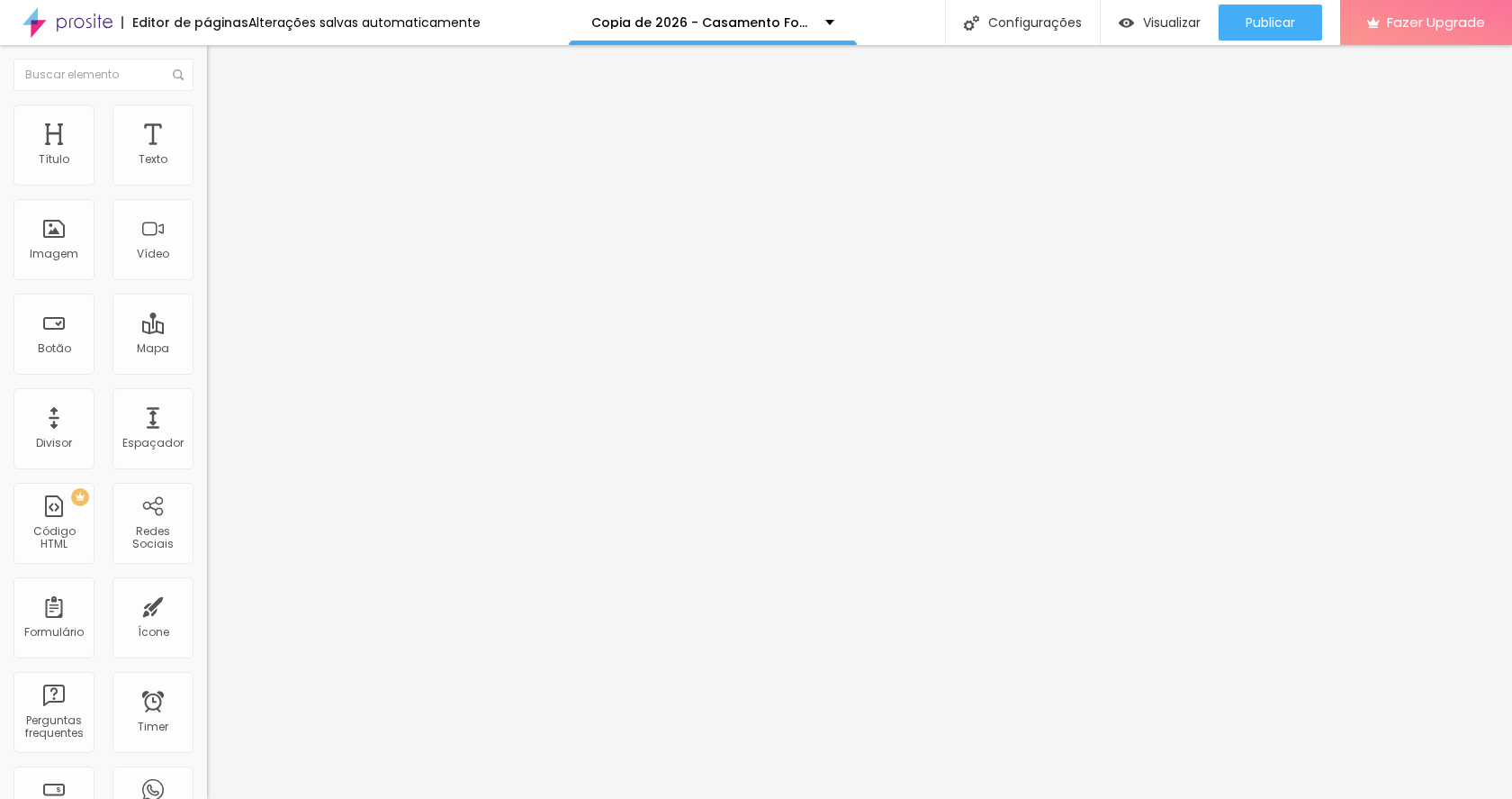
drag, startPoint x: 894, startPoint y: 200, endPoint x: 461, endPoint y: 198, distance: 433.0
type input "Mini Ensaio Gastronômico"
drag, startPoint x: 870, startPoint y: 273, endPoint x: 775, endPoint y: 275, distance: 95.0
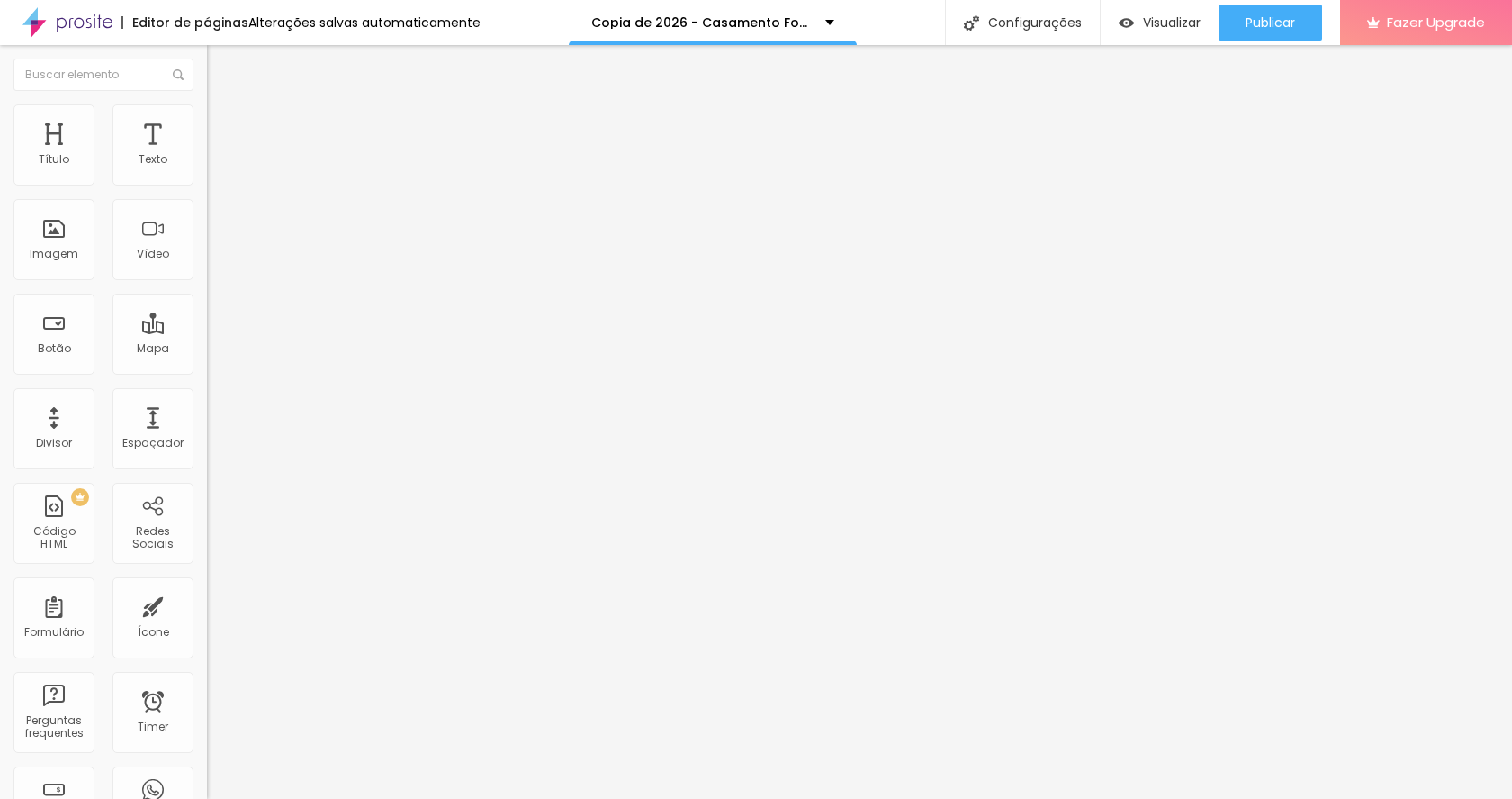
drag, startPoint x: 880, startPoint y: 277, endPoint x: 599, endPoint y: 290, distance: 281.3
type input "/miniensaiogastronomico"
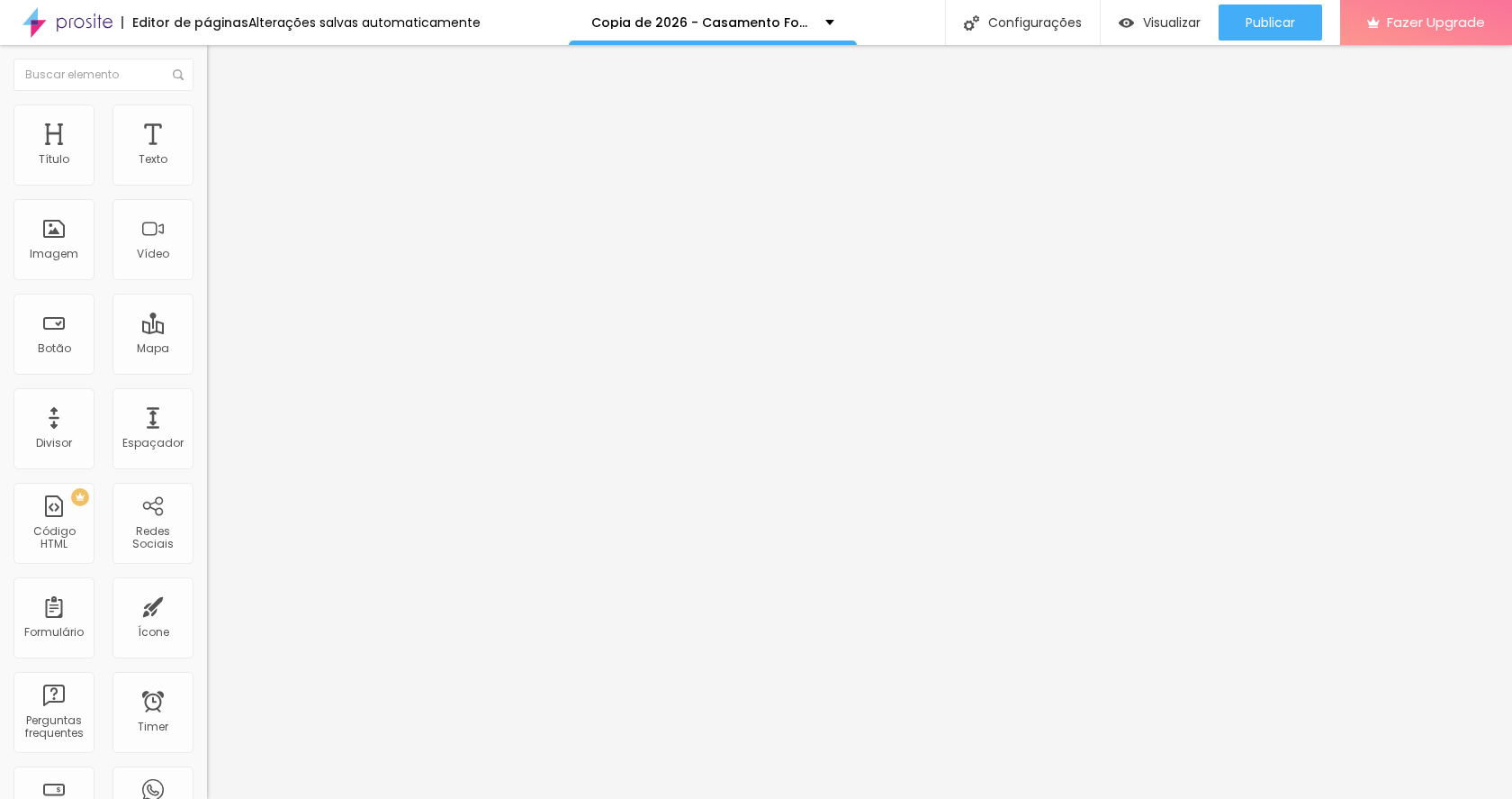
drag, startPoint x: 483, startPoint y: 157, endPoint x: 467, endPoint y: 169, distance: 20.0
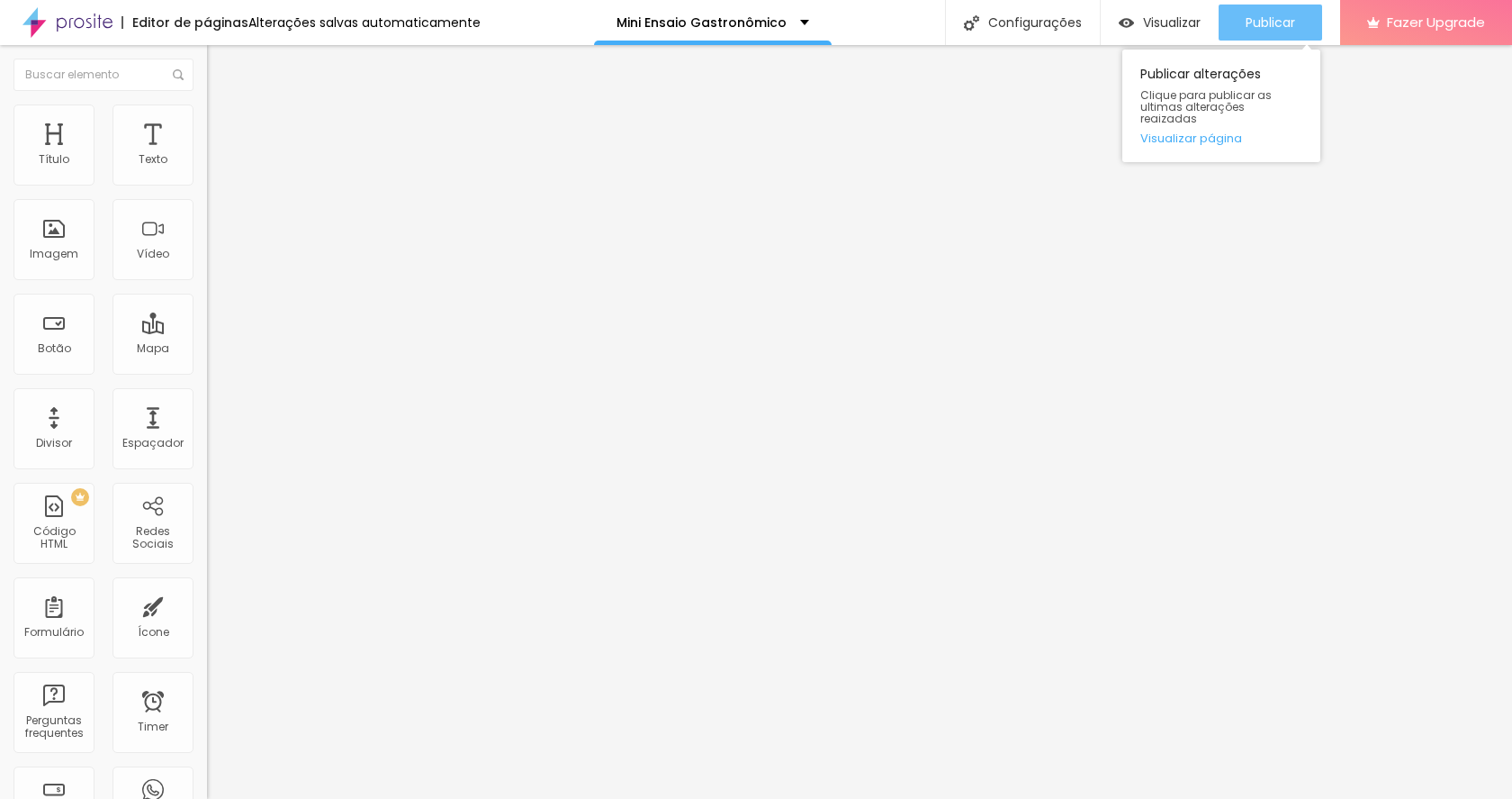
click at [1250, 25] on span "Publicar" at bounding box center [1270, 22] width 49 height 15
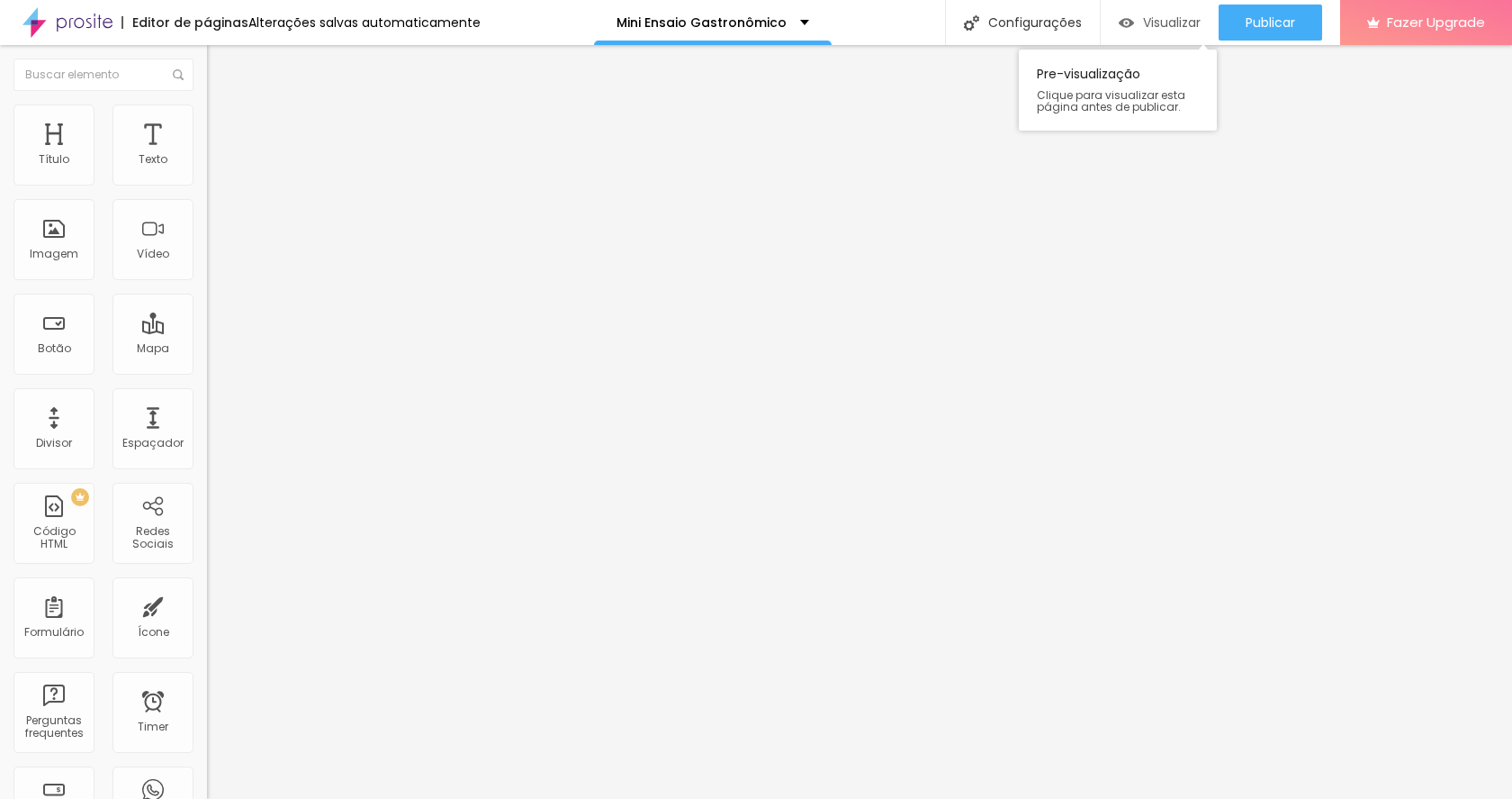
click at [1151, 30] on span "Visualizar" at bounding box center [1172, 22] width 58 height 15
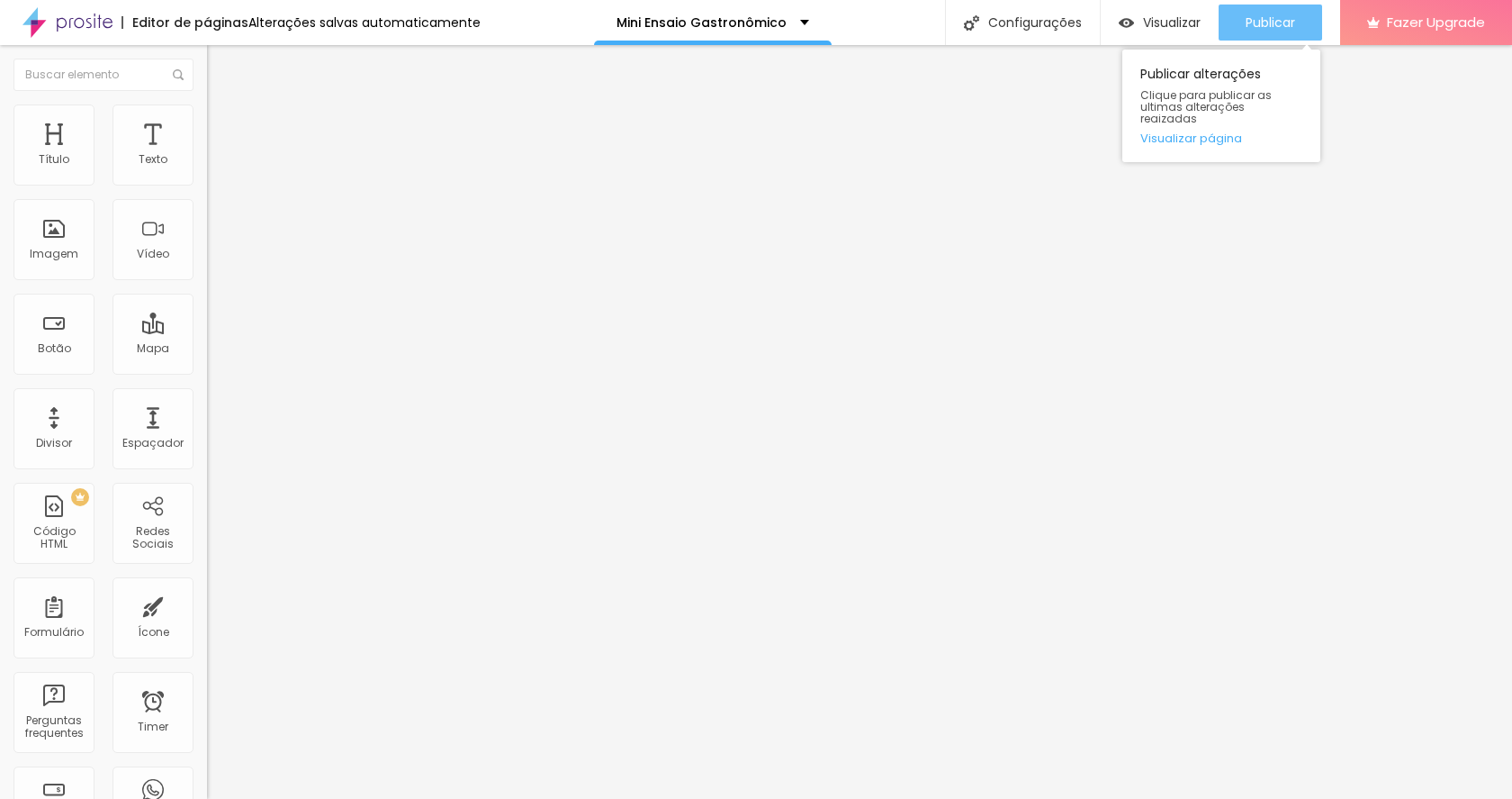
click at [1271, 37] on div "Publicar" at bounding box center [1270, 22] width 49 height 36
click at [1246, 32] on div "Publicar" at bounding box center [1270, 22] width 49 height 36
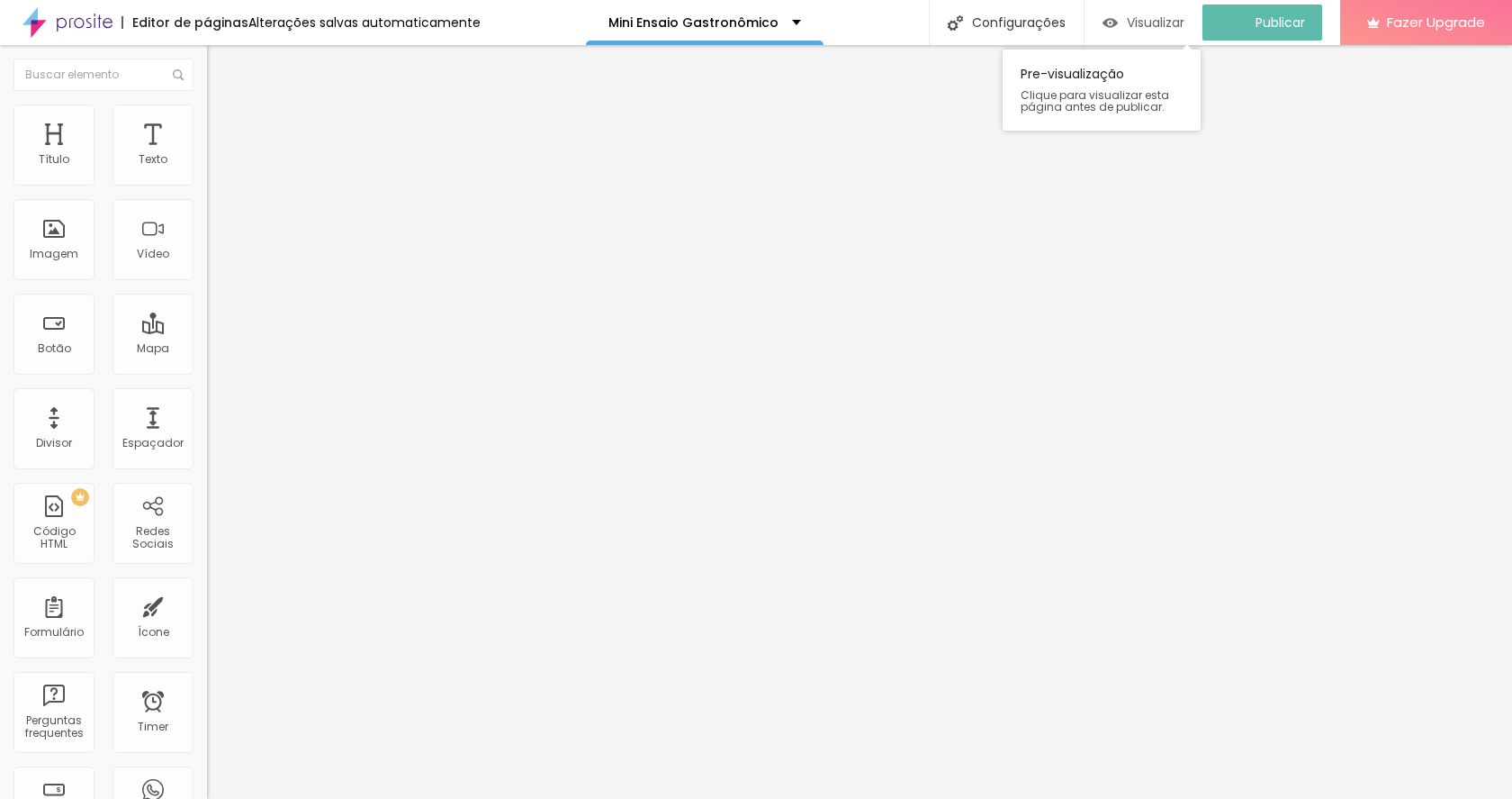
click at [1154, 15] on span "Visualizar" at bounding box center [1156, 22] width 58 height 15
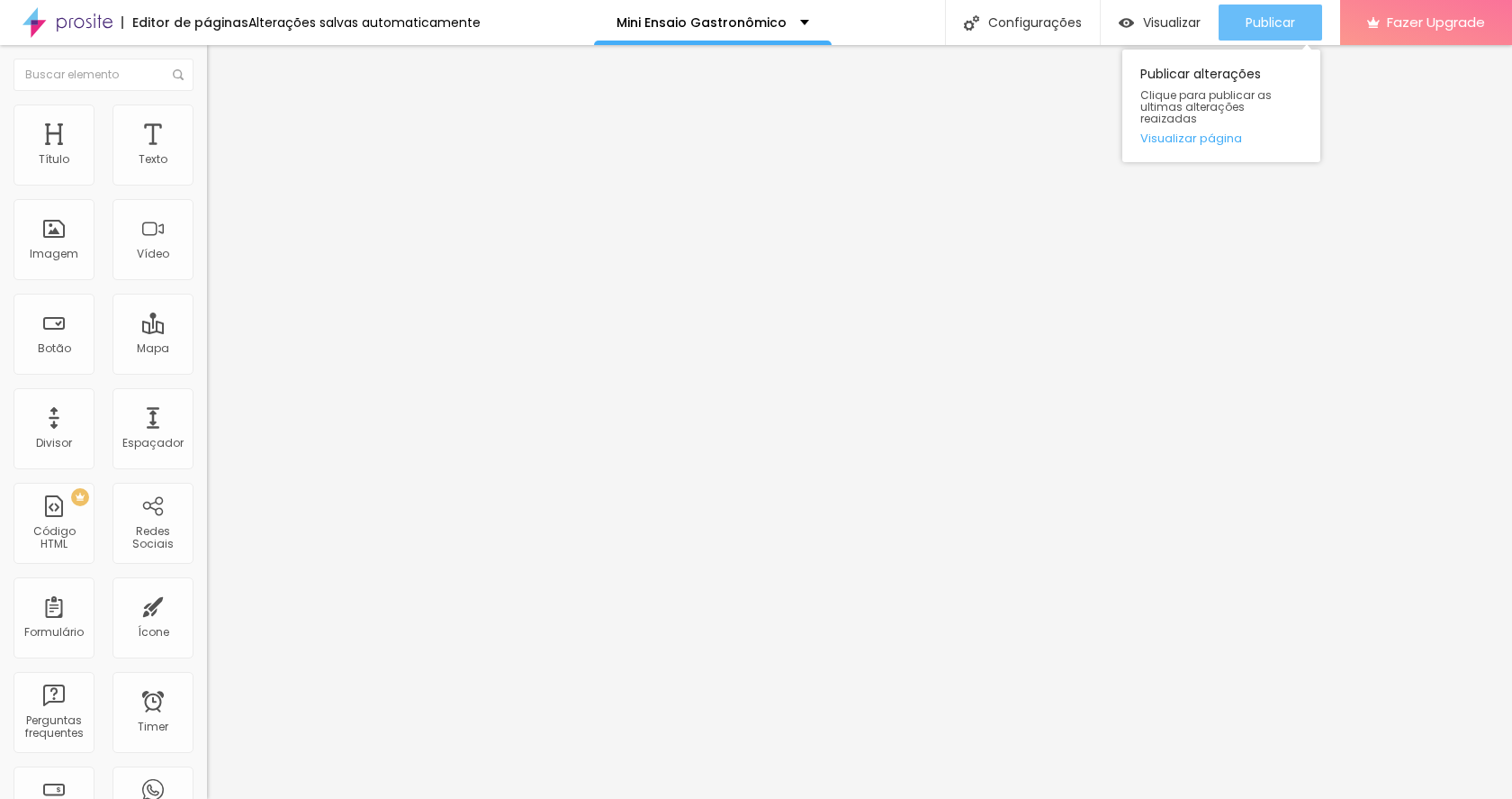
click at [1278, 30] on span "Publicar" at bounding box center [1270, 22] width 49 height 15
click at [1293, 29] on span "Publicar" at bounding box center [1270, 22] width 49 height 15
click at [1296, 22] on button "Publicar" at bounding box center [1270, 22] width 103 height 36
click at [1265, 32] on div "Publicar" at bounding box center [1270, 22] width 49 height 36
